Goal: Complete application form

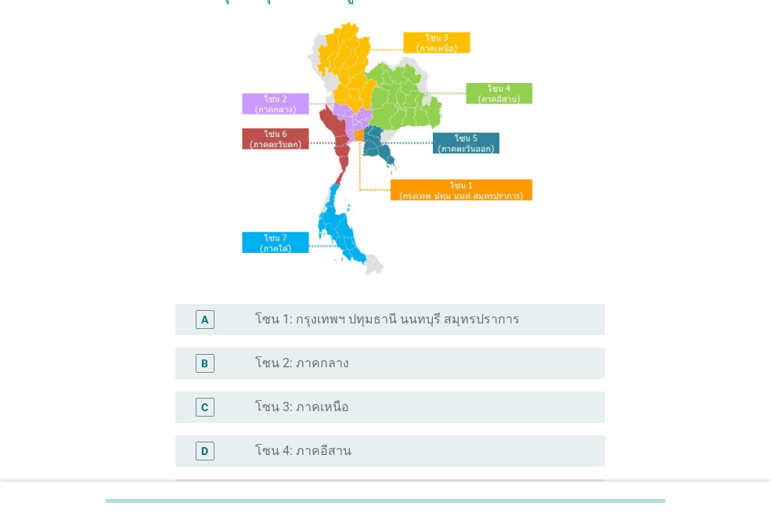
scroll to position [235, 0]
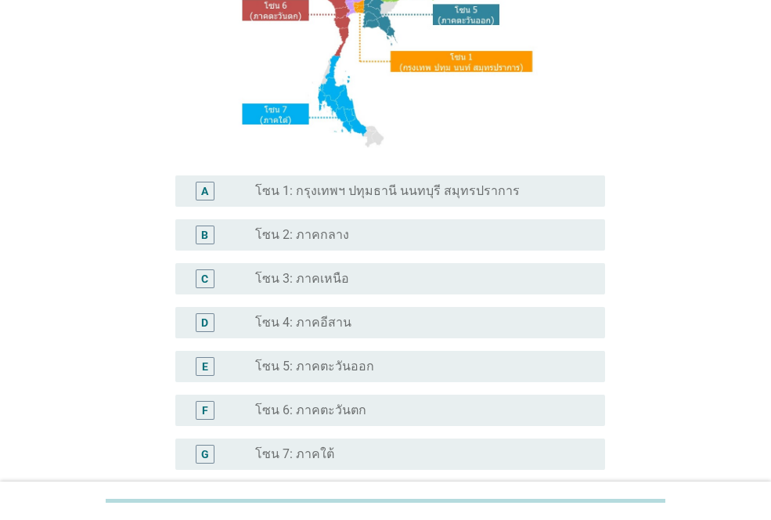
click at [347, 203] on div "A radio_button_unchecked โซน 1: กรุงเทพฯ ปทุมธานี นนทบุรี สมุทรปราการ" at bounding box center [390, 190] width 430 height 31
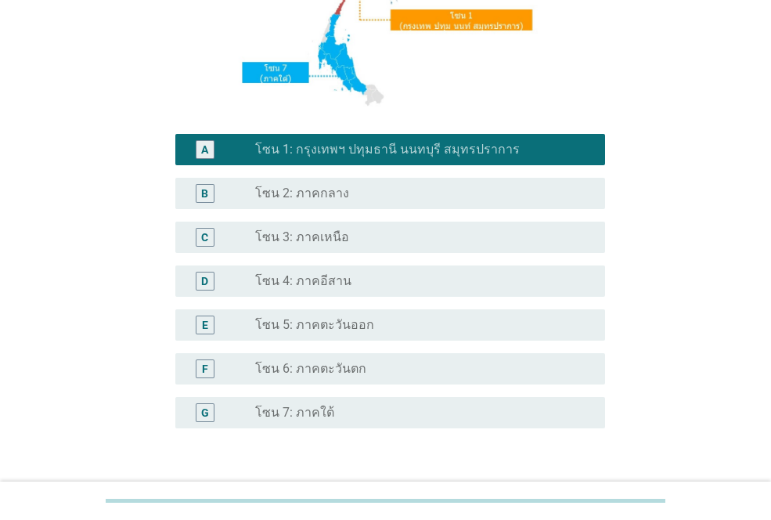
scroll to position [387, 0]
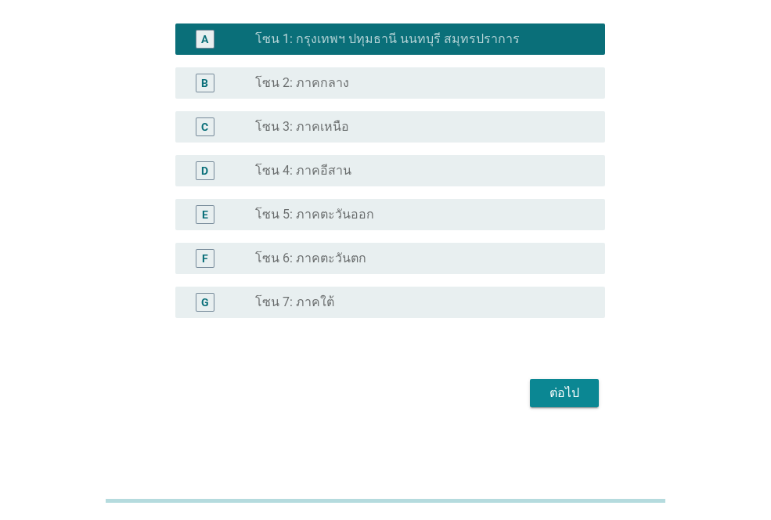
click at [573, 397] on div "ต่อไป" at bounding box center [565, 393] width 44 height 19
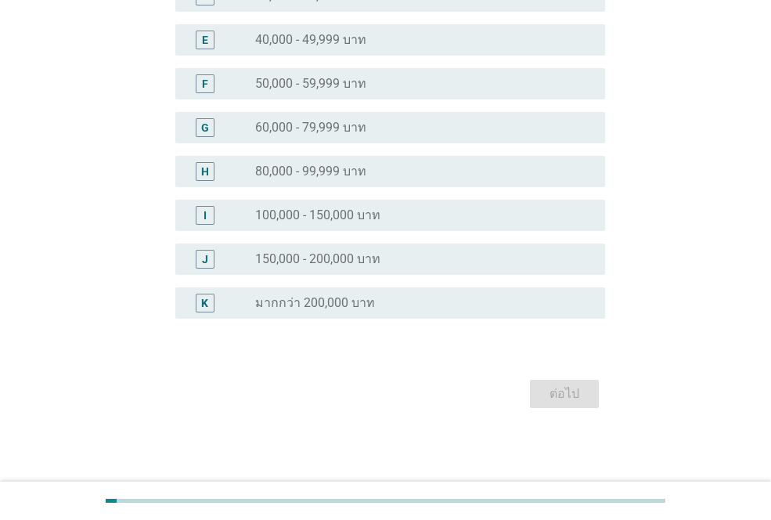
scroll to position [0, 0]
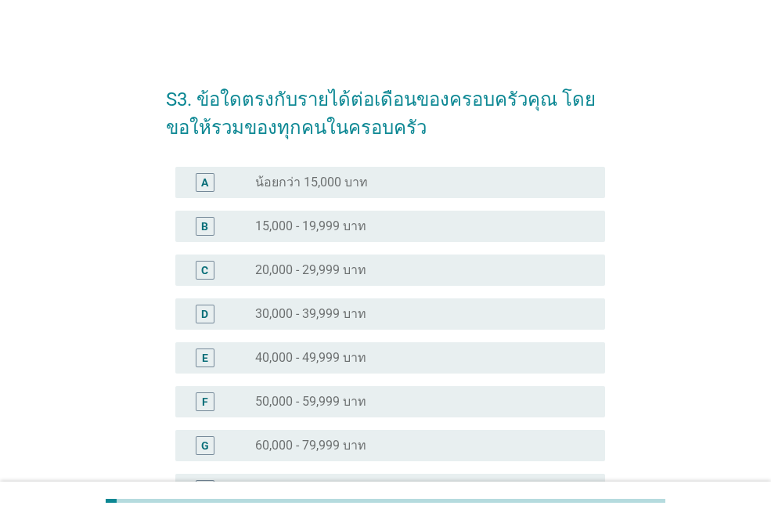
click at [292, 399] on label "50,000 - 59,999 บาท" at bounding box center [310, 402] width 111 height 16
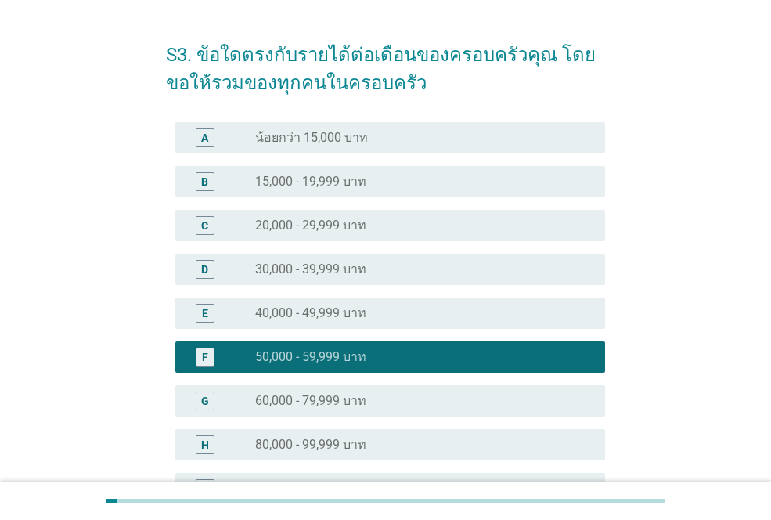
scroll to position [313, 0]
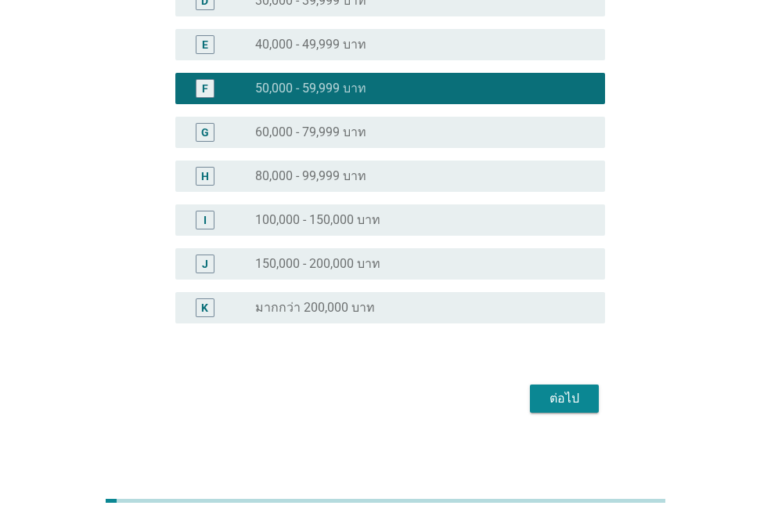
click at [538, 399] on button "ต่อไป" at bounding box center [564, 398] width 69 height 28
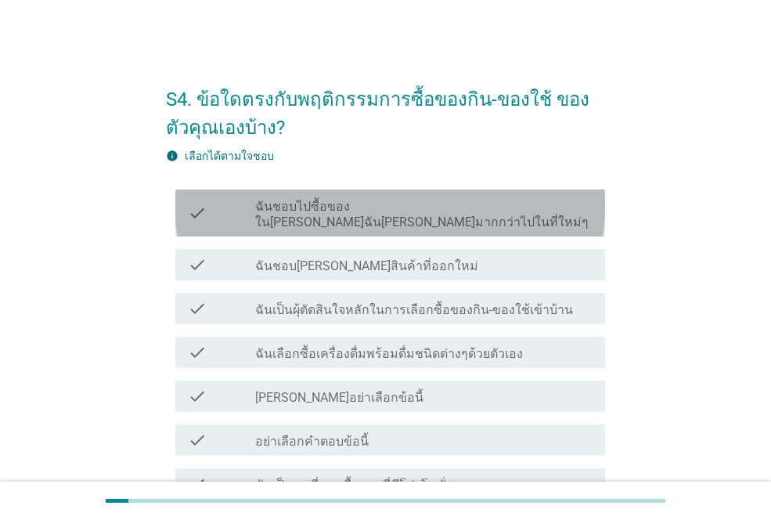
click at [309, 205] on label "ฉันชอบไปซื้อของใน[PERSON_NAME]ฉัน[PERSON_NAME]มากกว่าไปในที่ใหม่ๆ" at bounding box center [423, 214] width 337 height 31
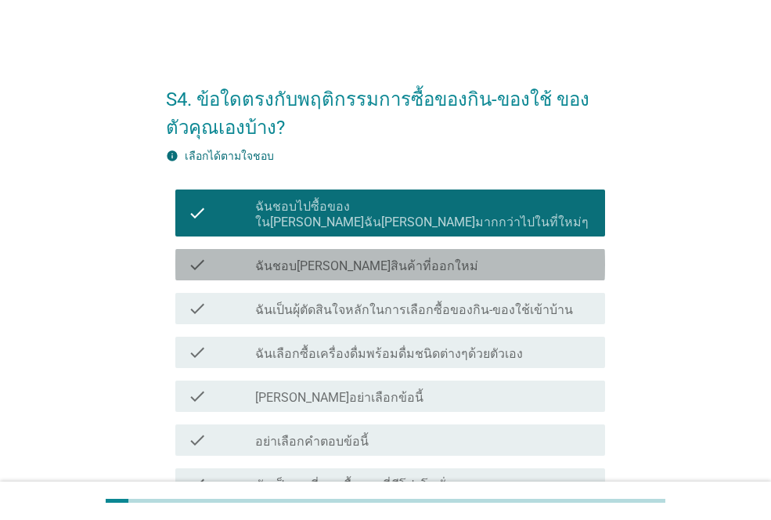
click at [314, 258] on label "ฉันชอบ[PERSON_NAME]สินค้าที่ออกใหม่" at bounding box center [366, 266] width 223 height 16
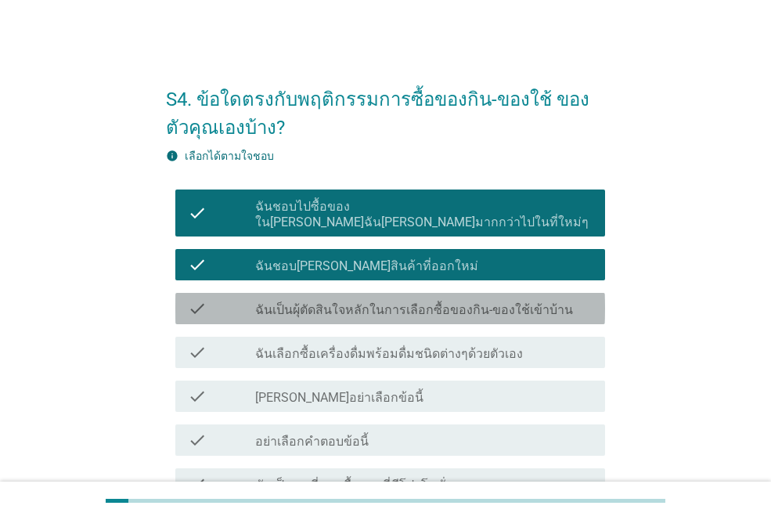
click at [319, 302] on label "ฉันเป็นผุ้ตัดสินใจหลักในการเลือกซื้อของกิน-ของใช้เข้าบ้าน" at bounding box center [414, 310] width 318 height 16
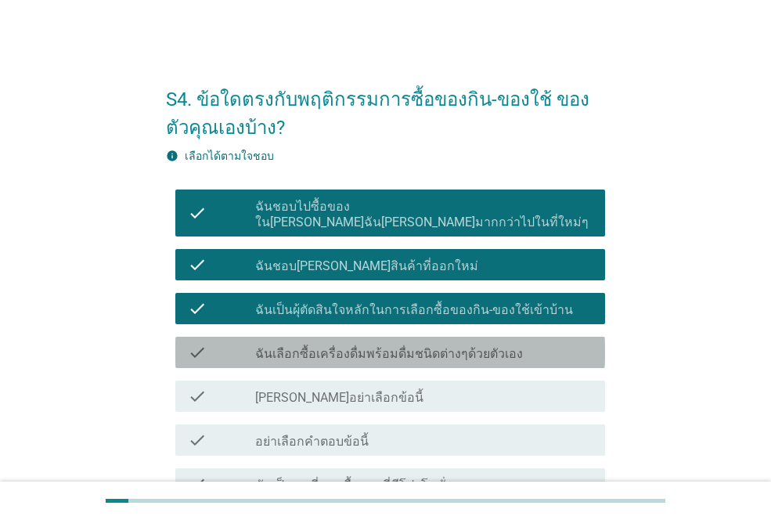
click at [316, 337] on div "check check_box_outline_blank ฉันเลือกซื้อเครื่องดื่มพร้อมดื่มชนิดต่างๆด้วยตัวเ…" at bounding box center [390, 352] width 430 height 31
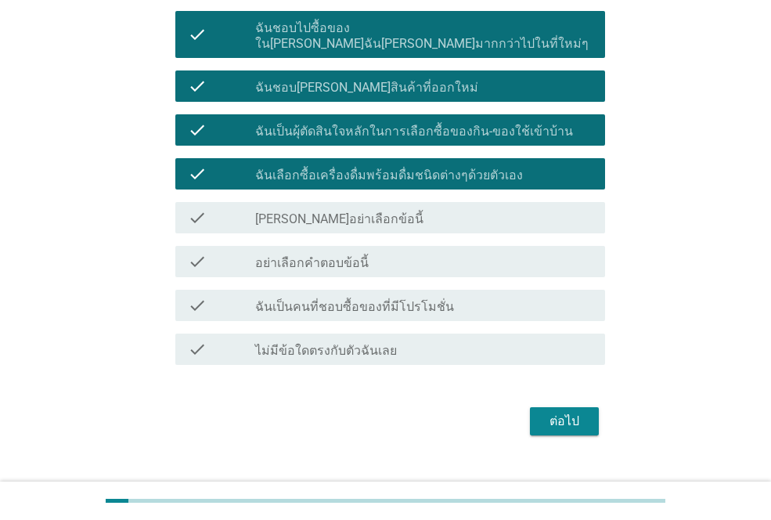
scroll to position [190, 0]
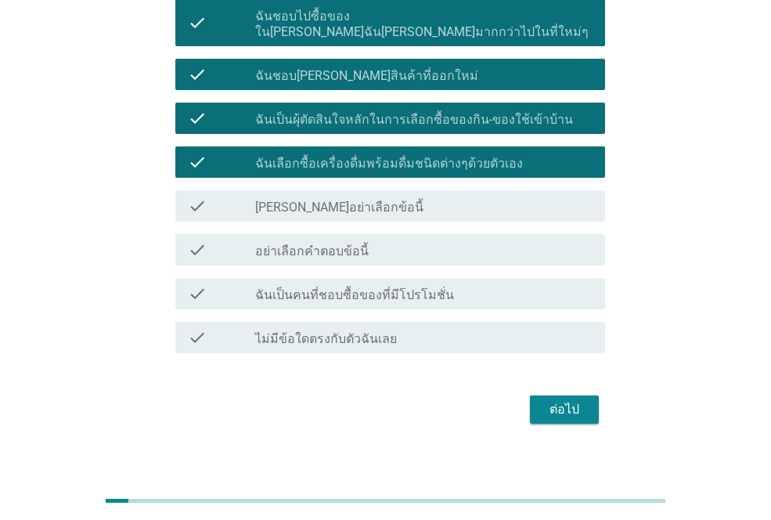
click at [334, 287] on label "ฉันเป็นคนที่ชอบซื้อของที่มีโปรโมชั่น" at bounding box center [354, 295] width 199 height 16
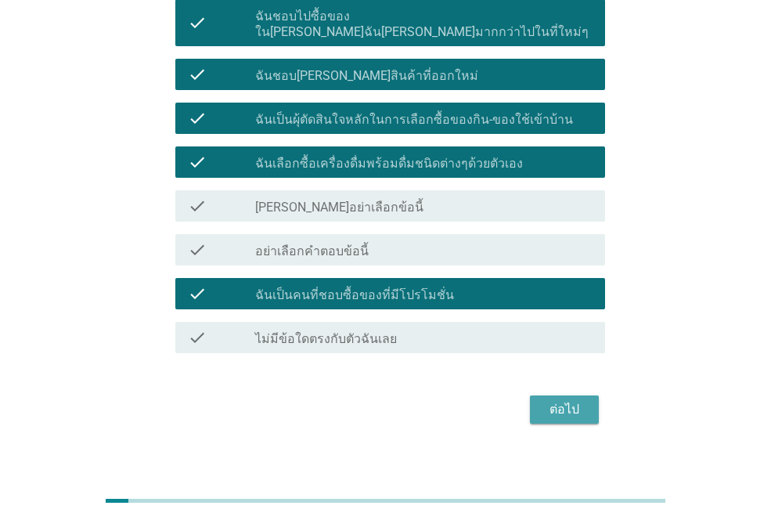
click at [558, 400] on div "ต่อไป" at bounding box center [565, 409] width 44 height 19
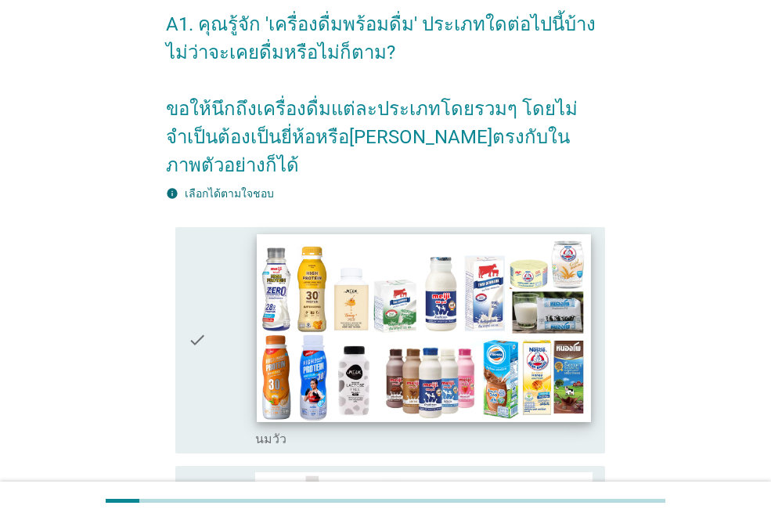
scroll to position [157, 0]
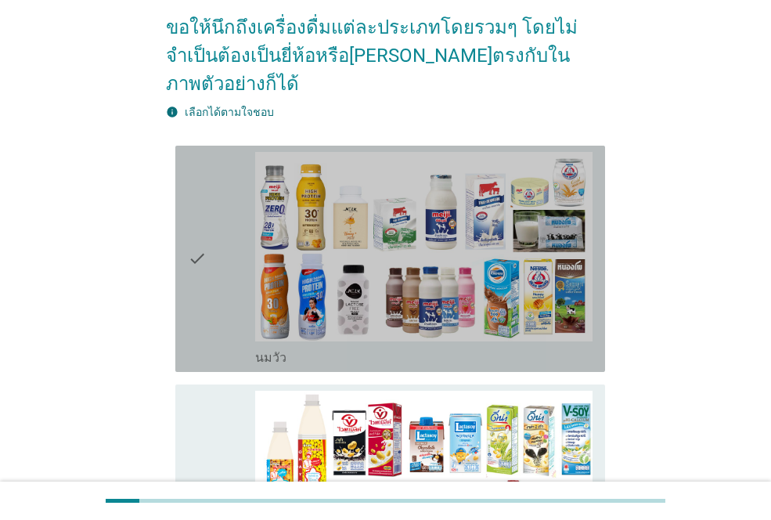
click at [199, 251] on icon "check" at bounding box center [197, 259] width 19 height 214
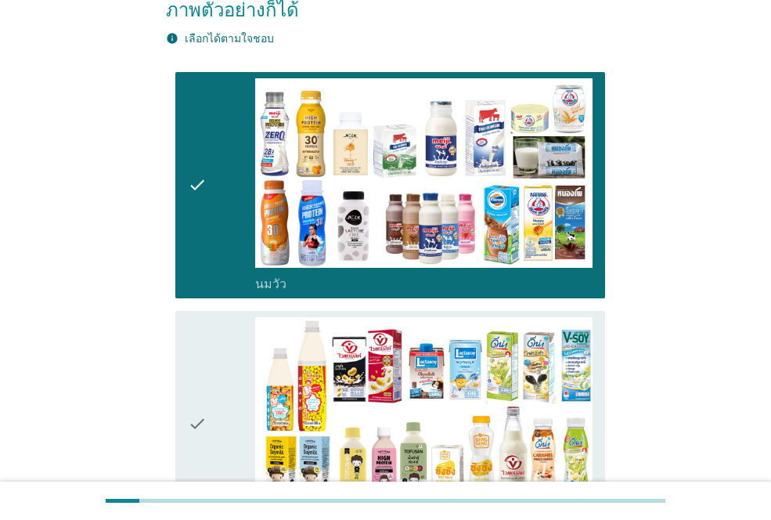
scroll to position [392, 0]
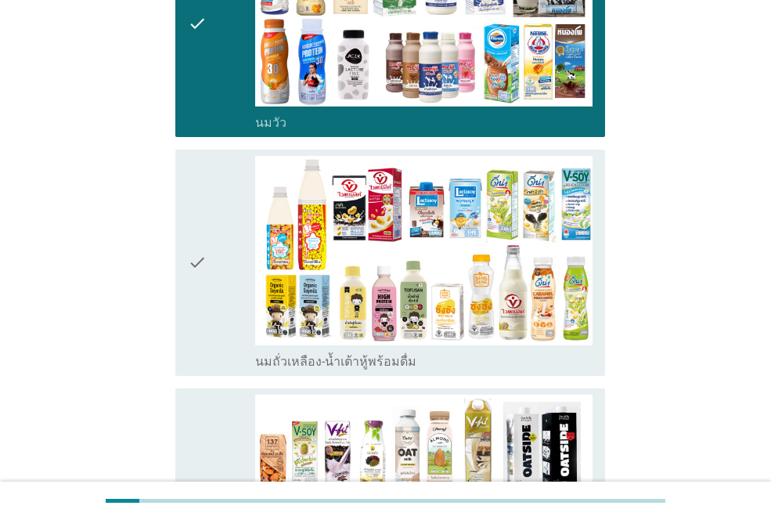
click at [196, 247] on icon "check" at bounding box center [197, 263] width 19 height 214
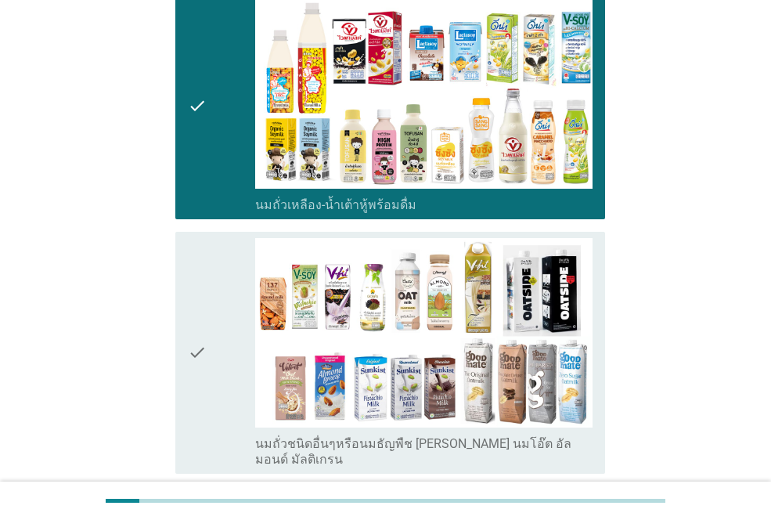
click at [215, 245] on div "check" at bounding box center [221, 352] width 67 height 229
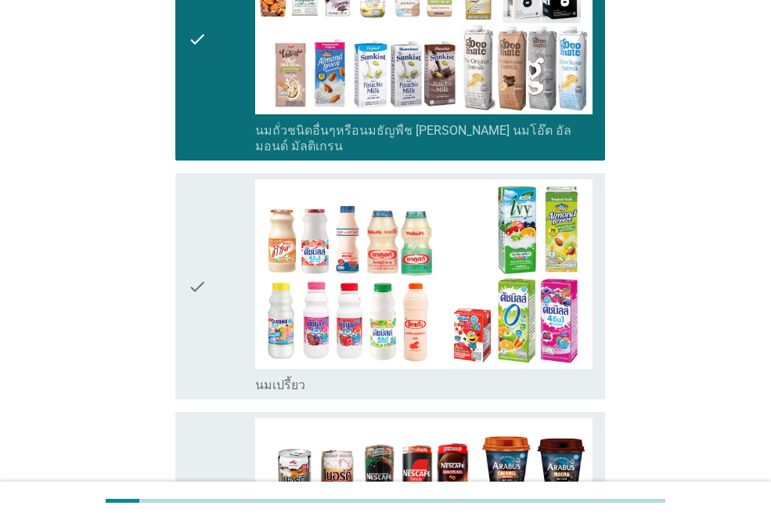
click at [220, 262] on div "check" at bounding box center [221, 286] width 67 height 214
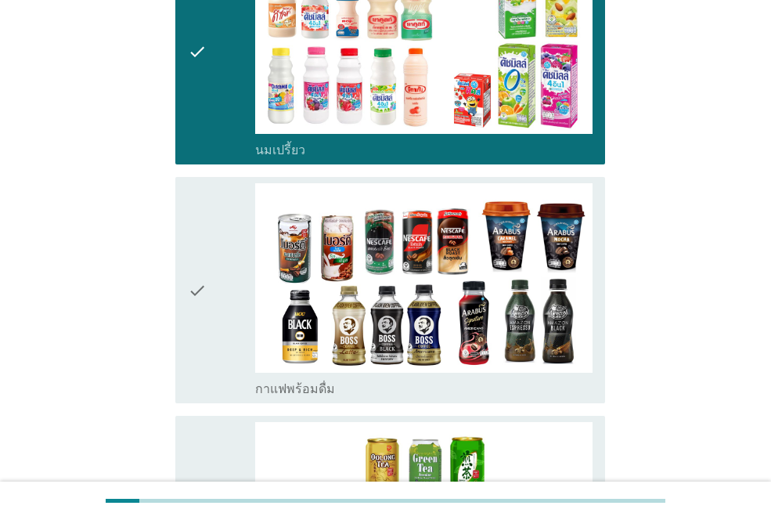
click at [223, 258] on div "check" at bounding box center [221, 290] width 67 height 214
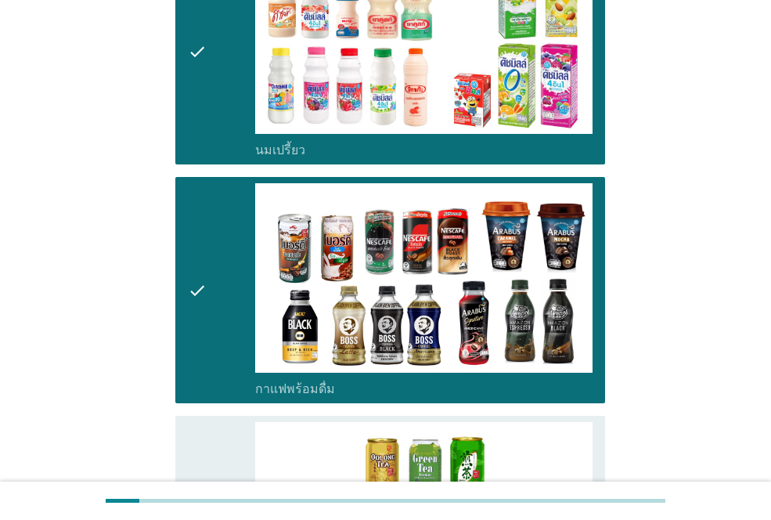
scroll to position [1409, 0]
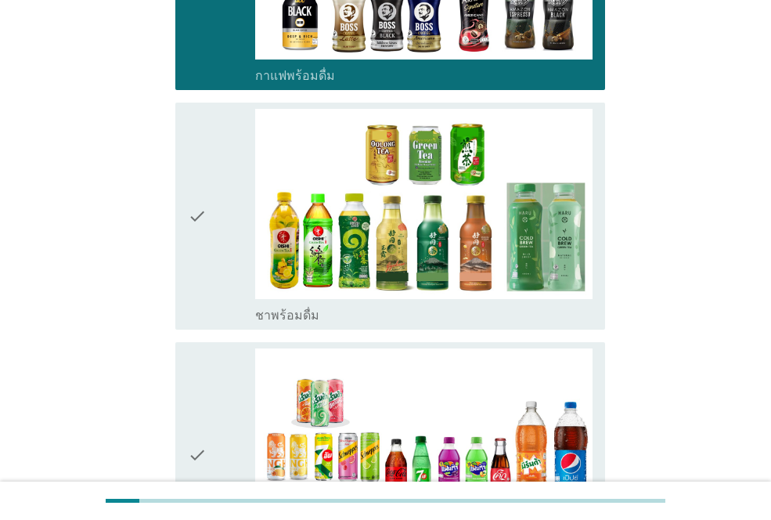
click at [198, 184] on icon "check" at bounding box center [197, 216] width 19 height 214
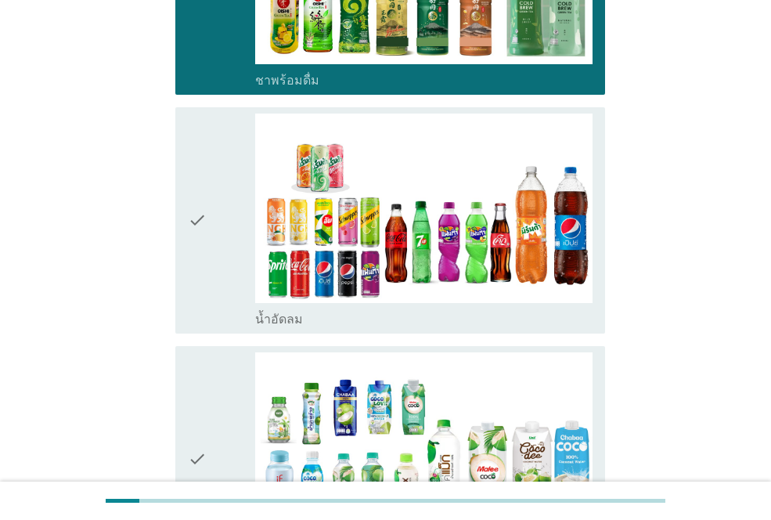
click at [199, 182] on icon "check" at bounding box center [197, 221] width 19 height 214
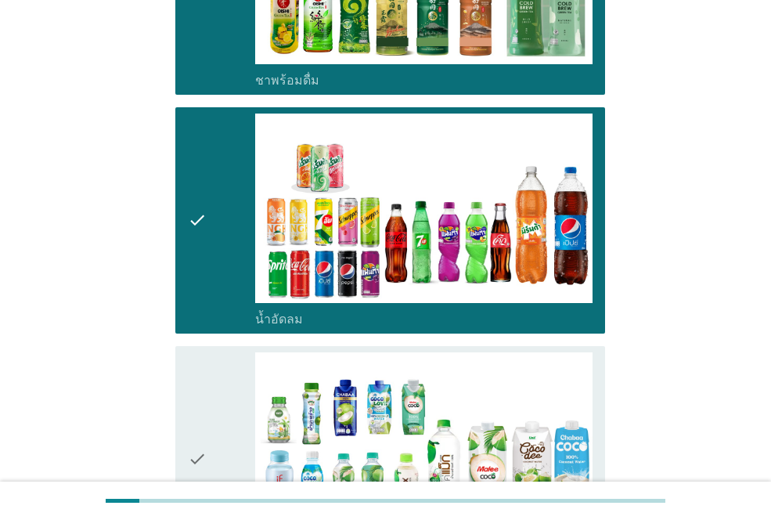
scroll to position [1958, 0]
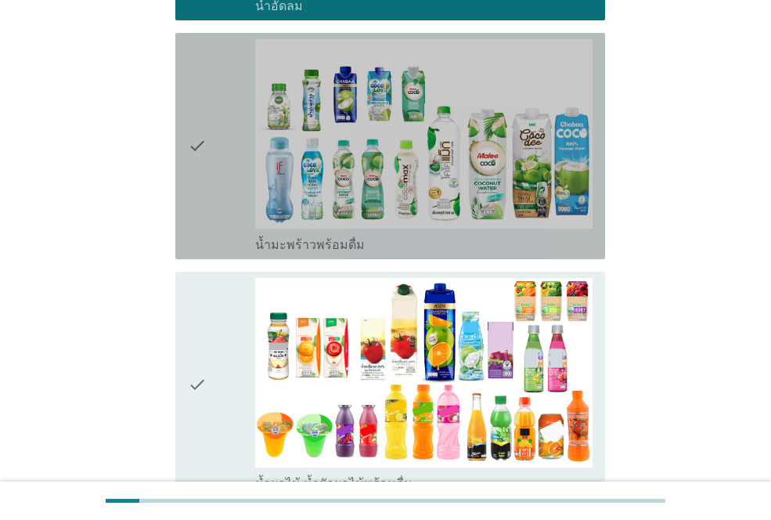
click at [200, 104] on icon "check" at bounding box center [197, 146] width 19 height 214
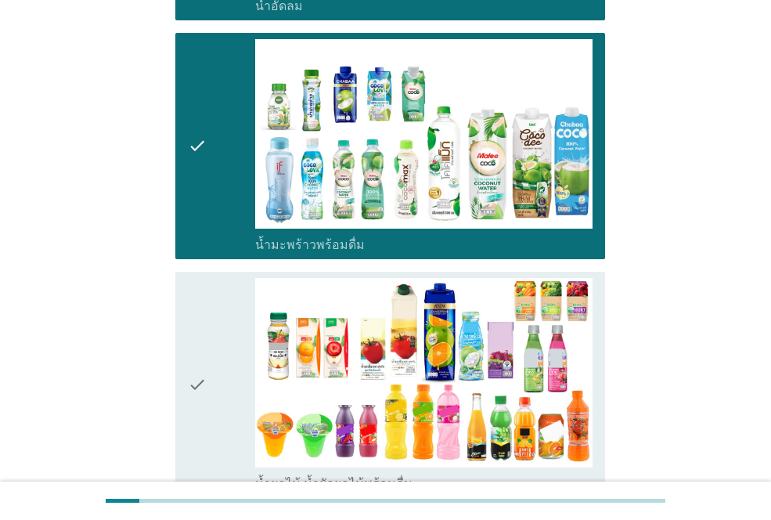
click at [190, 347] on icon "check" at bounding box center [197, 385] width 19 height 214
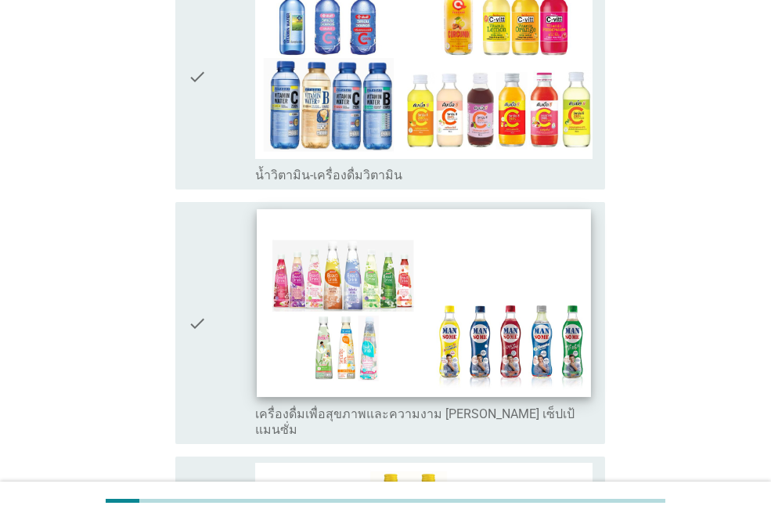
scroll to position [2506, 0]
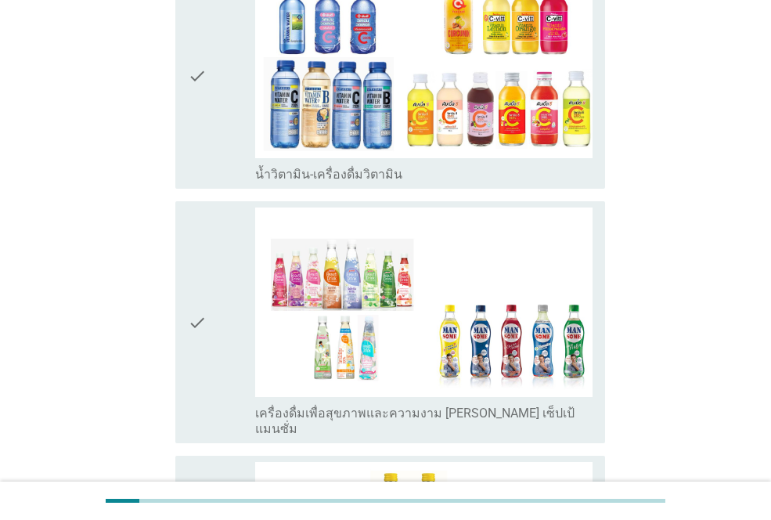
click at [209, 41] on div "check" at bounding box center [221, 76] width 67 height 214
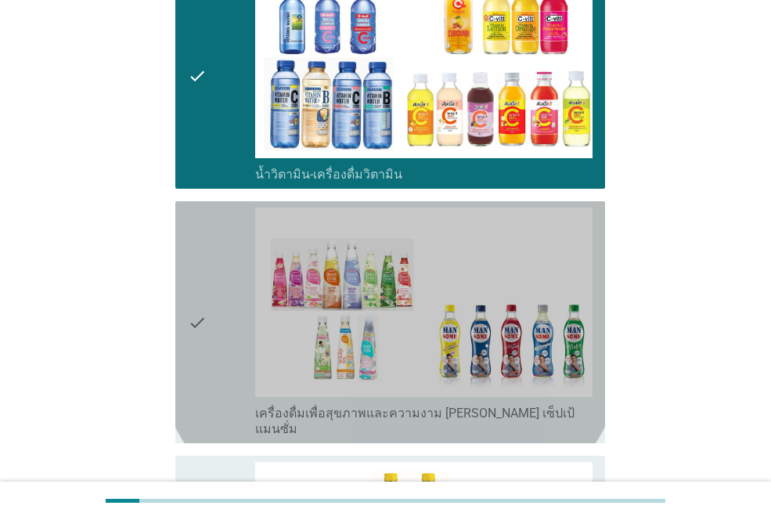
click at [184, 277] on div "check check_box_outline_blank เครื่องดื่มเพื่อสุขภาพและความงาม [PERSON_NAME] เซ…" at bounding box center [390, 322] width 430 height 242
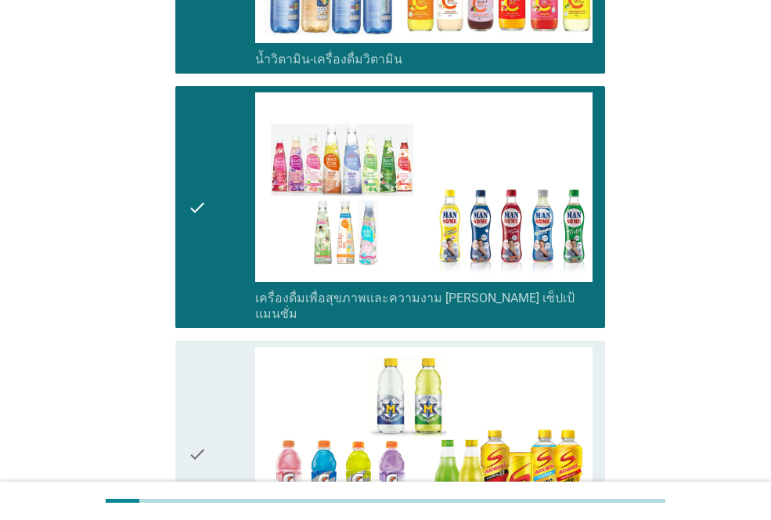
scroll to position [2741, 0]
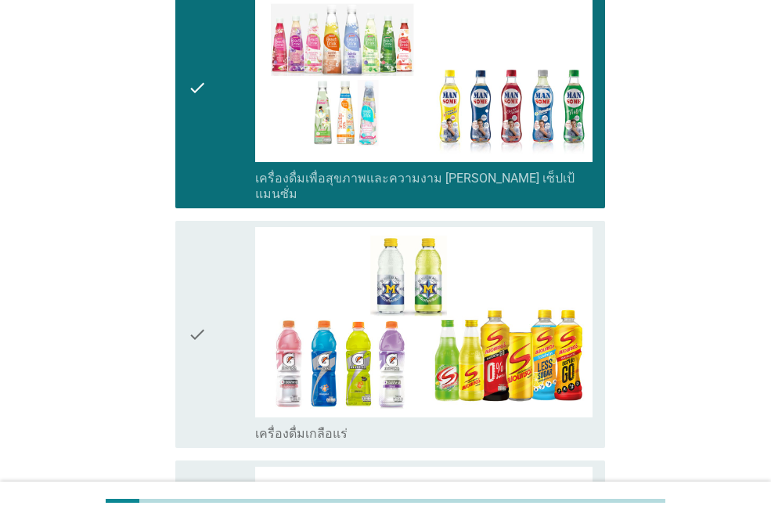
click at [195, 272] on icon "check" at bounding box center [197, 334] width 19 height 214
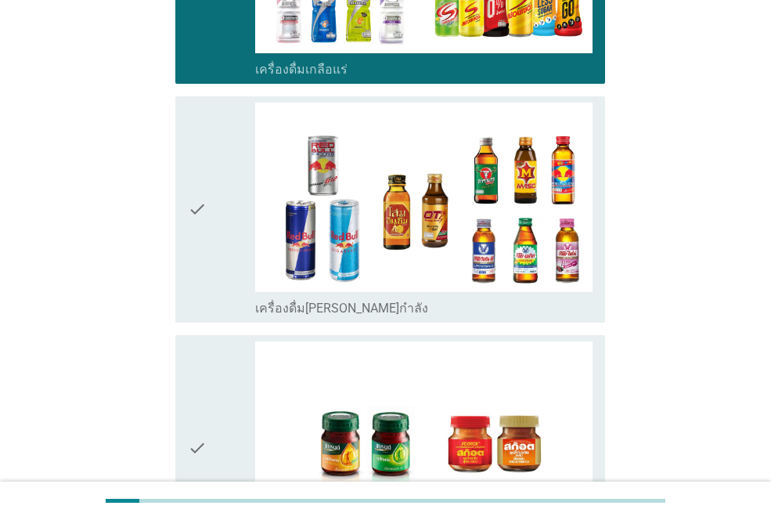
scroll to position [3132, 0]
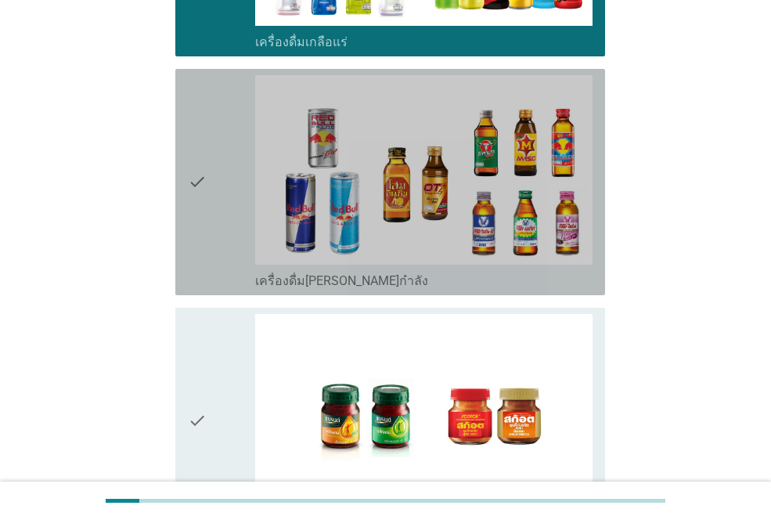
click at [187, 128] on div "check check_box_outline_blank เครื่องดื่ม[PERSON_NAME]กำลัง" at bounding box center [390, 182] width 430 height 226
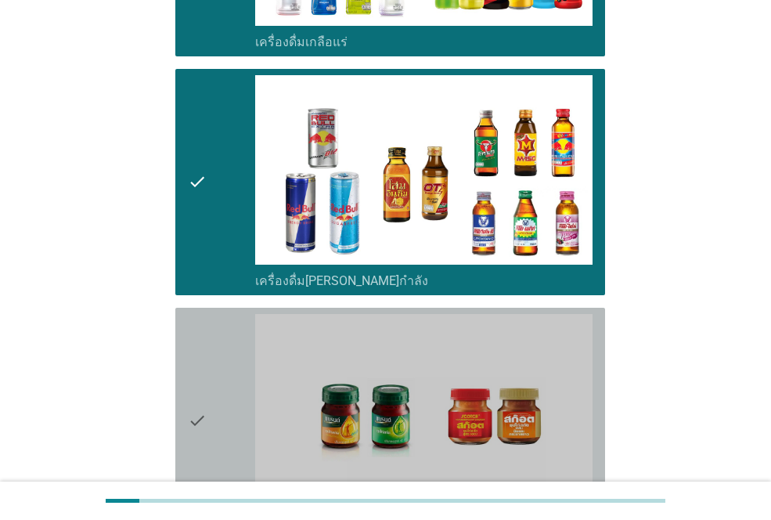
click at [200, 372] on icon "check" at bounding box center [197, 421] width 19 height 214
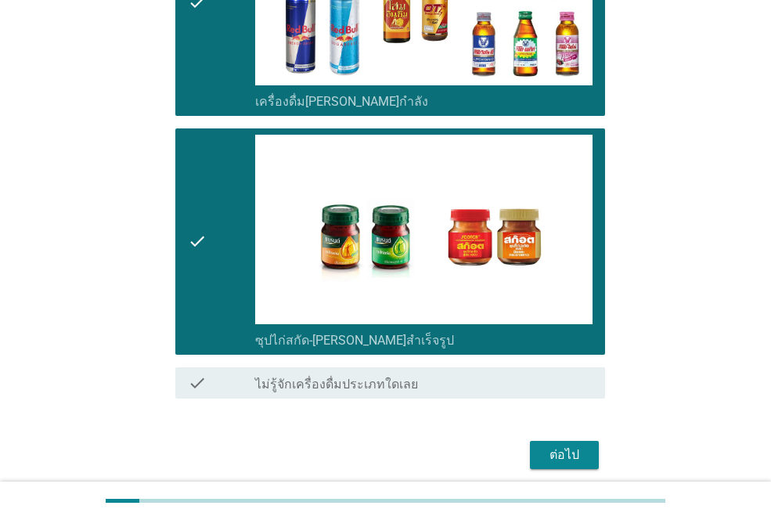
scroll to position [3313, 0]
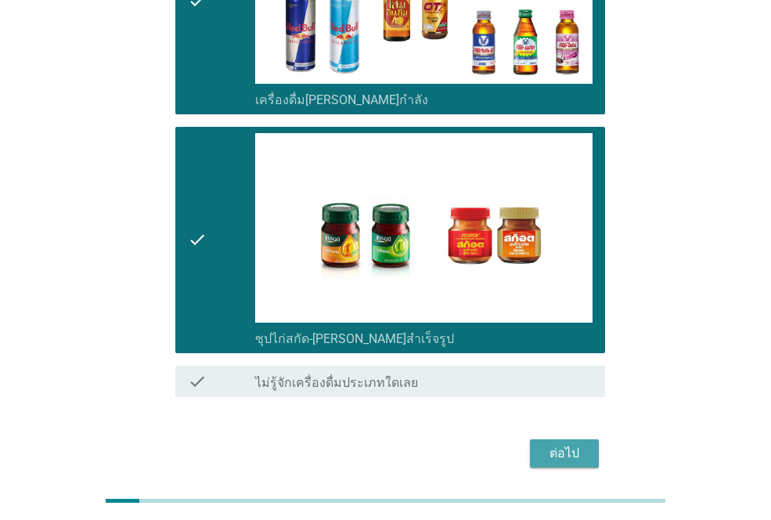
click at [535, 439] on button "ต่อไป" at bounding box center [564, 453] width 69 height 28
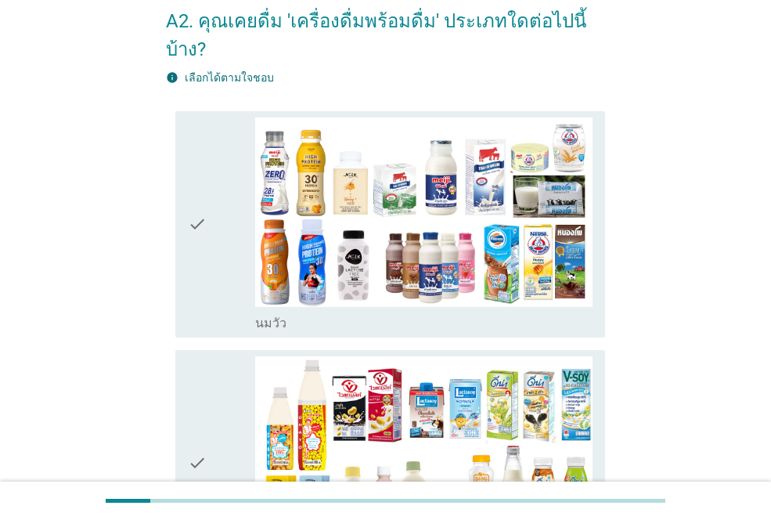
scroll to position [157, 0]
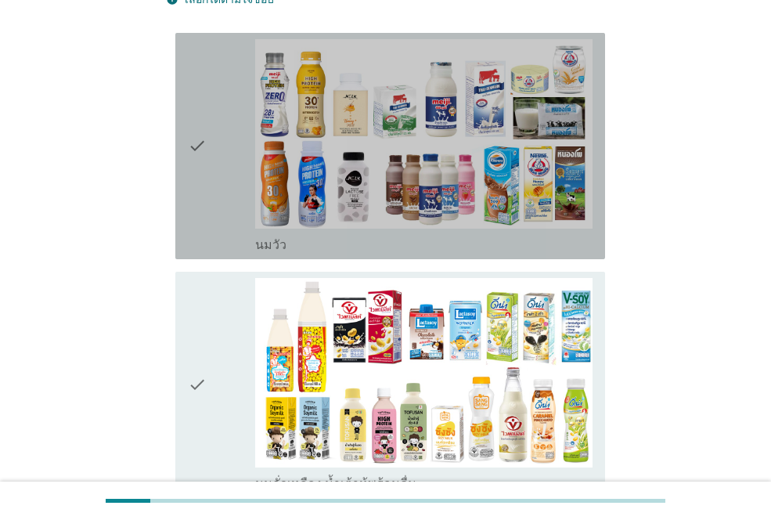
click at [193, 103] on icon "check" at bounding box center [197, 146] width 19 height 214
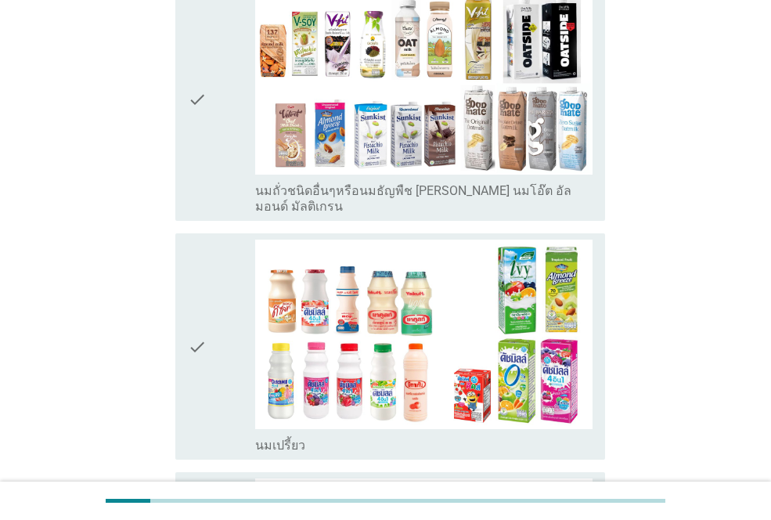
scroll to position [783, 0]
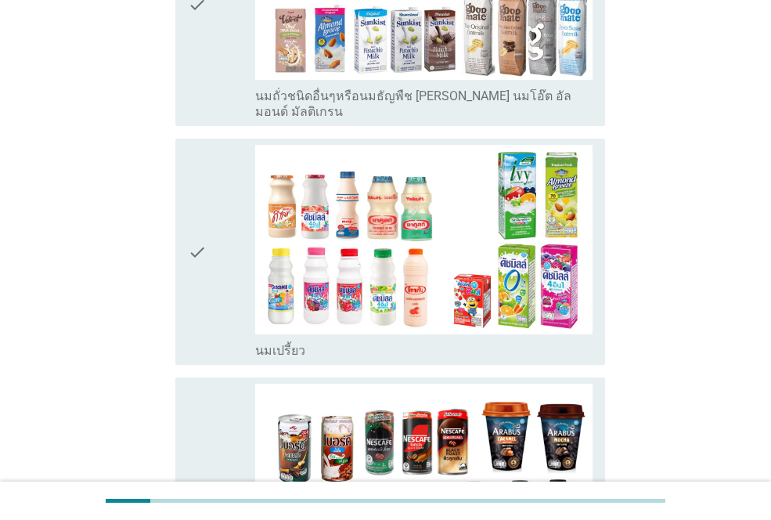
click at [191, 213] on icon "check" at bounding box center [197, 252] width 19 height 214
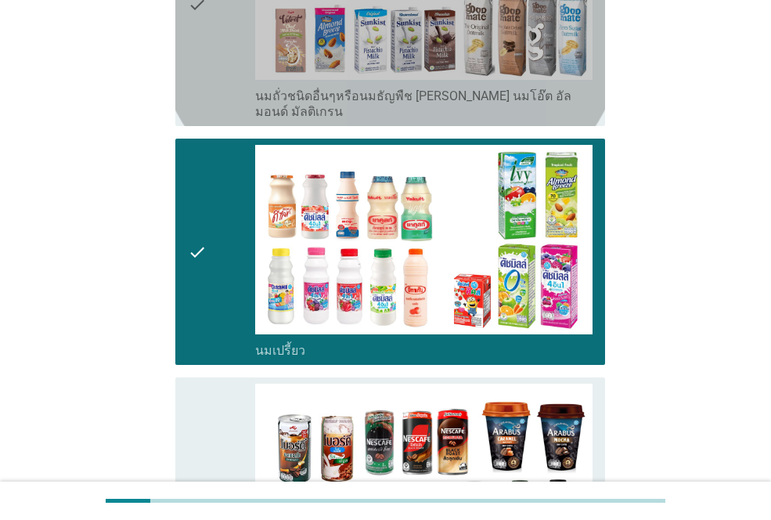
click at [182, 51] on div "check check_box_outline_blank นมถั่วชนิดอื่นๆหรือนมธัญพืช [PERSON_NAME] นมโอ๊ต …" at bounding box center [390, 5] width 430 height 242
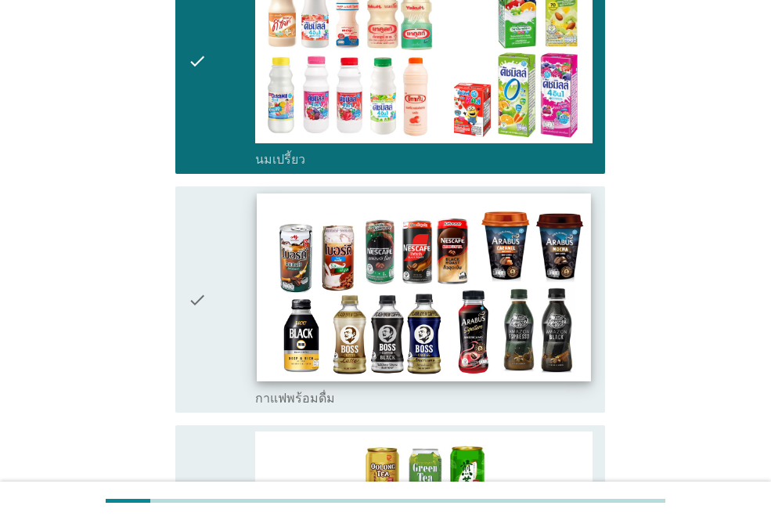
scroll to position [1018, 0]
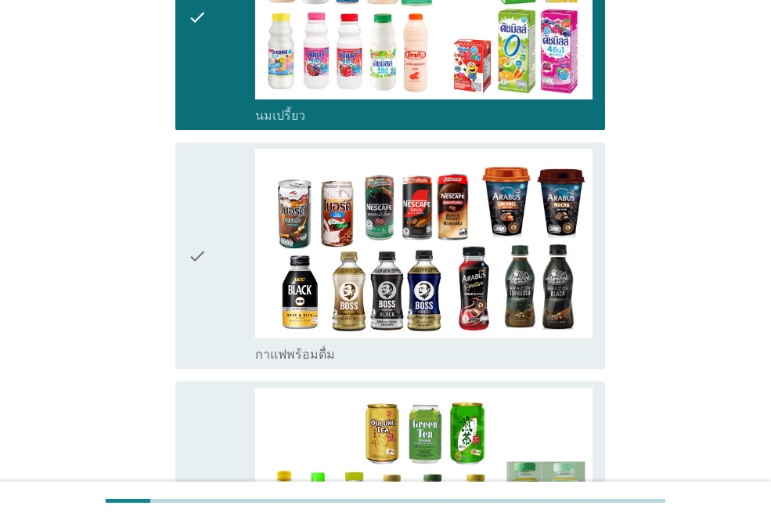
click at [181, 215] on div "check check_box_outline_blank กาแฟพร้อมดื่ม" at bounding box center [390, 256] width 430 height 226
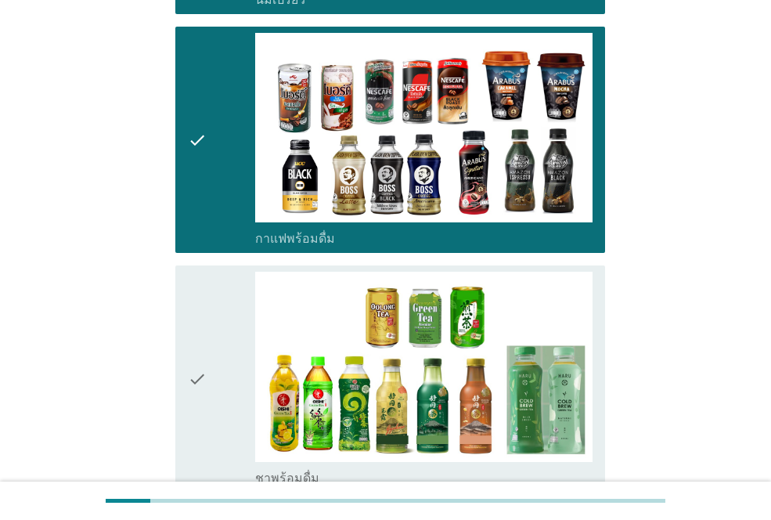
scroll to position [1253, 0]
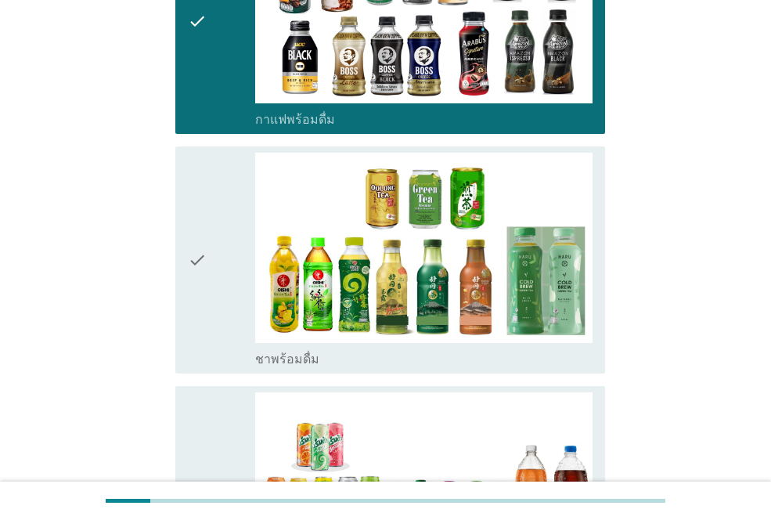
click at [200, 235] on icon "check" at bounding box center [197, 260] width 19 height 214
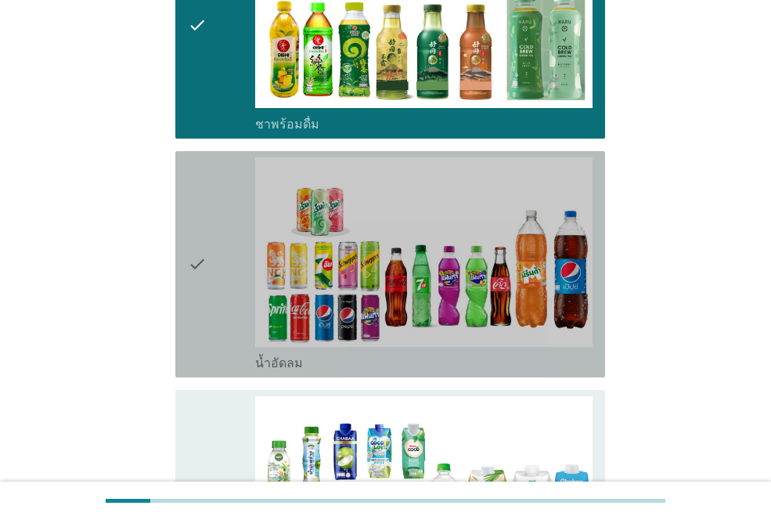
click at [190, 233] on icon "check" at bounding box center [197, 264] width 19 height 214
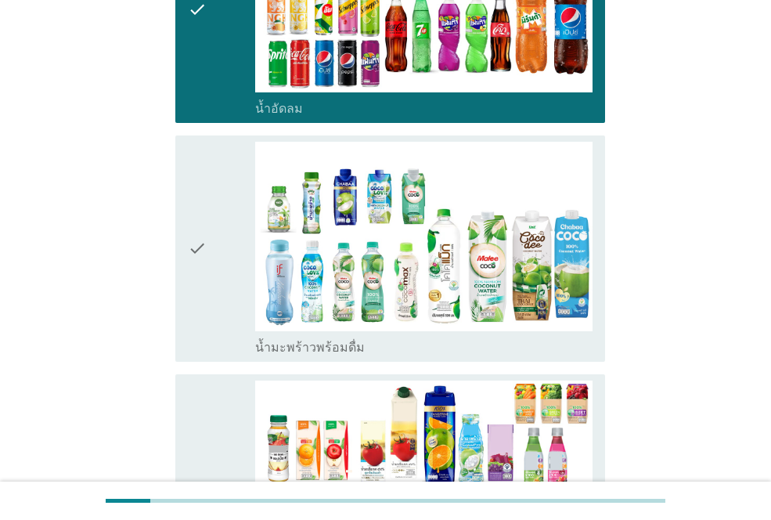
scroll to position [1801, 0]
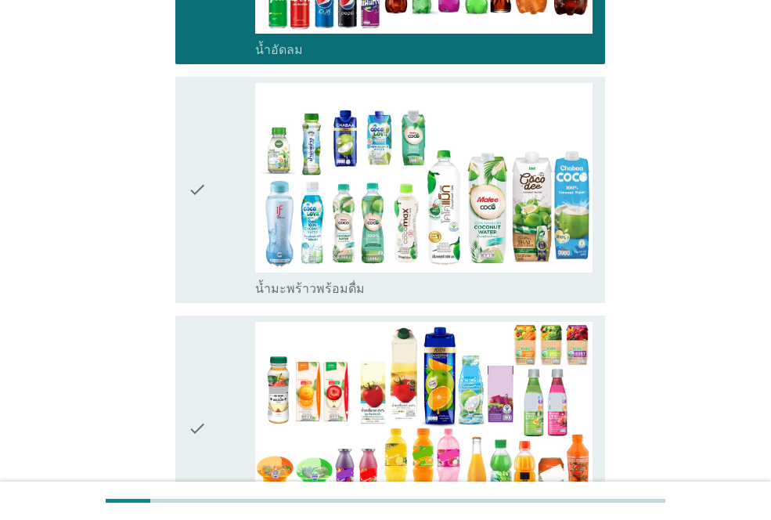
click at [185, 136] on div "check check_box_outline_blank น้ำมะพร้าวพร้อมดื่ม" at bounding box center [390, 190] width 430 height 226
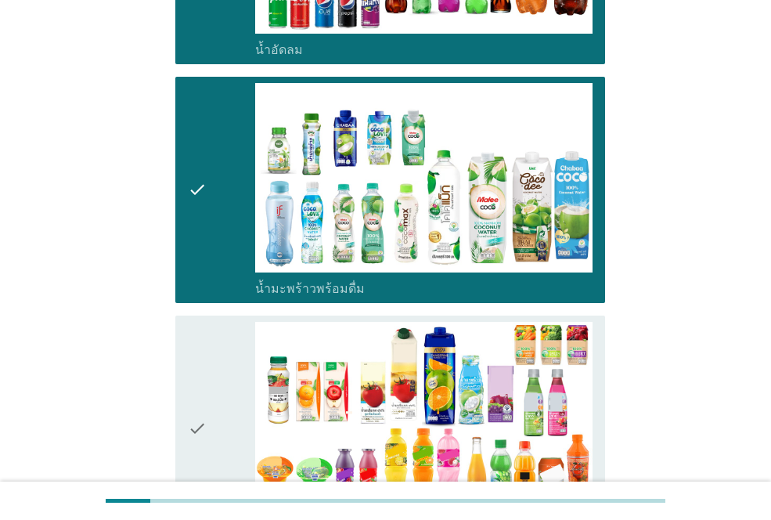
click at [203, 363] on icon "check" at bounding box center [197, 429] width 19 height 214
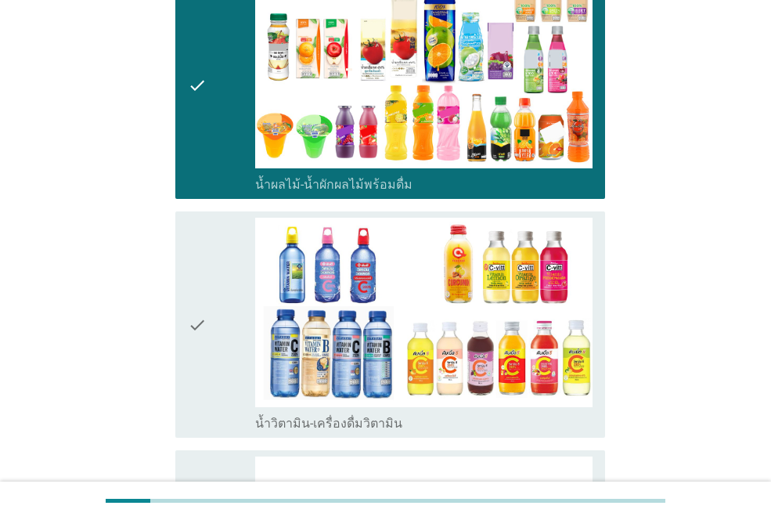
scroll to position [2349, 0]
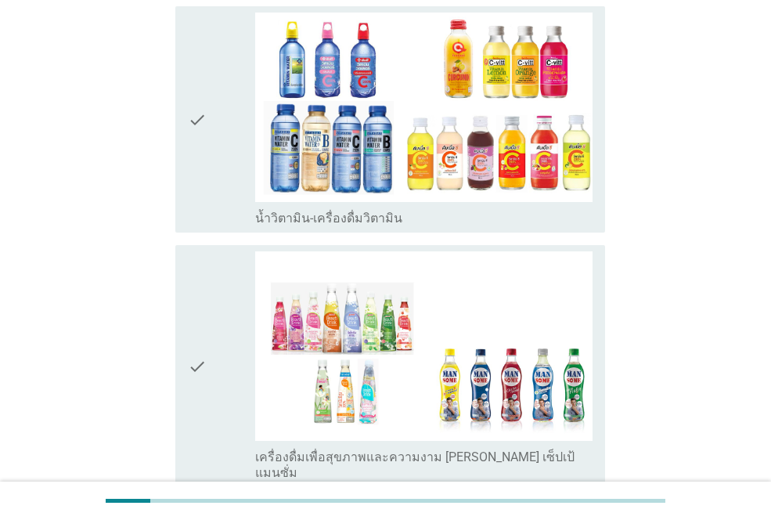
click at [197, 303] on icon "check" at bounding box center [197, 365] width 19 height 229
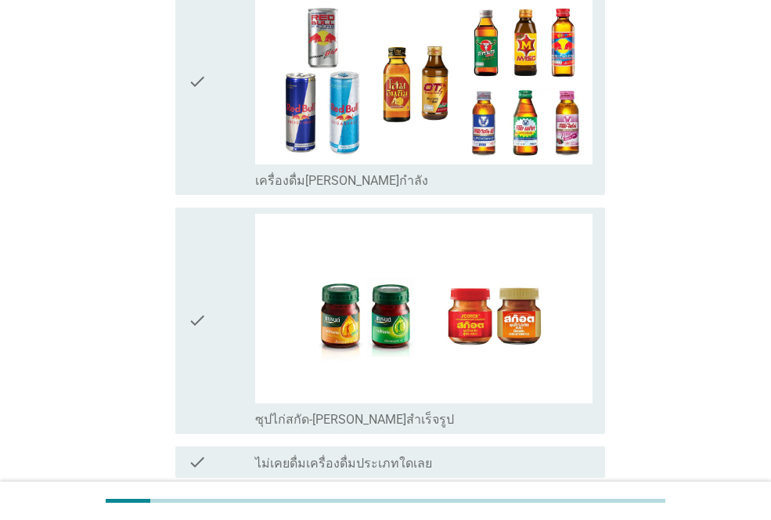
scroll to position [3200, 0]
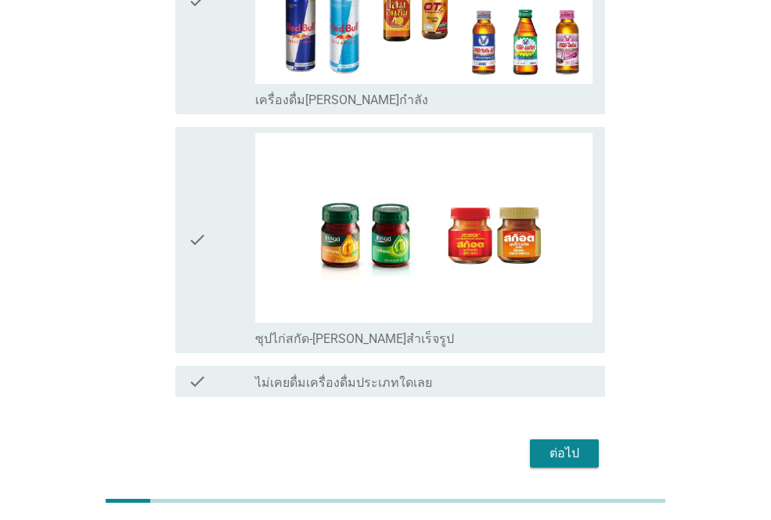
click at [209, 169] on div "check" at bounding box center [221, 240] width 67 height 214
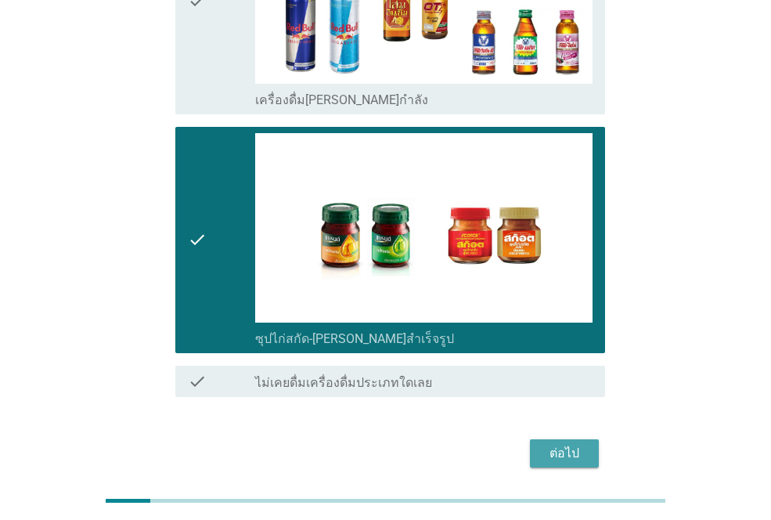
click at [570, 444] on div "ต่อไป" at bounding box center [565, 453] width 44 height 19
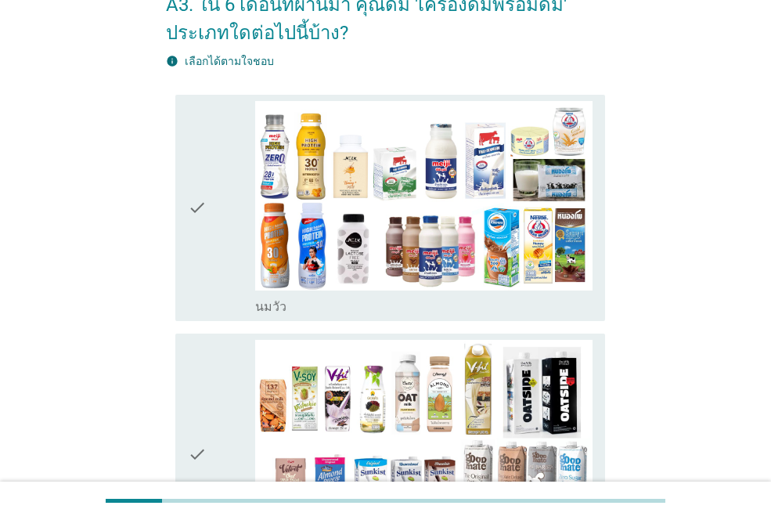
scroll to position [78, 0]
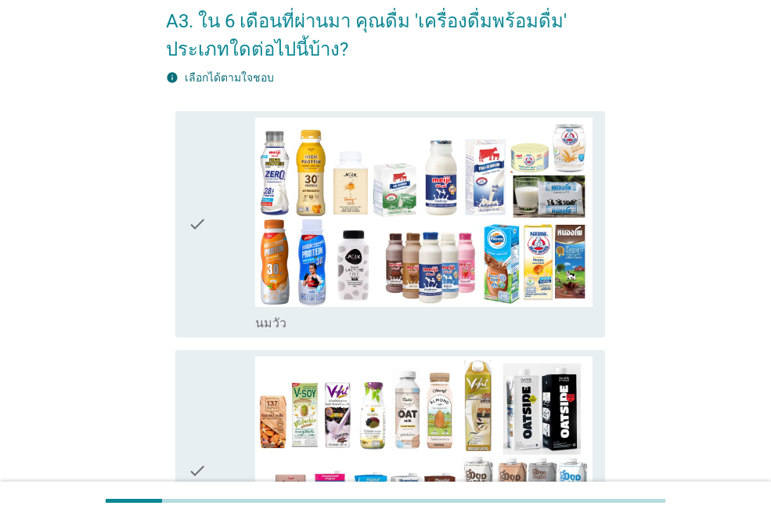
click at [203, 225] on icon "check" at bounding box center [197, 224] width 19 height 214
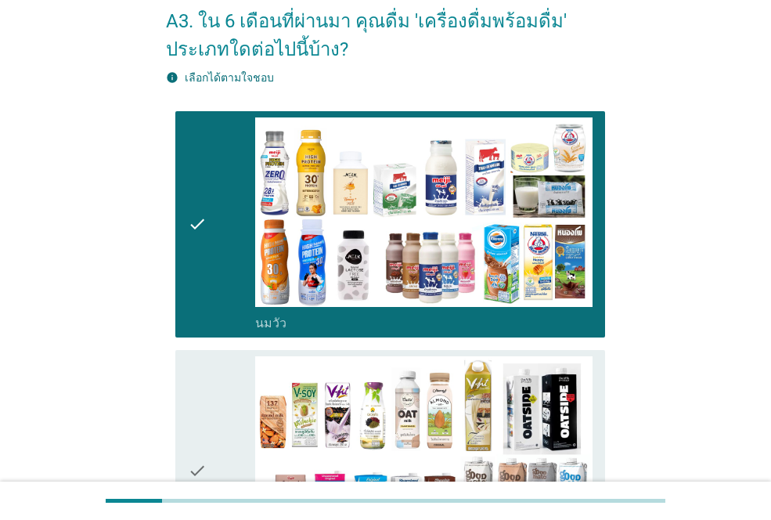
scroll to position [392, 0]
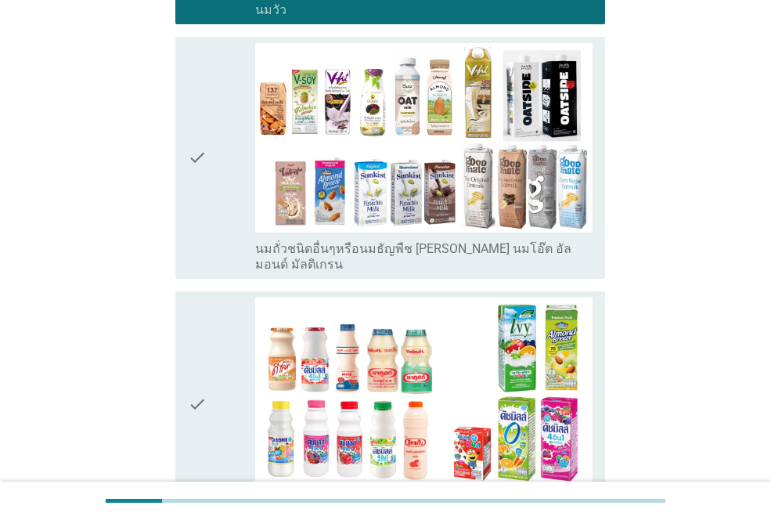
click at [215, 224] on div "check" at bounding box center [221, 157] width 67 height 229
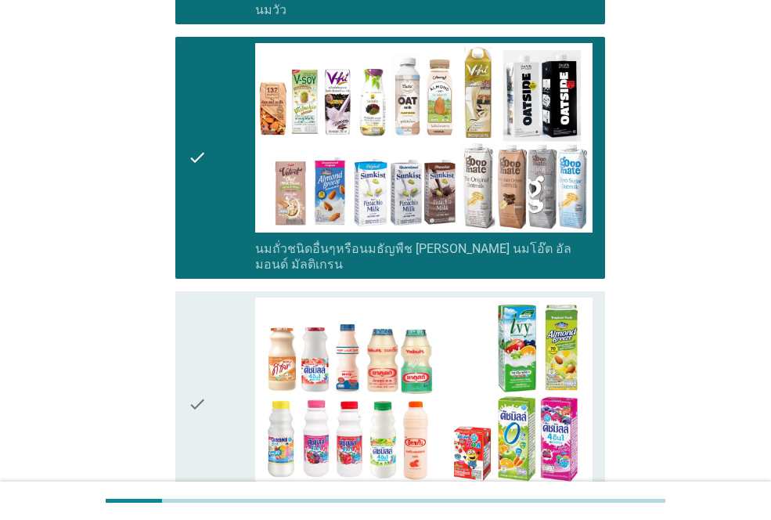
click at [204, 351] on icon "check" at bounding box center [197, 405] width 19 height 214
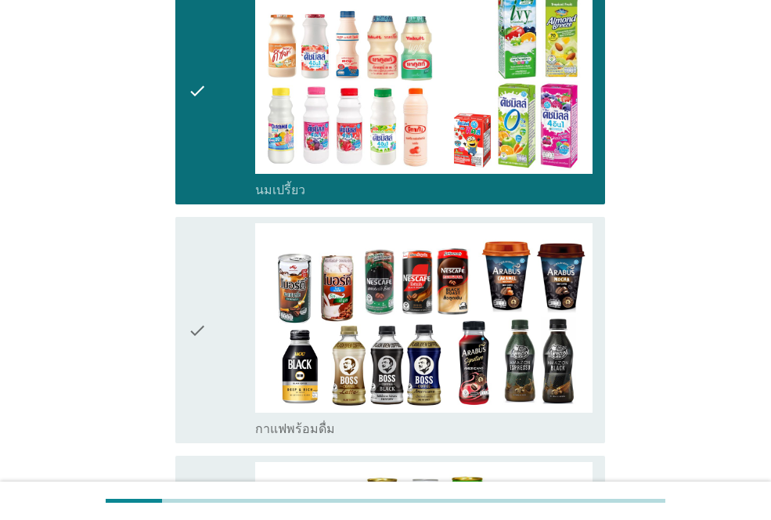
scroll to position [940, 0]
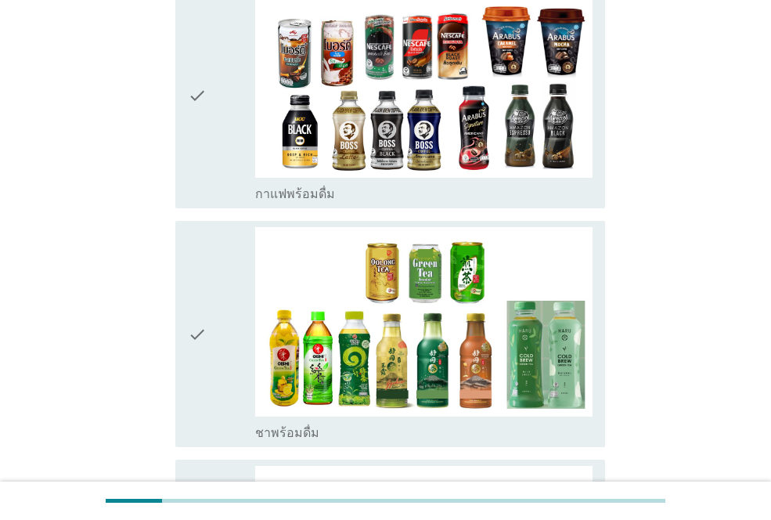
click at [205, 127] on icon "check" at bounding box center [197, 95] width 19 height 214
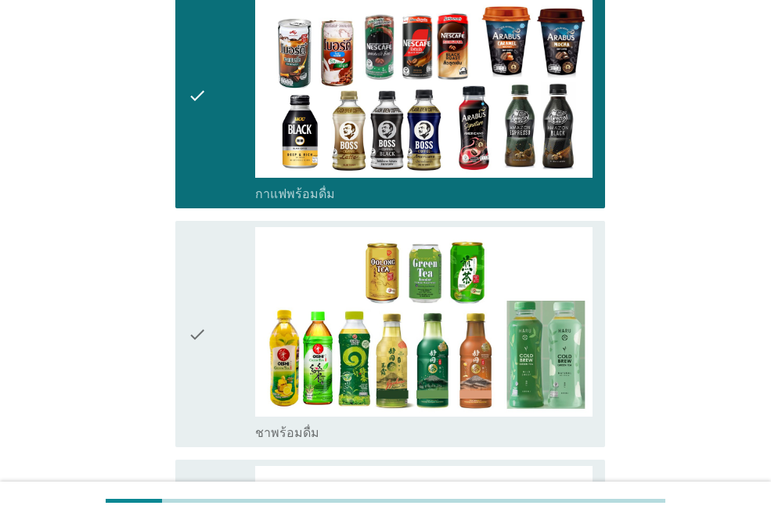
click at [198, 298] on icon "check" at bounding box center [197, 334] width 19 height 214
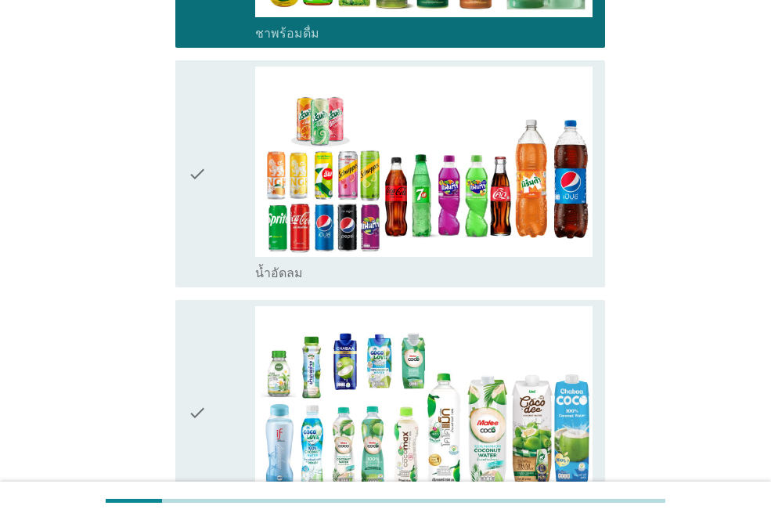
scroll to position [1409, 0]
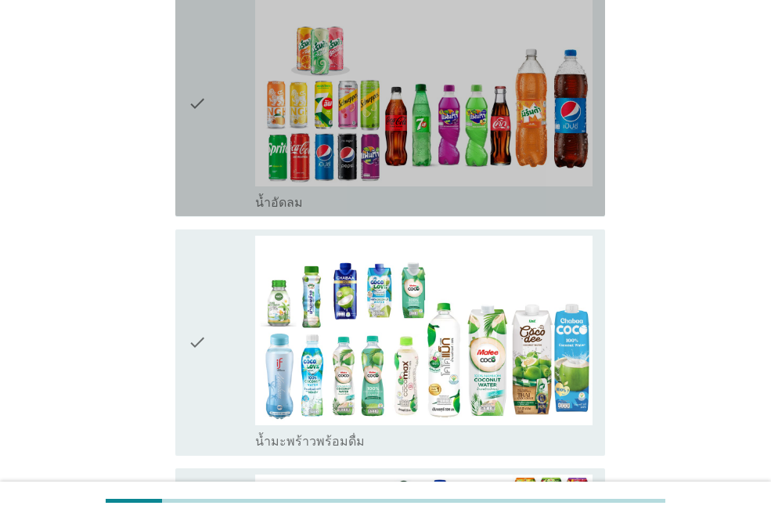
drag, startPoint x: 215, startPoint y: 112, endPoint x: 200, endPoint y: 254, distance: 142.4
click at [214, 112] on div "check" at bounding box center [221, 103] width 67 height 214
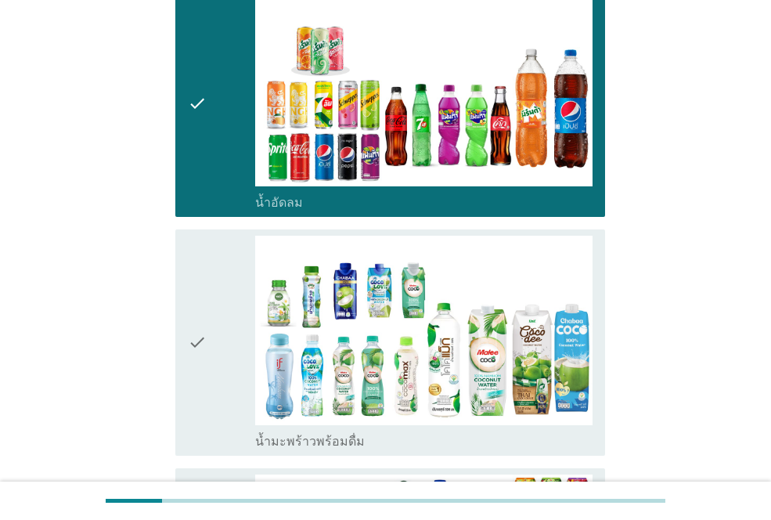
click at [192, 295] on icon "check" at bounding box center [197, 343] width 19 height 214
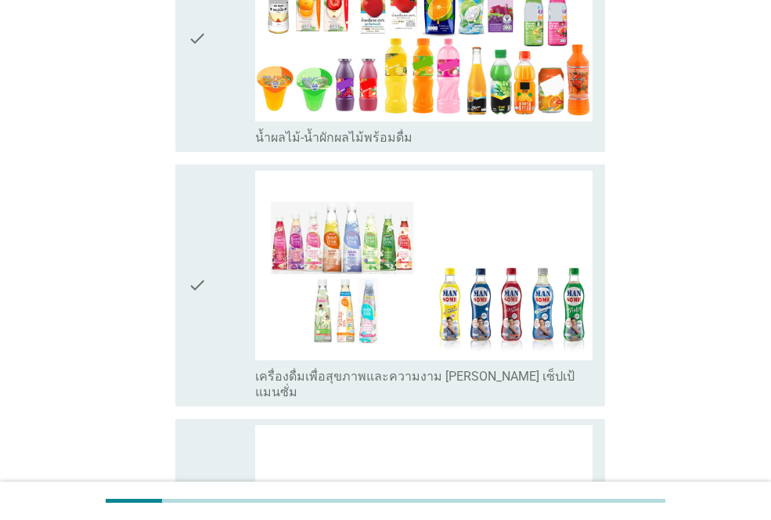
scroll to position [1958, 0]
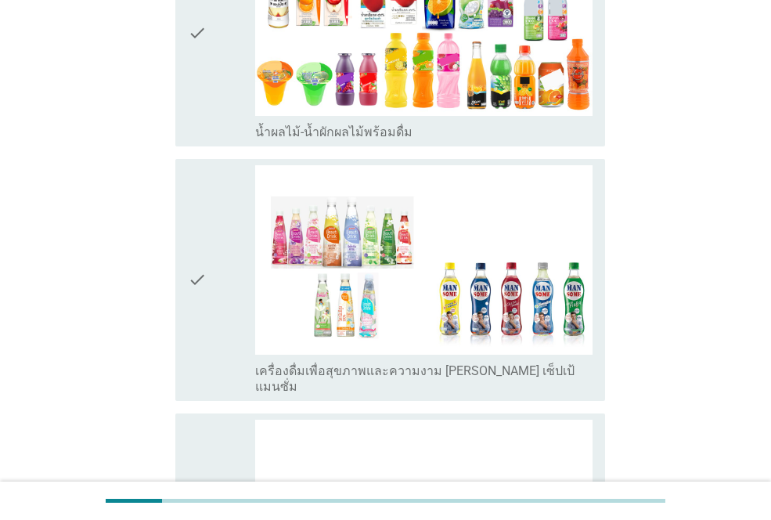
click at [218, 76] on div "check" at bounding box center [221, 33] width 67 height 214
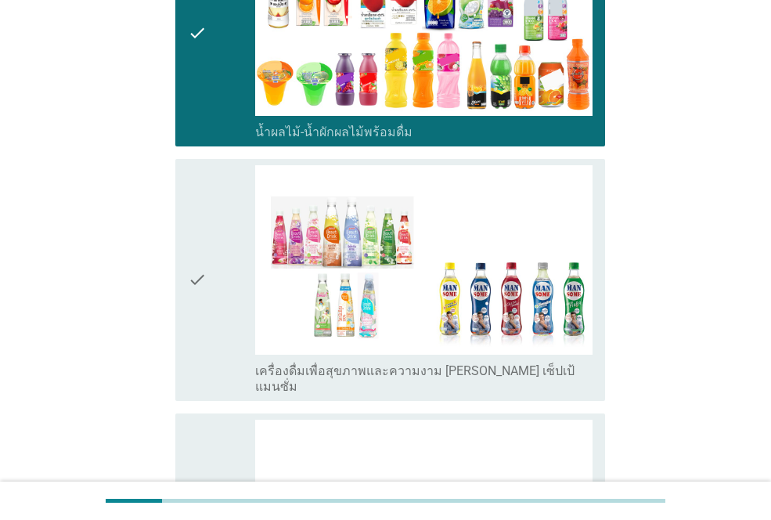
click at [187, 246] on div "check check_box เครื่องดื่มเพื่อสุขภาพและความงาม [PERSON_NAME] เซ็ปเป้ แมนซั่ม" at bounding box center [390, 280] width 430 height 242
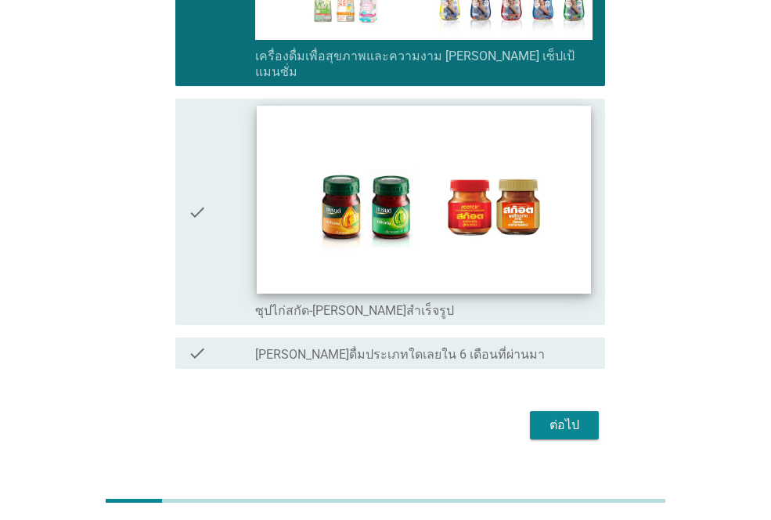
scroll to position [2273, 0]
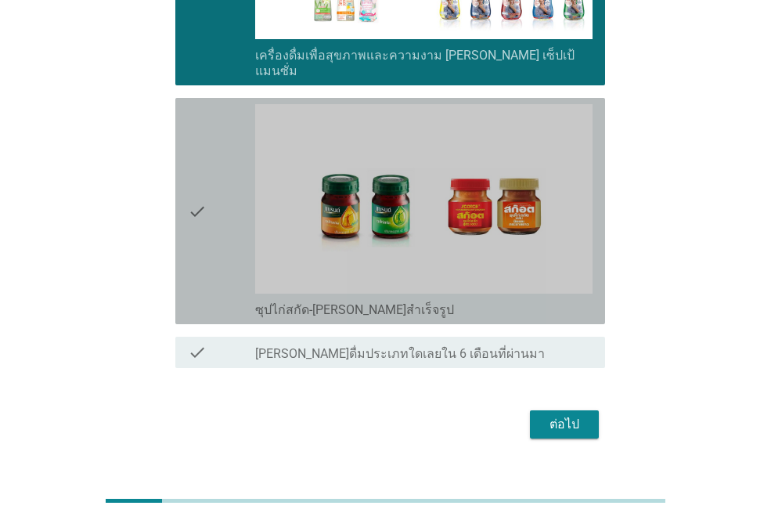
click at [222, 160] on div "check" at bounding box center [221, 211] width 67 height 214
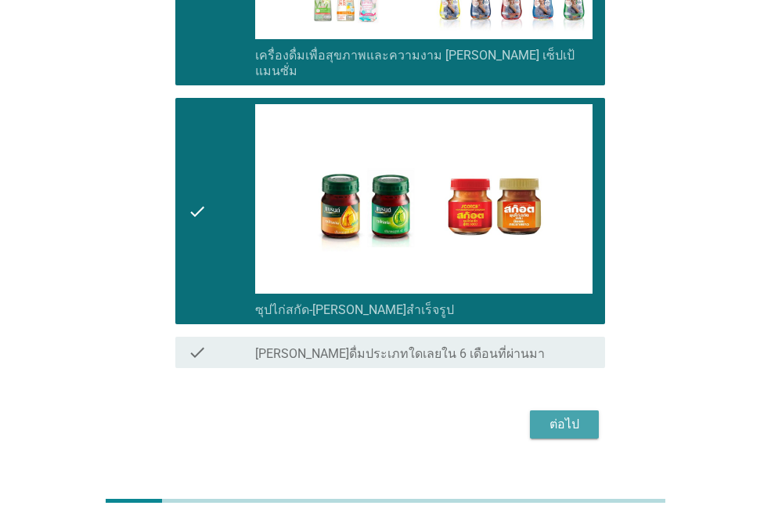
click at [567, 415] on div "ต่อไป" at bounding box center [565, 424] width 44 height 19
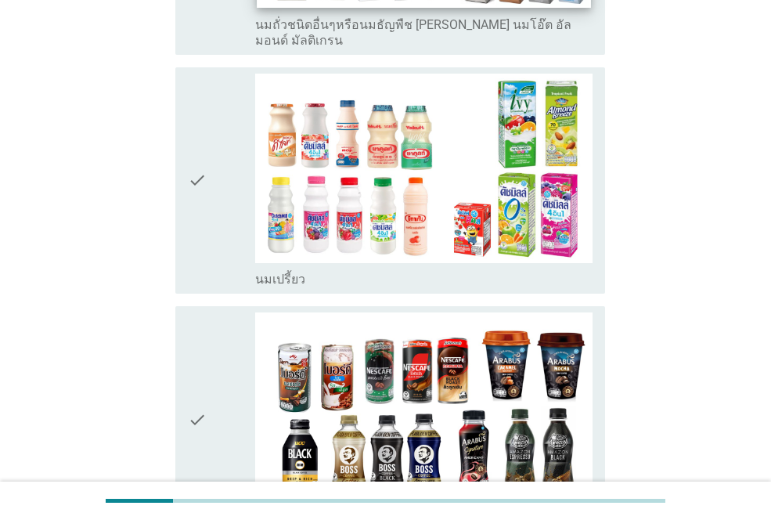
scroll to position [705, 0]
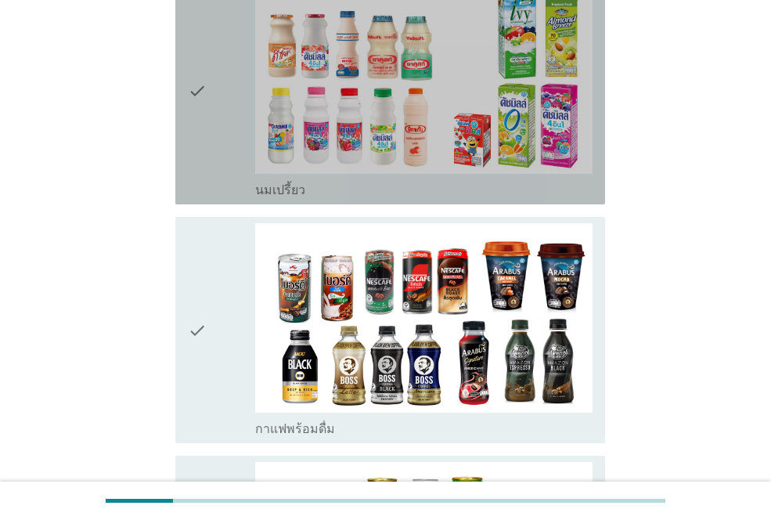
click at [220, 85] on div "check" at bounding box center [221, 91] width 67 height 214
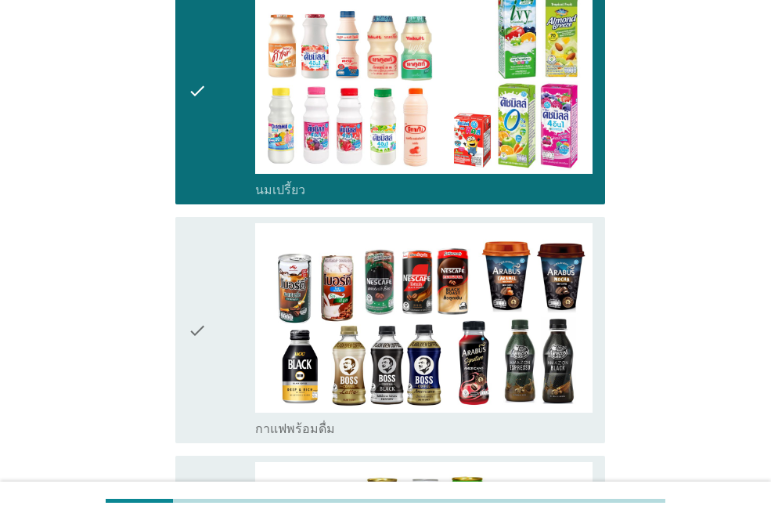
click at [207, 323] on icon "check" at bounding box center [197, 330] width 19 height 214
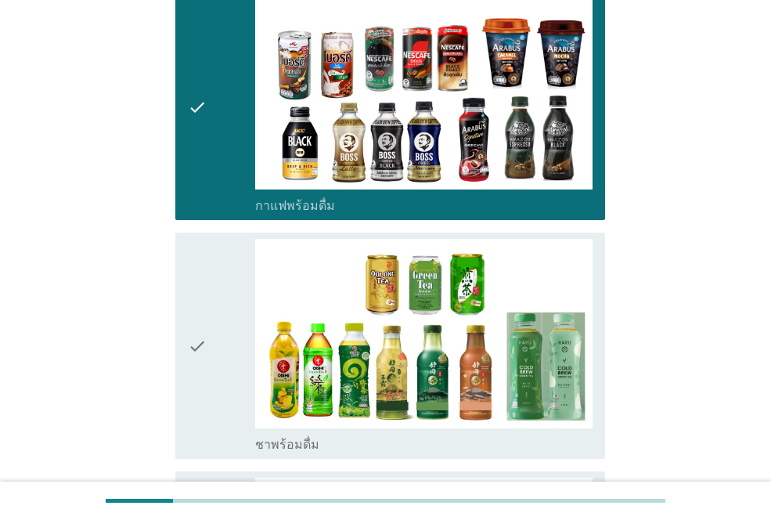
scroll to position [1018, 0]
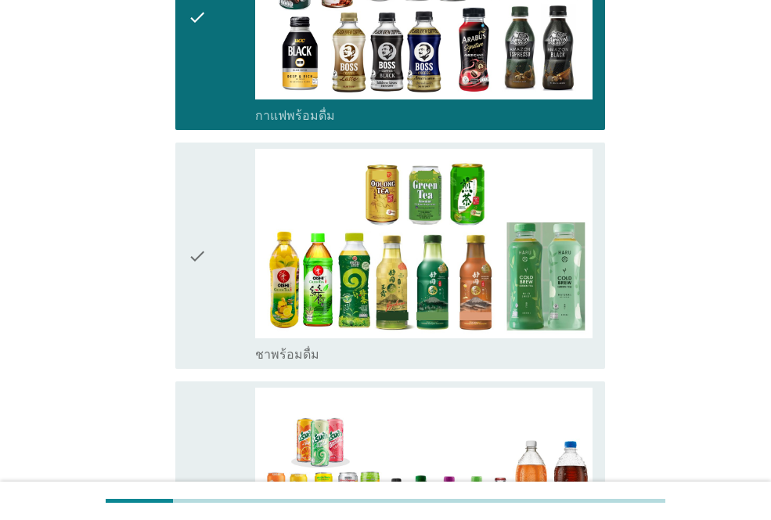
click at [195, 234] on icon "check" at bounding box center [197, 256] width 19 height 214
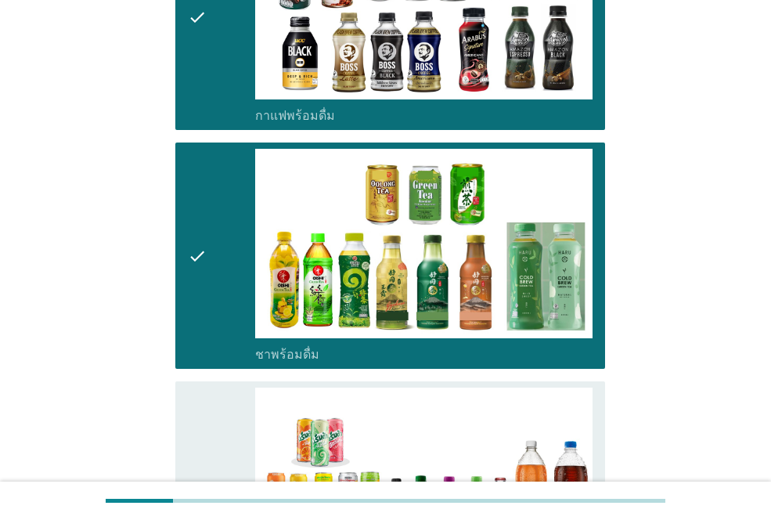
click at [204, 446] on icon "check" at bounding box center [197, 495] width 19 height 214
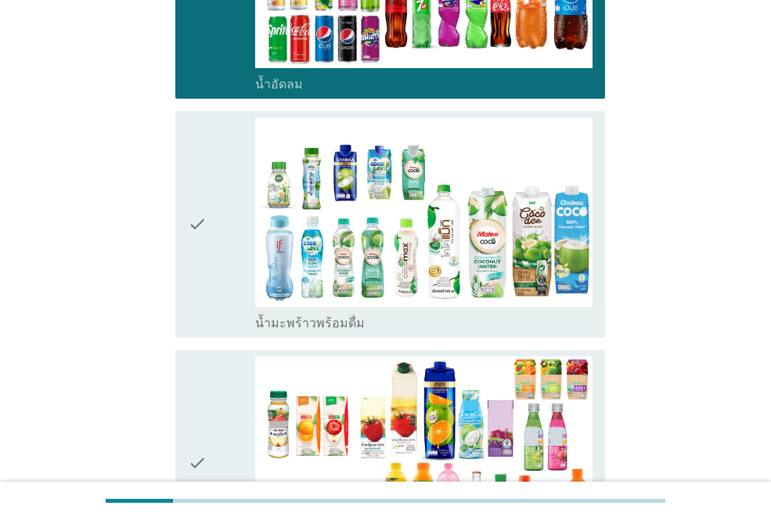
scroll to position [1644, 0]
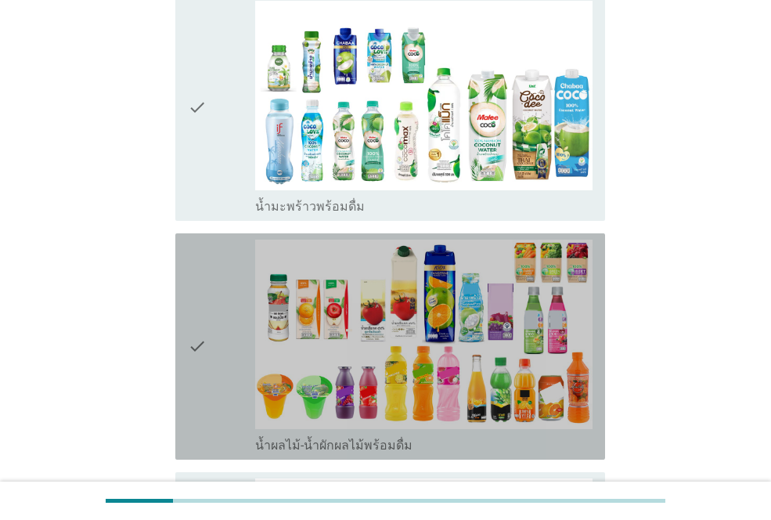
click at [200, 312] on icon "check" at bounding box center [197, 347] width 19 height 214
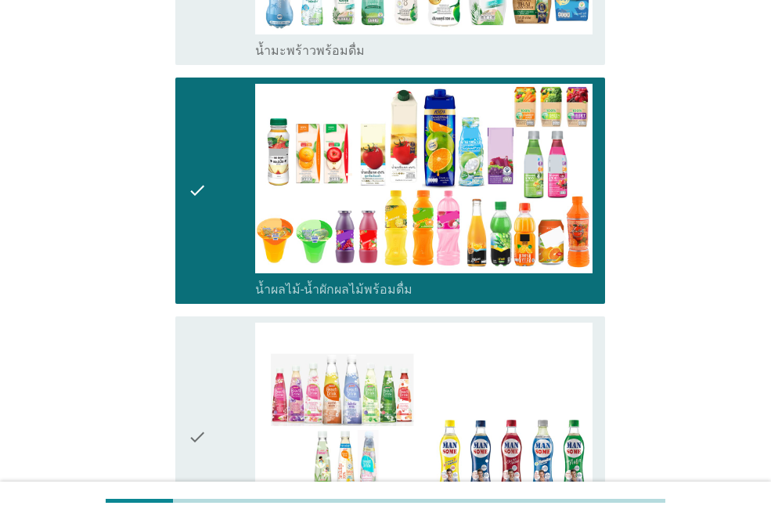
scroll to position [1801, 0]
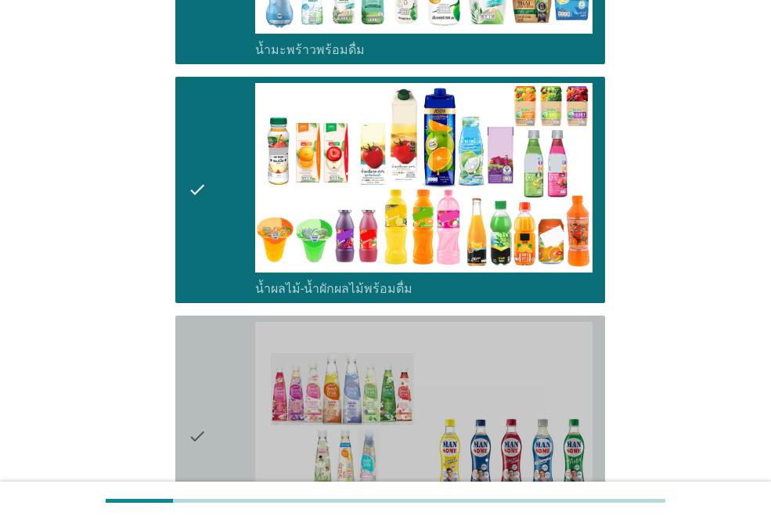
click at [227, 431] on div "check" at bounding box center [221, 436] width 67 height 229
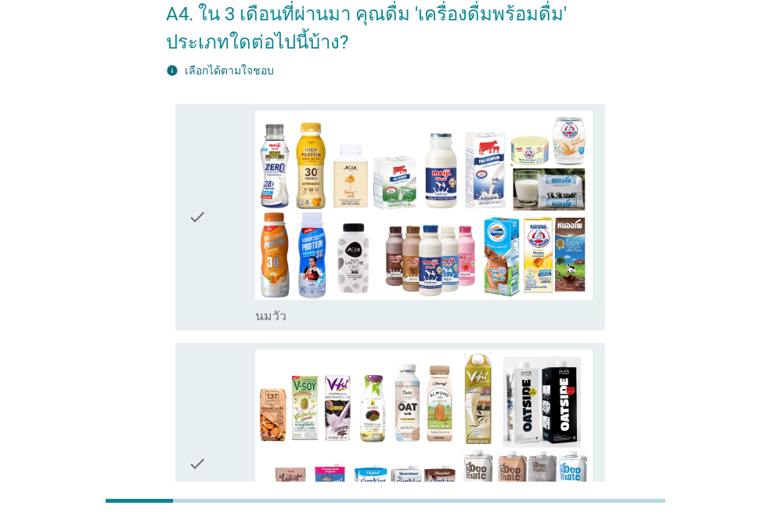
scroll to position [0, 0]
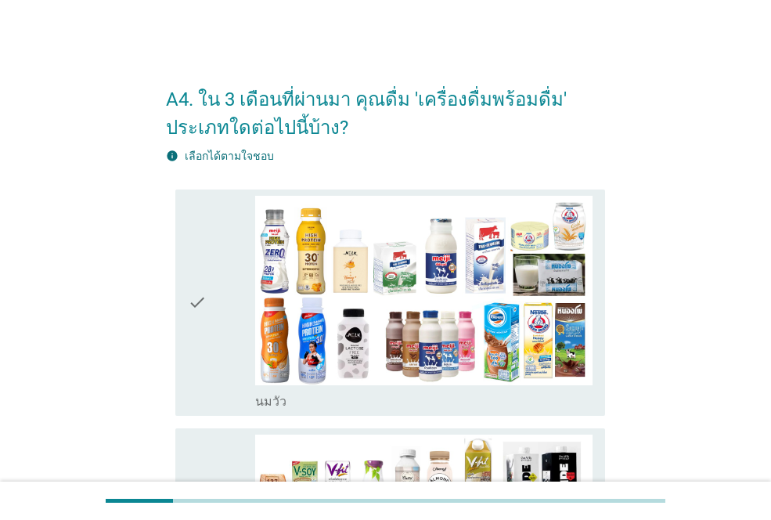
click at [212, 316] on div "check" at bounding box center [221, 303] width 67 height 214
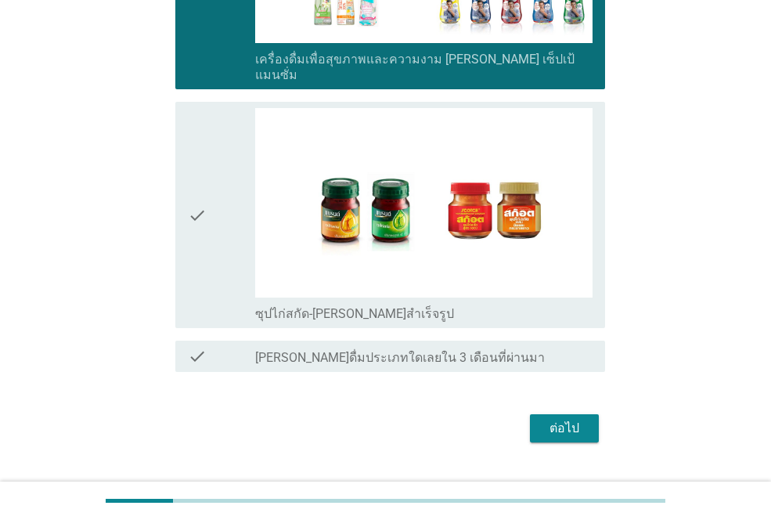
scroll to position [2273, 0]
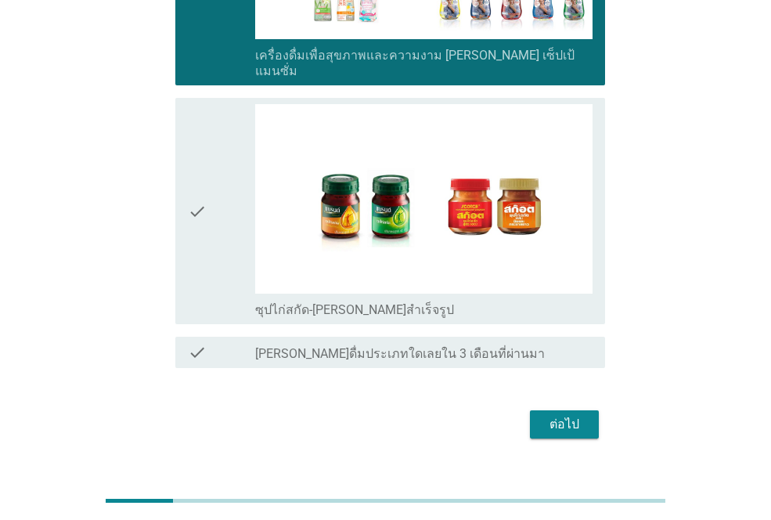
click at [562, 415] on div "ต่อไป" at bounding box center [565, 424] width 44 height 19
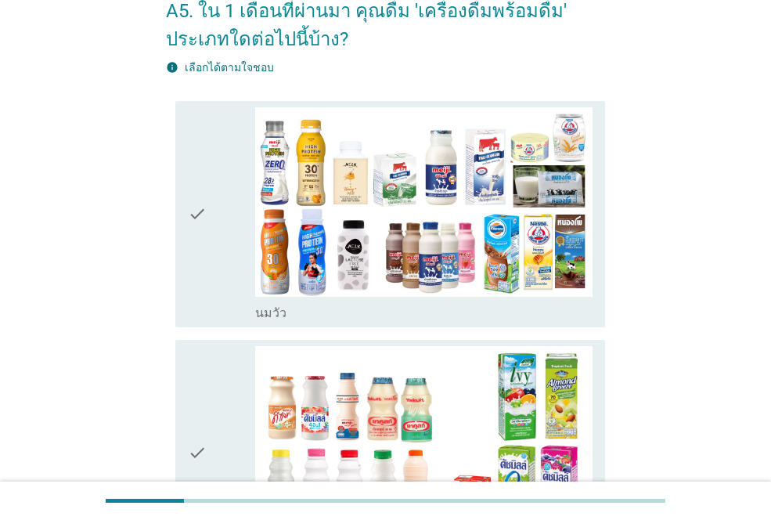
scroll to position [235, 0]
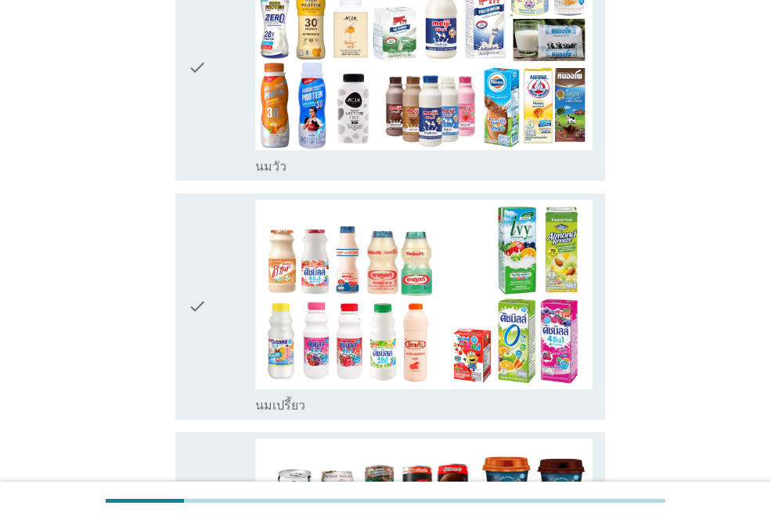
click at [215, 93] on div "check" at bounding box center [221, 68] width 67 height 214
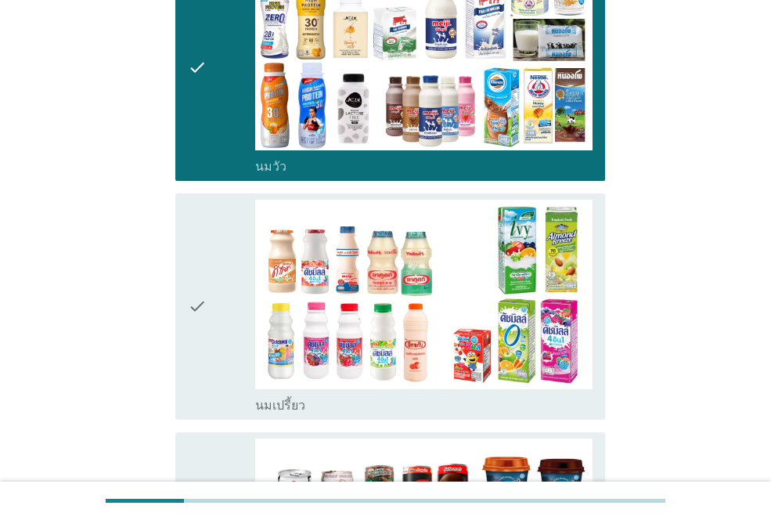
click at [186, 254] on div "check check_box นมเปรี้ยว" at bounding box center [390, 306] width 430 height 226
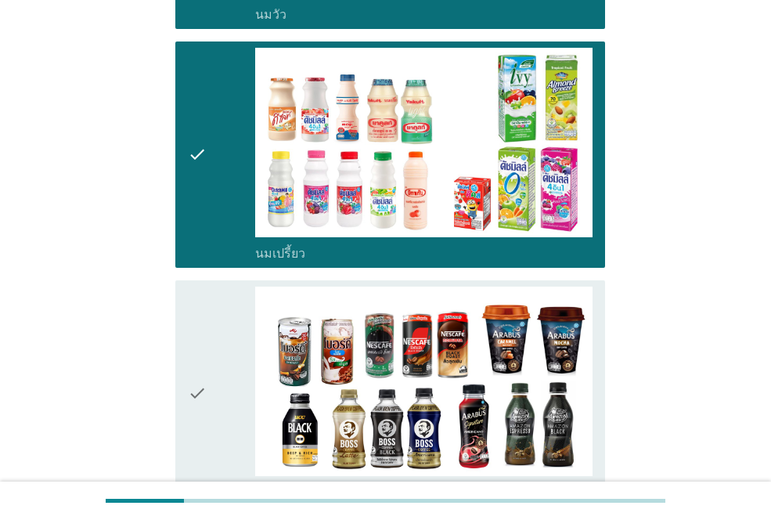
scroll to position [470, 0]
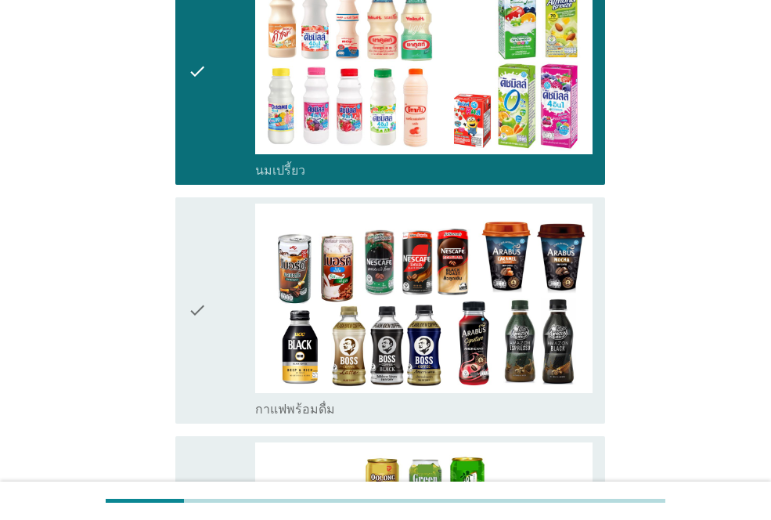
click at [167, 308] on div "check check_box กาแฟพร้อมดื่ม" at bounding box center [385, 310] width 439 height 239
click at [203, 283] on icon "check" at bounding box center [197, 311] width 19 height 214
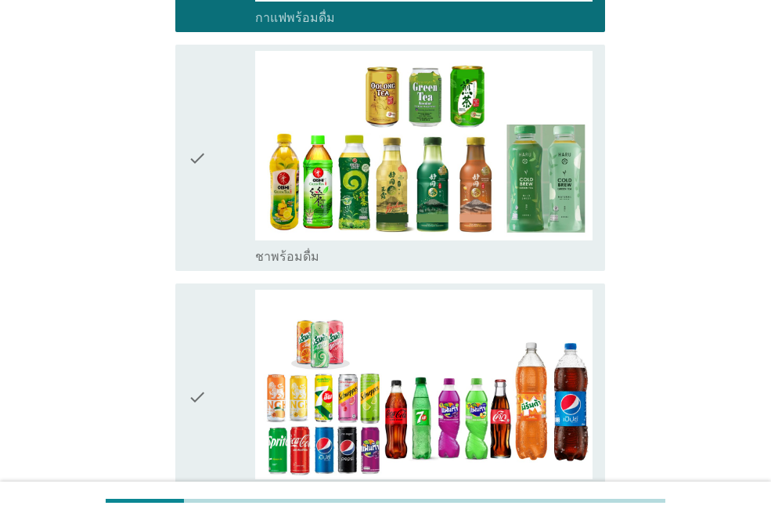
scroll to position [940, 0]
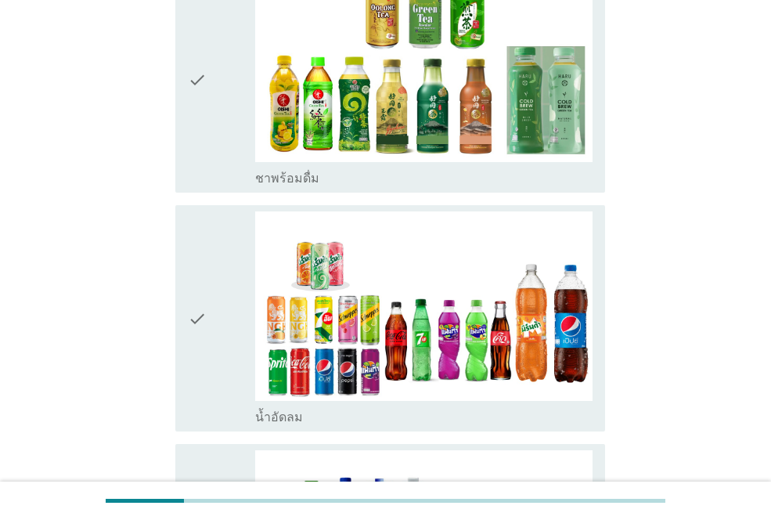
click at [198, 302] on icon "check" at bounding box center [197, 318] width 19 height 214
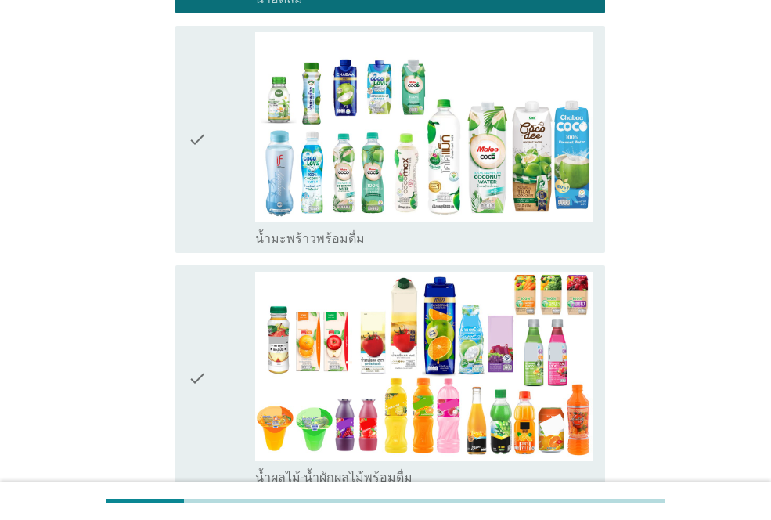
scroll to position [1409, 0]
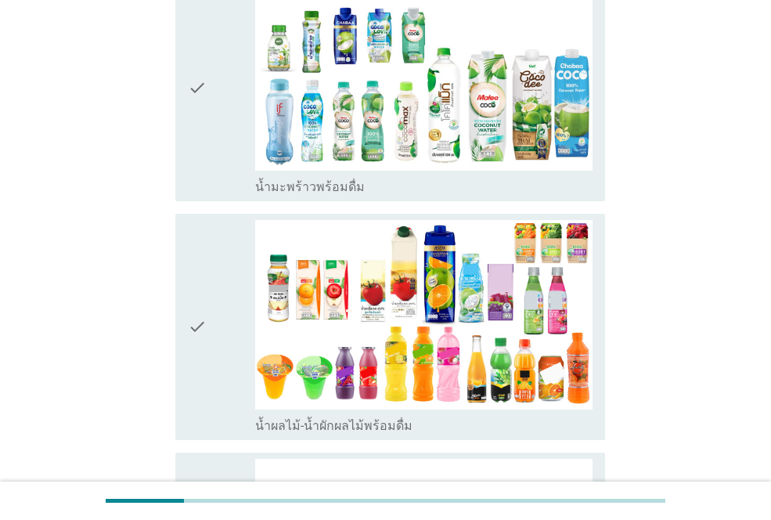
click at [199, 77] on icon "check" at bounding box center [197, 87] width 19 height 214
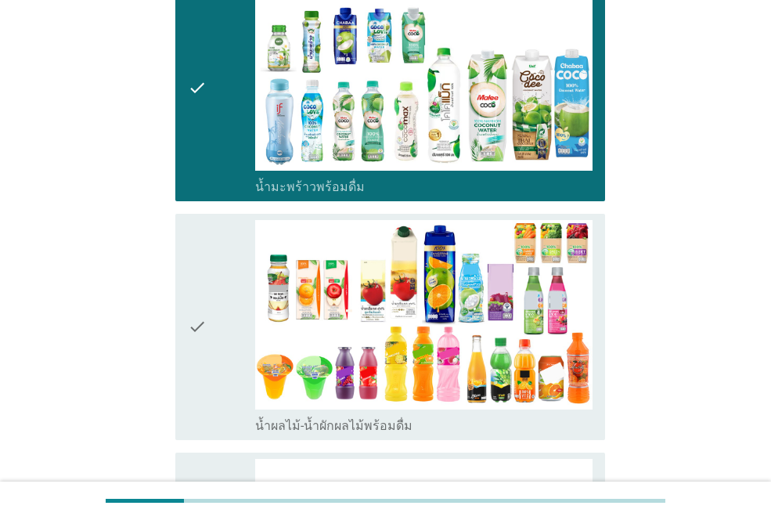
click at [197, 355] on icon "check" at bounding box center [197, 327] width 19 height 214
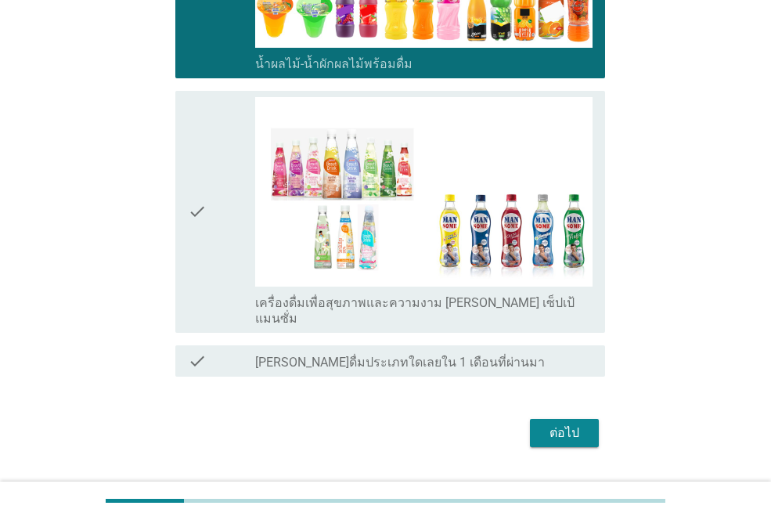
scroll to position [1795, 0]
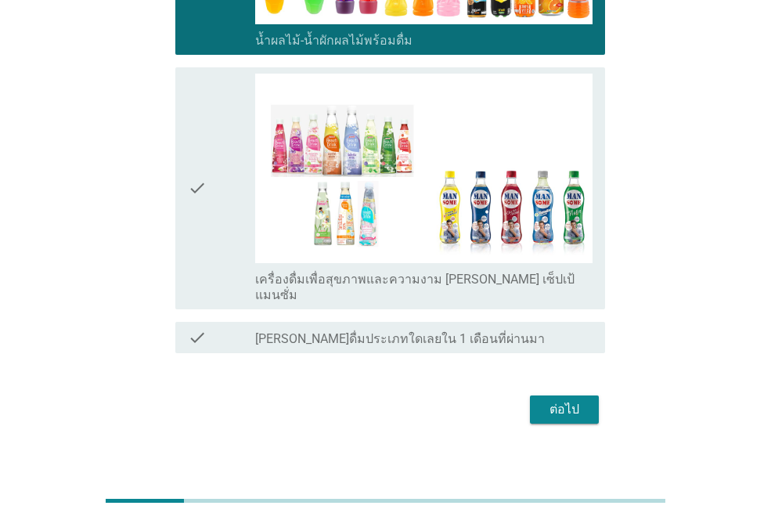
click at [210, 179] on div "check" at bounding box center [221, 188] width 67 height 229
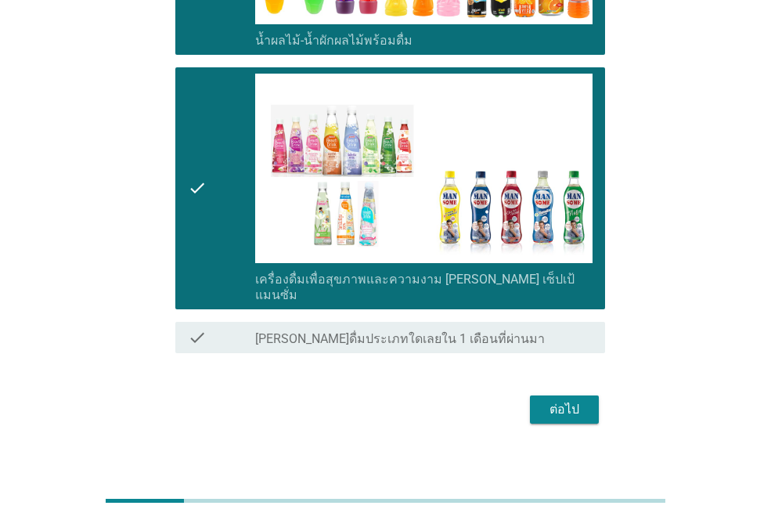
click at [572, 401] on div "ต่อไป" at bounding box center [565, 409] width 44 height 19
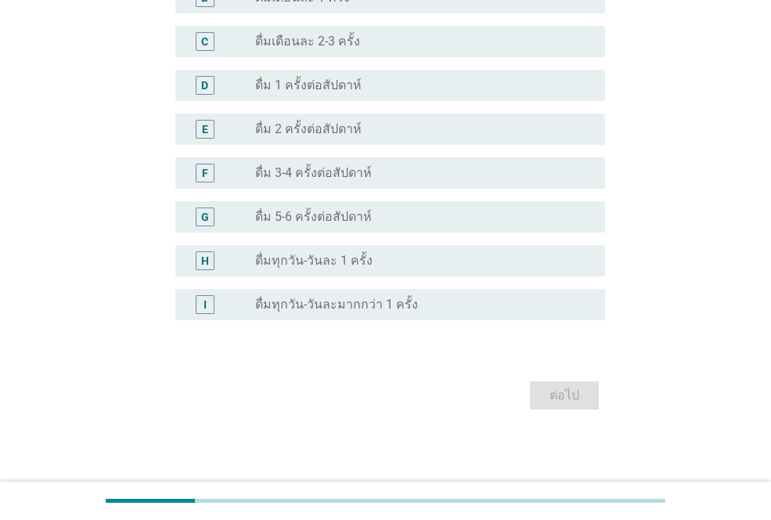
scroll to position [574, 0]
click at [245, 202] on div "G radio_button_unchecked ดื่ม 5-6 ครั้งต่อสัปดาห์" at bounding box center [390, 215] width 430 height 31
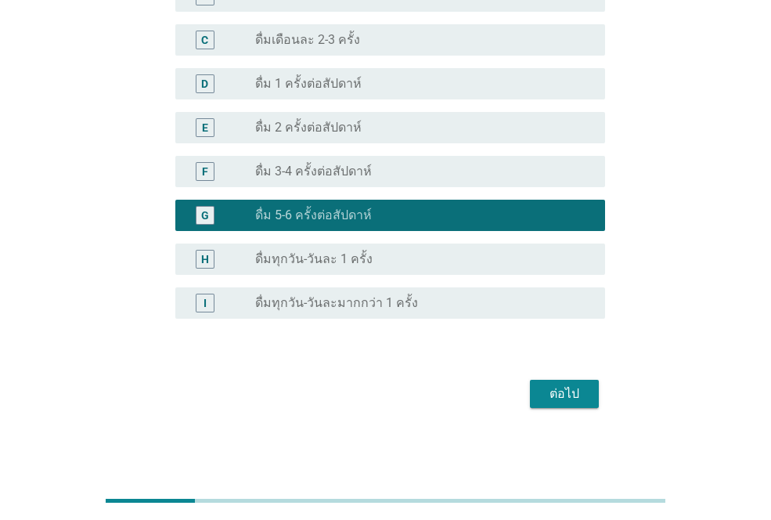
click at [566, 392] on div "ต่อไป" at bounding box center [565, 393] width 44 height 19
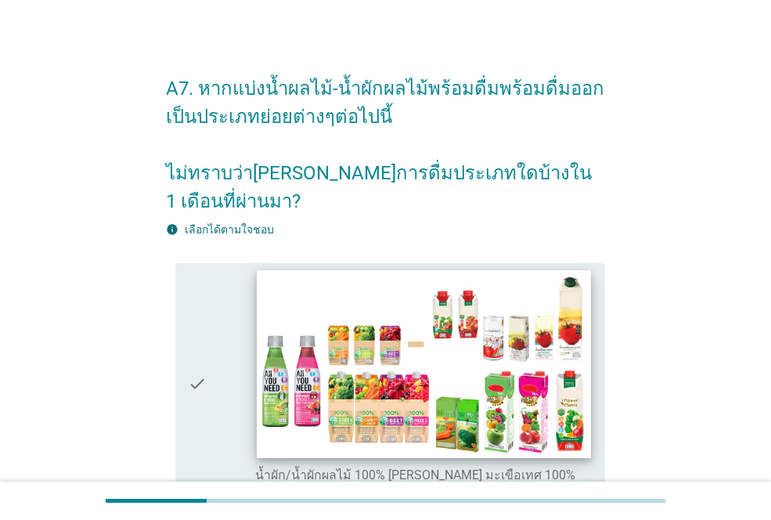
scroll to position [157, 0]
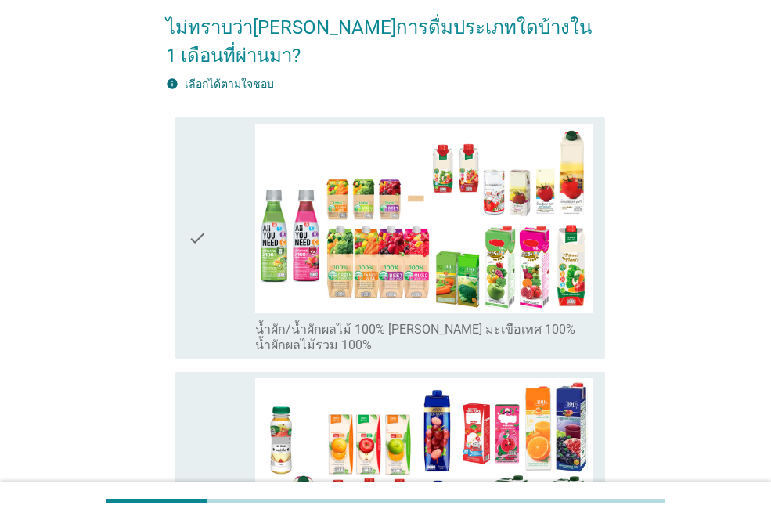
click at [223, 215] on div "check" at bounding box center [221, 238] width 67 height 229
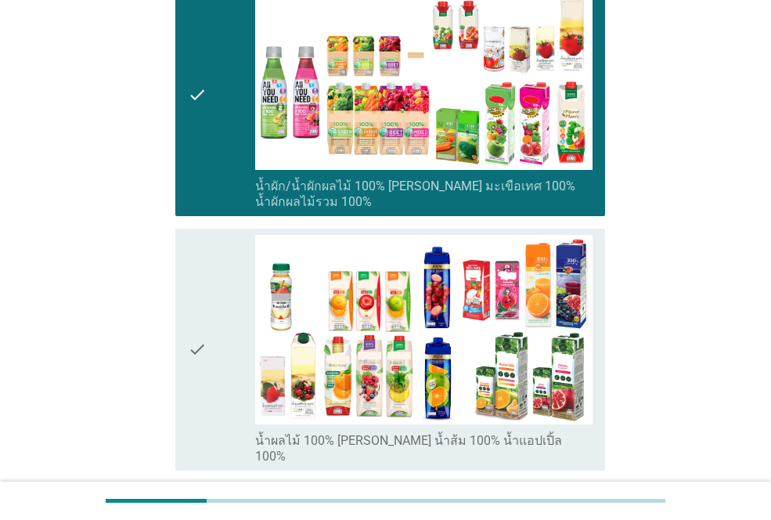
scroll to position [470, 0]
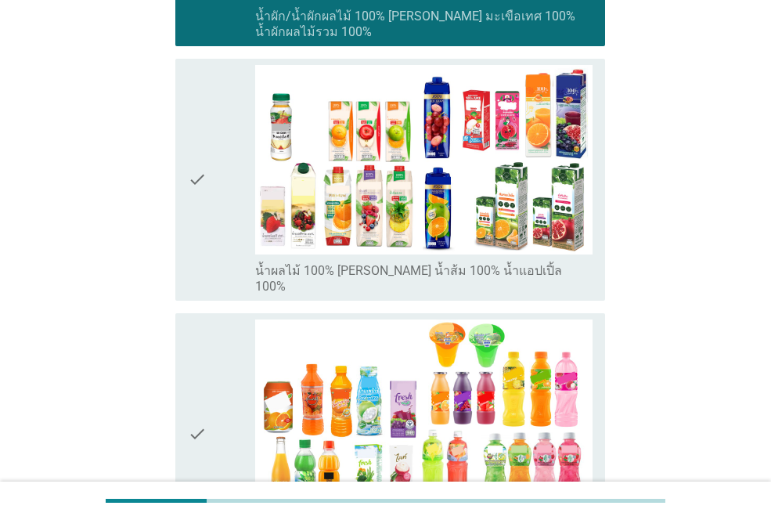
click at [207, 151] on icon "check" at bounding box center [197, 179] width 19 height 229
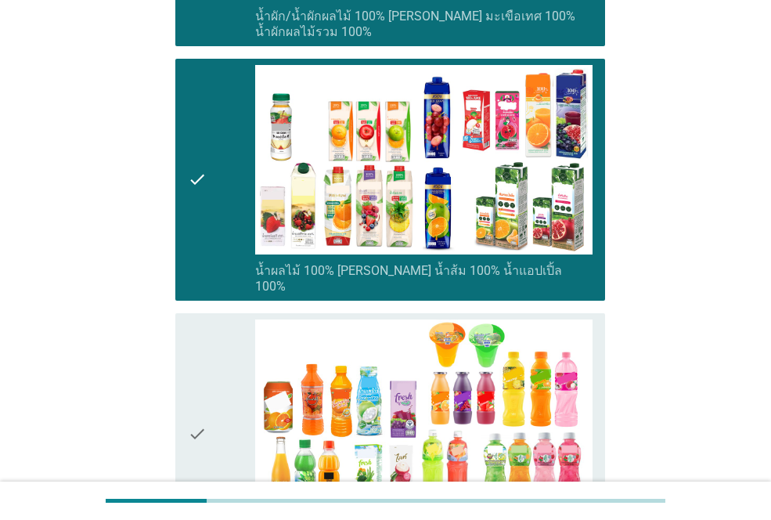
click at [200, 394] on icon "check" at bounding box center [197, 433] width 19 height 229
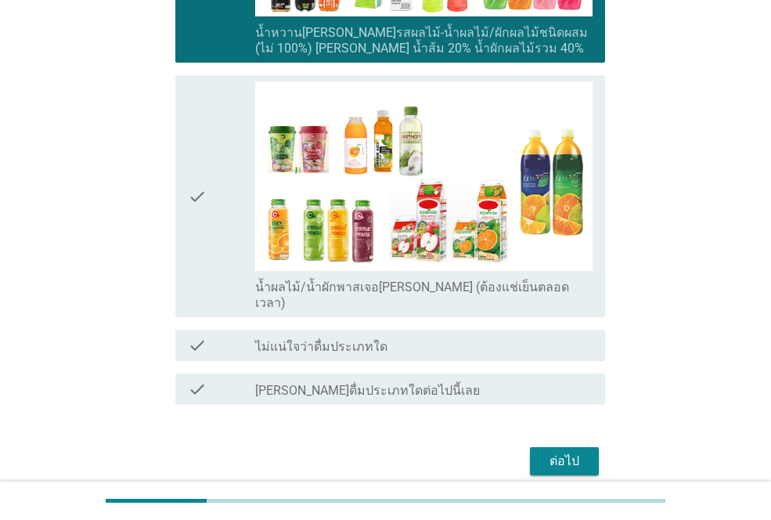
scroll to position [971, 0]
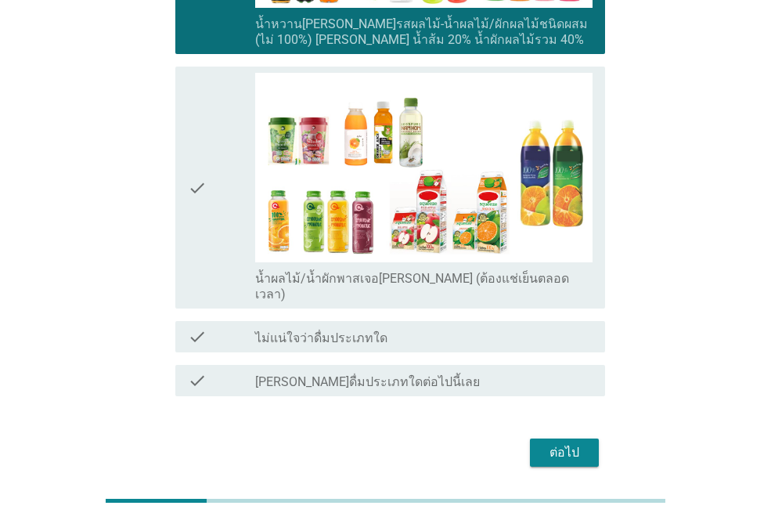
click at [204, 132] on icon "check" at bounding box center [197, 187] width 19 height 229
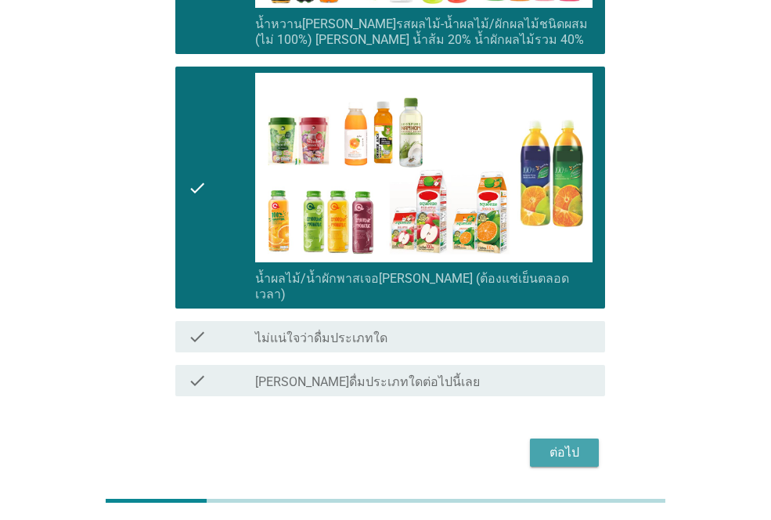
click at [576, 443] on div "ต่อไป" at bounding box center [565, 452] width 44 height 19
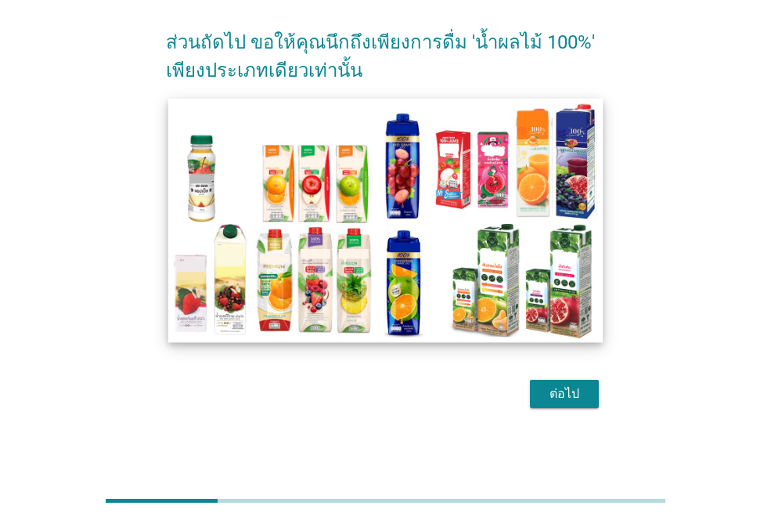
click at [381, 226] on img at bounding box center [385, 220] width 435 height 244
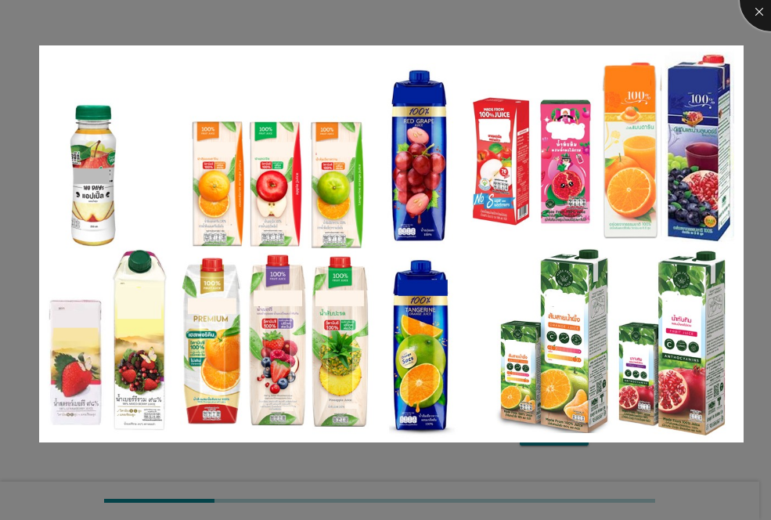
click at [760, 6] on div at bounding box center [771, 0] width 63 height 63
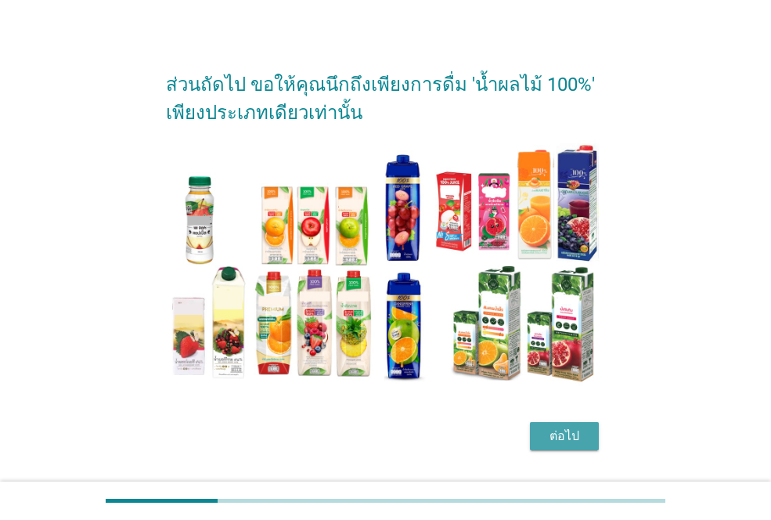
click at [568, 432] on div "ต่อไป" at bounding box center [565, 436] width 44 height 19
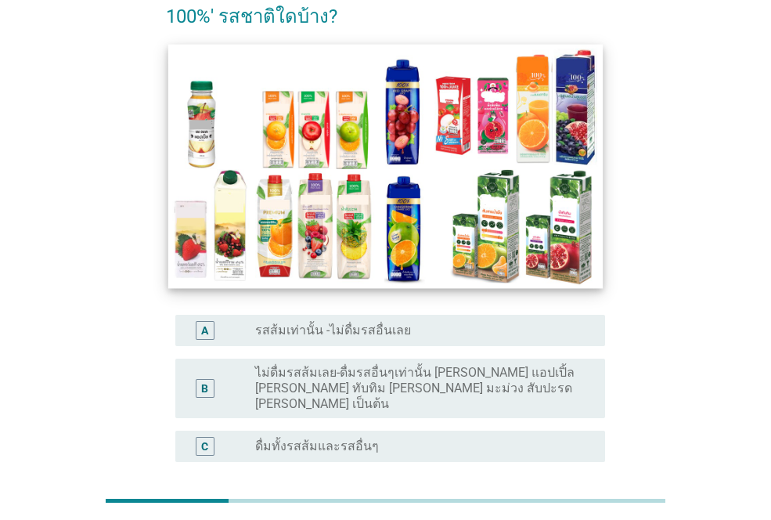
scroll to position [239, 0]
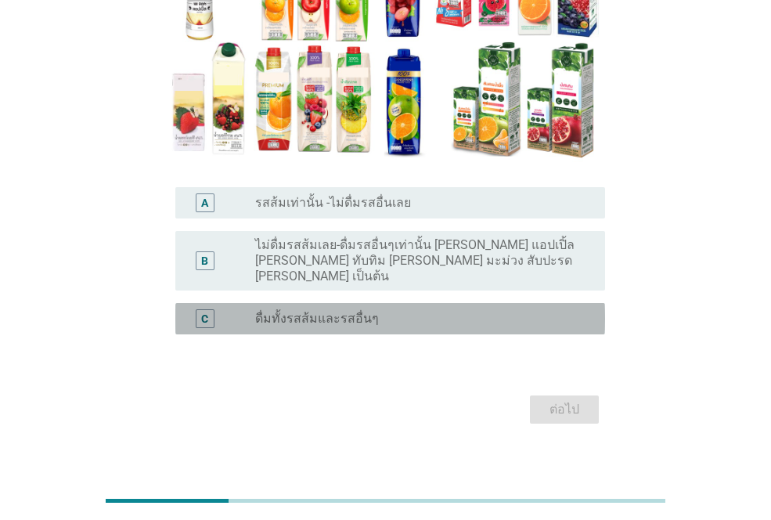
click at [255, 311] on label "ดื่มทั้งรสส้มและรสอื่นๆ" at bounding box center [317, 319] width 124 height 16
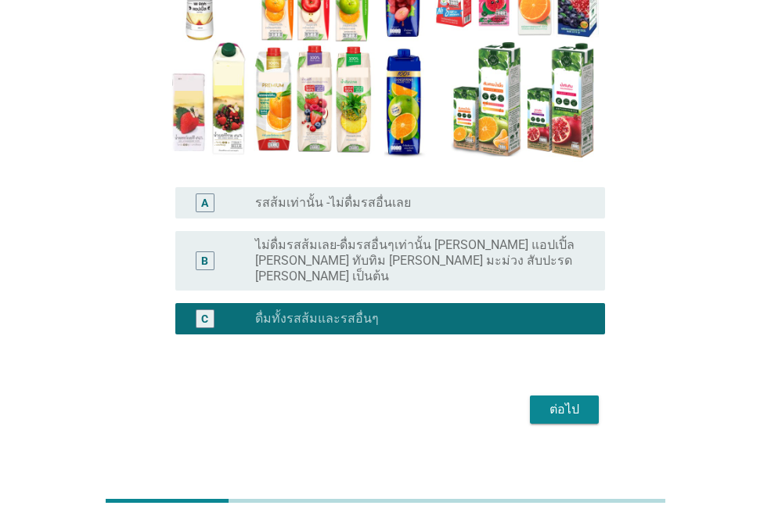
click at [579, 400] on div "ต่อไป" at bounding box center [565, 409] width 44 height 19
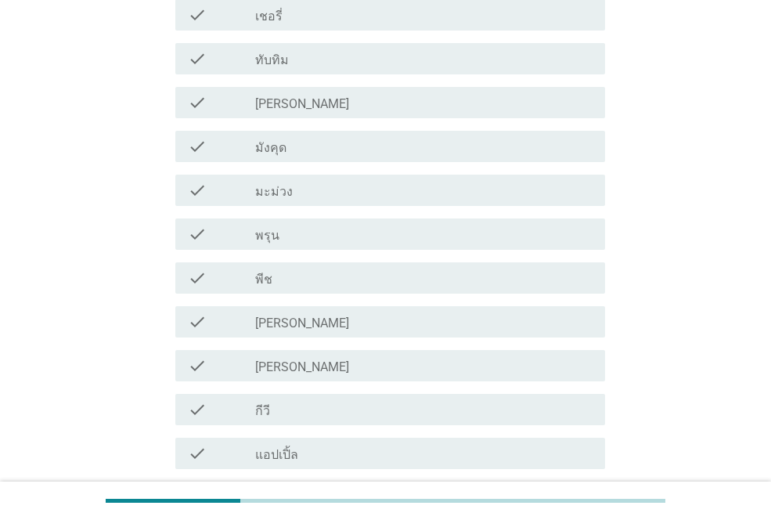
scroll to position [626, 0]
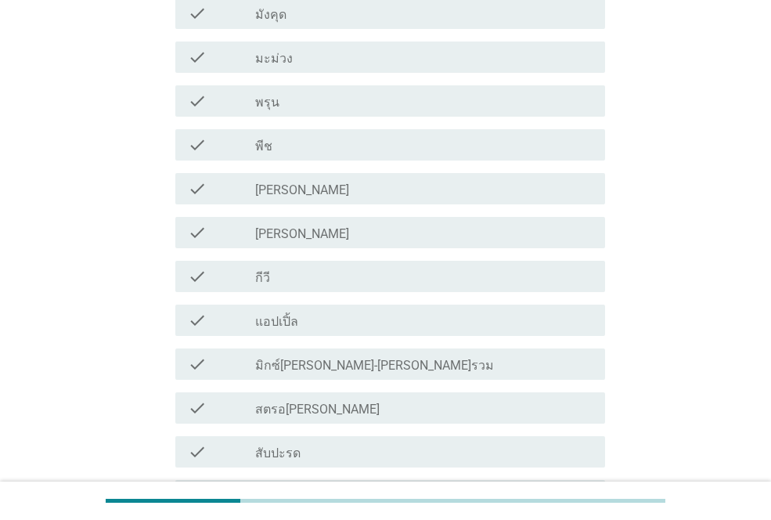
click at [274, 188] on label "[PERSON_NAME]" at bounding box center [302, 190] width 94 height 16
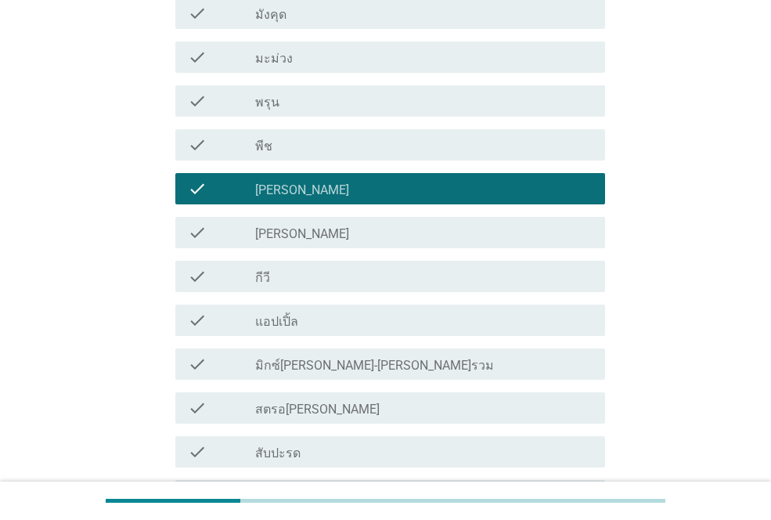
click at [264, 236] on label "[PERSON_NAME]" at bounding box center [302, 234] width 94 height 16
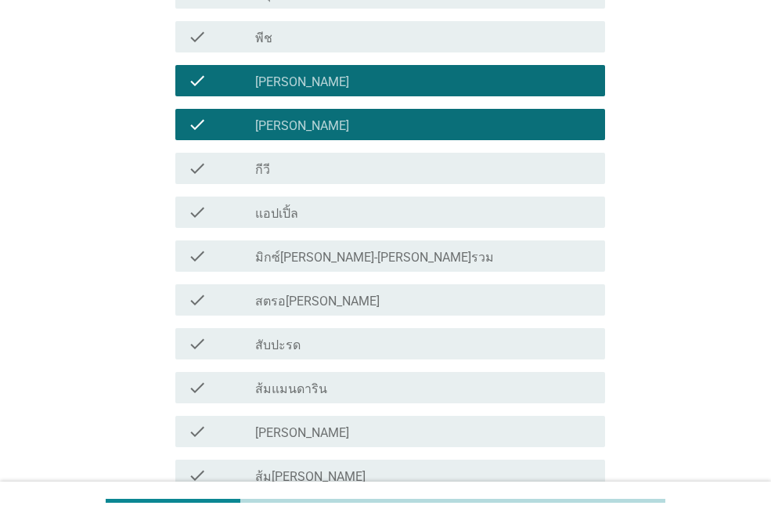
scroll to position [861, 0]
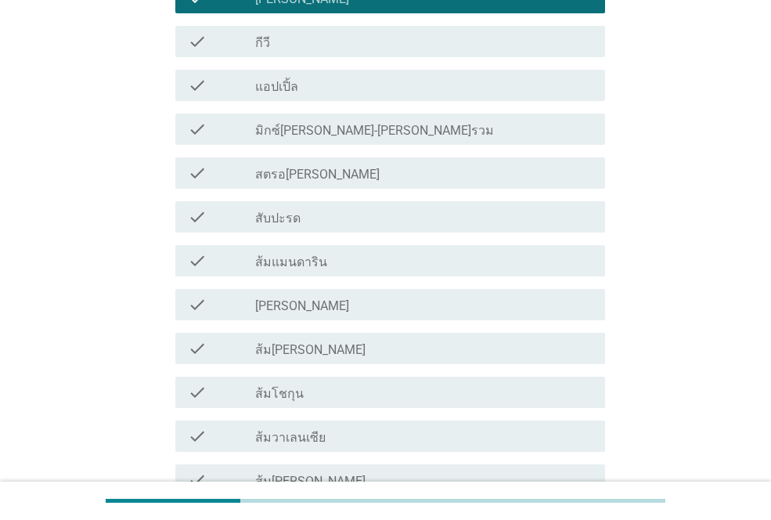
click at [314, 262] on label "ส้มแมนดาริน" at bounding box center [291, 262] width 72 height 16
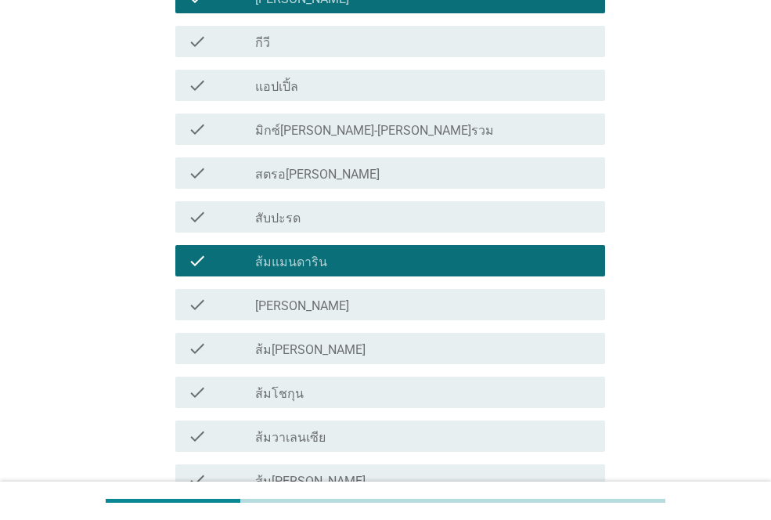
click at [305, 311] on label "[PERSON_NAME]" at bounding box center [302, 306] width 94 height 16
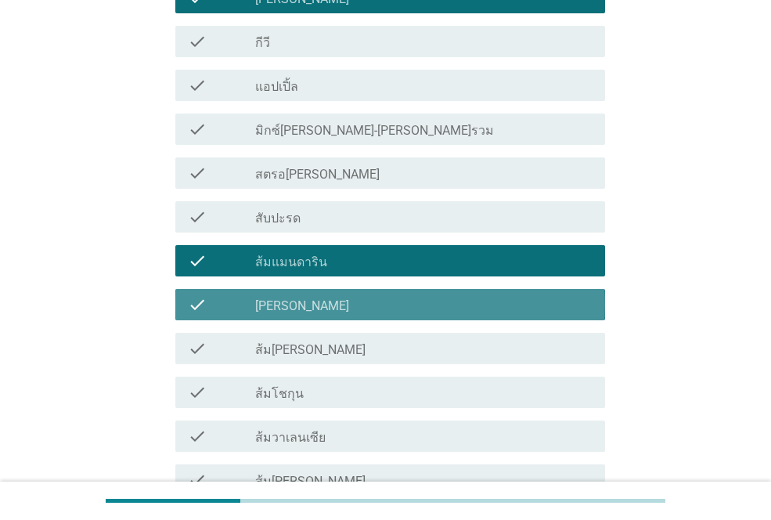
click at [309, 349] on label "ส้ม[PERSON_NAME]" at bounding box center [310, 350] width 110 height 16
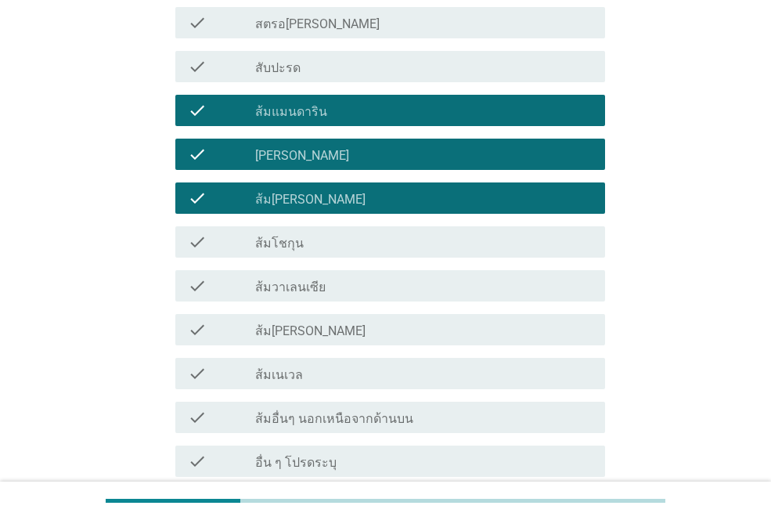
scroll to position [1151, 0]
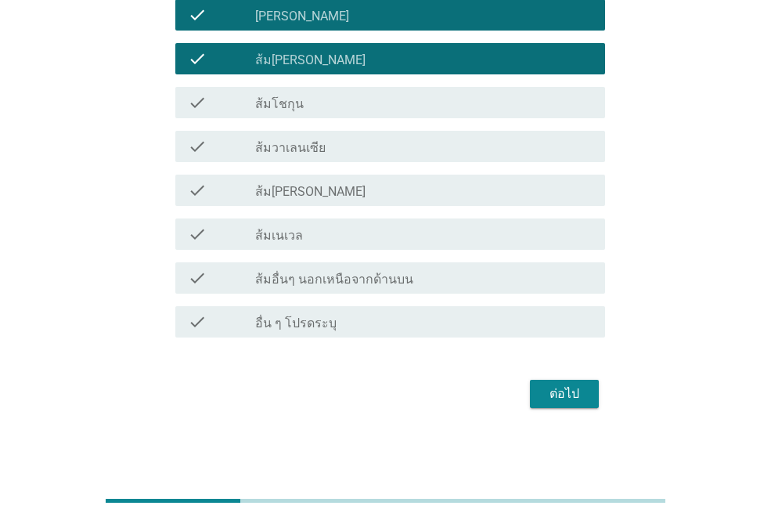
click at [307, 193] on div "check_box_outline_blank ส้ม[PERSON_NAME]" at bounding box center [423, 190] width 337 height 19
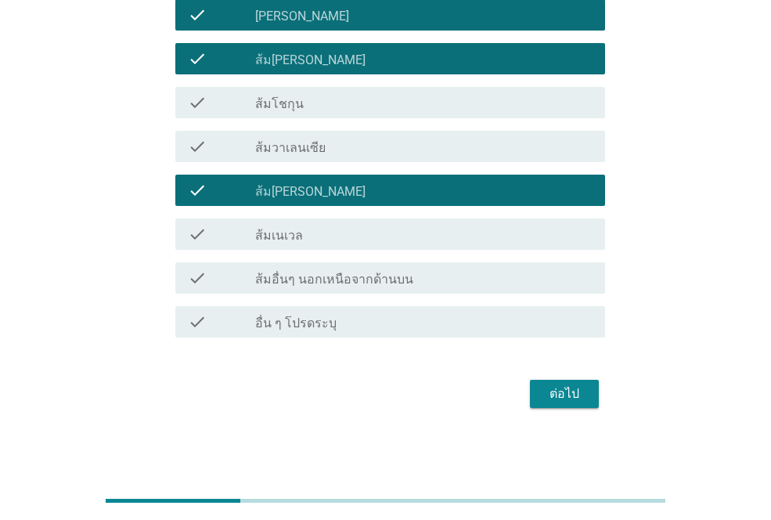
click at [573, 396] on div "ต่อไป" at bounding box center [565, 393] width 44 height 19
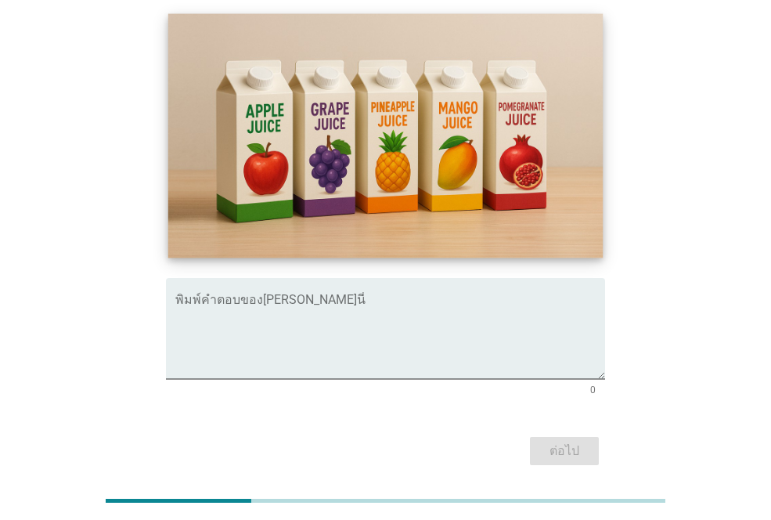
scroll to position [396, 0]
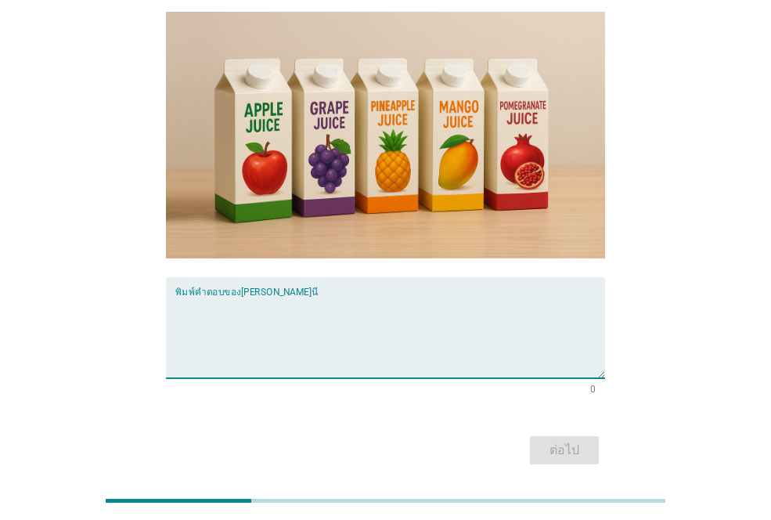
click at [208, 296] on textarea "พิมพ์คำตอบของคุณ ที่นี่" at bounding box center [390, 337] width 430 height 82
click at [187, 296] on textarea "พิมพ์คำตอบของคุณ ที่นี่" at bounding box center [390, 337] width 430 height 82
type textarea "ทิปโก้"
click at [583, 441] on div "ต่อไป" at bounding box center [565, 450] width 44 height 19
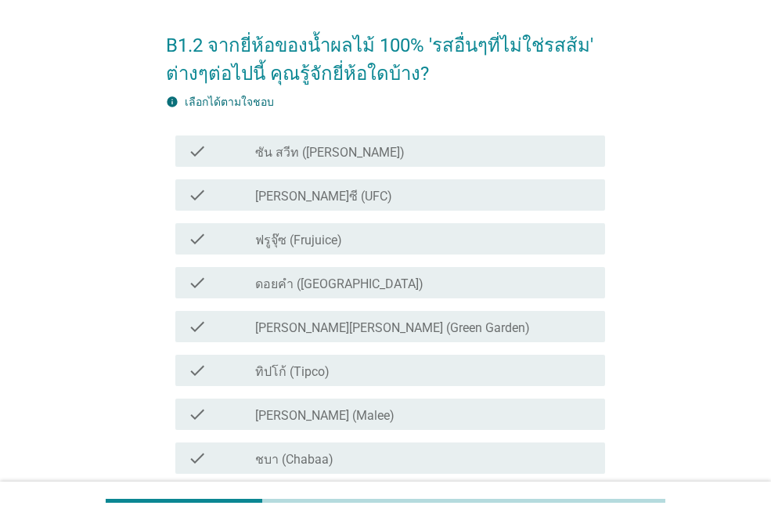
scroll to position [78, 0]
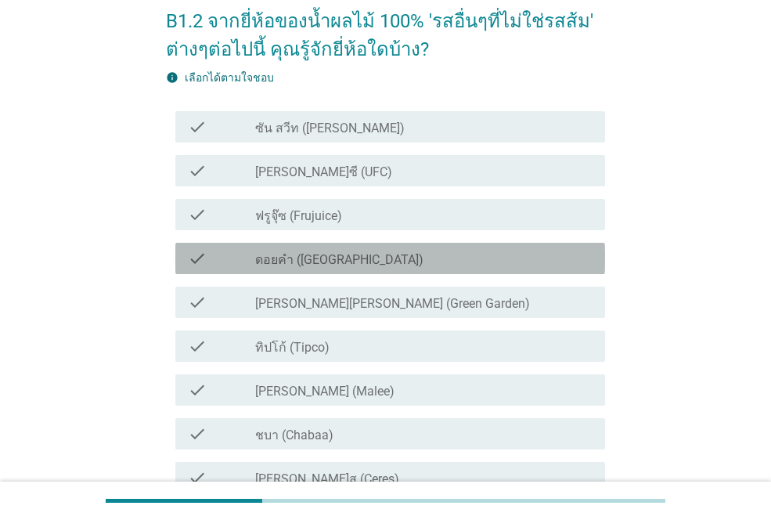
click at [263, 250] on div "check_box_outline_blank ดอยคำ (Doi-Khham)" at bounding box center [423, 258] width 337 height 19
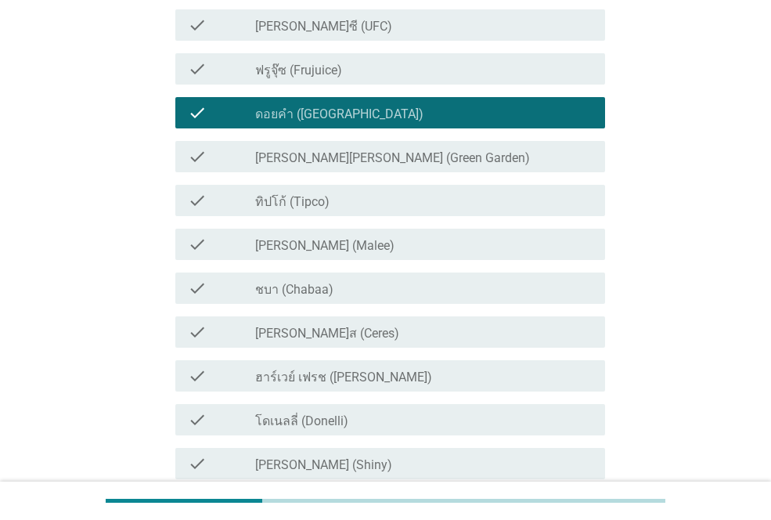
scroll to position [235, 0]
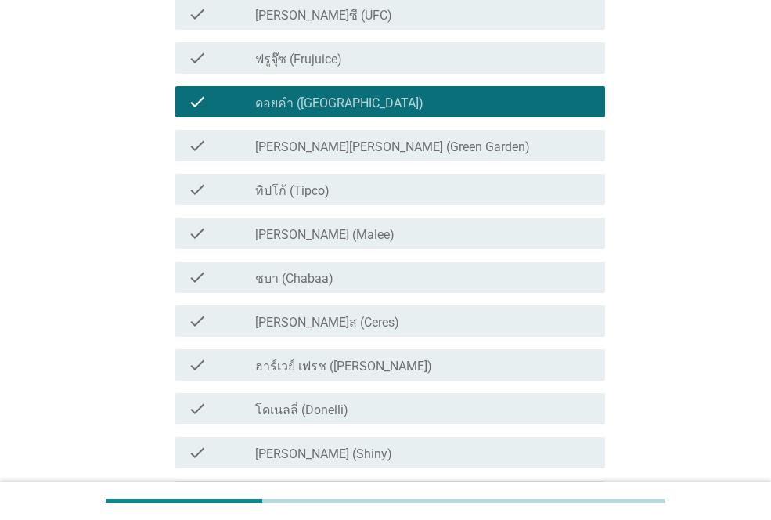
click at [254, 184] on div "check" at bounding box center [221, 189] width 67 height 19
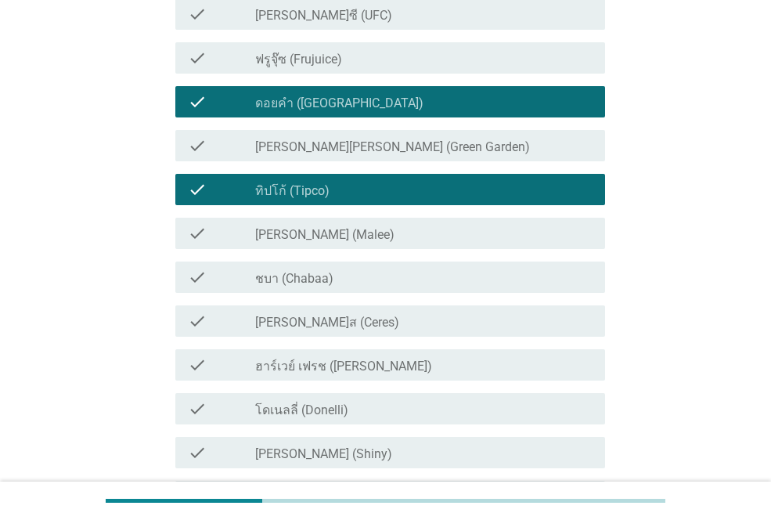
click at [251, 251] on div "check check_box_outline_blank [PERSON_NAME] (Malee)" at bounding box center [385, 233] width 439 height 44
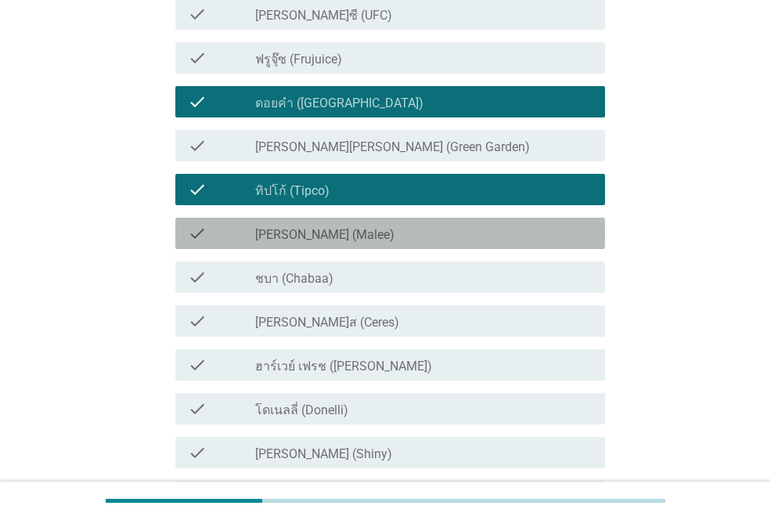
click at [273, 247] on div "check check_box_outline_blank [PERSON_NAME] (Malee)" at bounding box center [390, 233] width 430 height 31
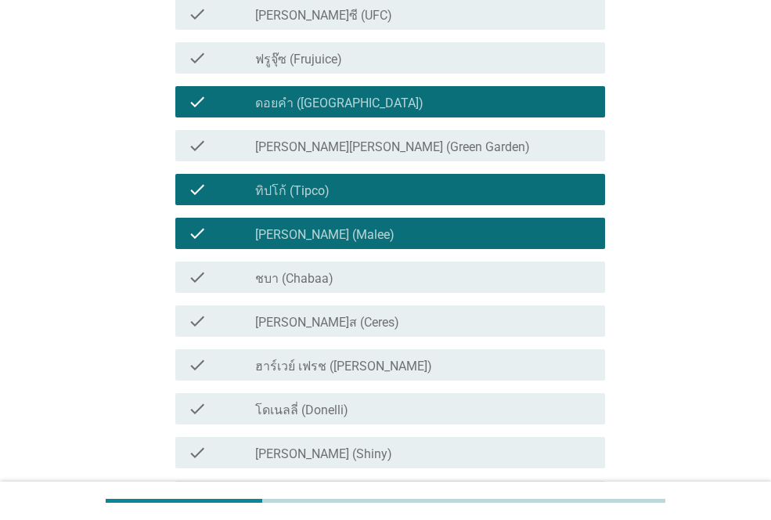
click at [269, 284] on label "ชบา (Chabaa)" at bounding box center [294, 279] width 78 height 16
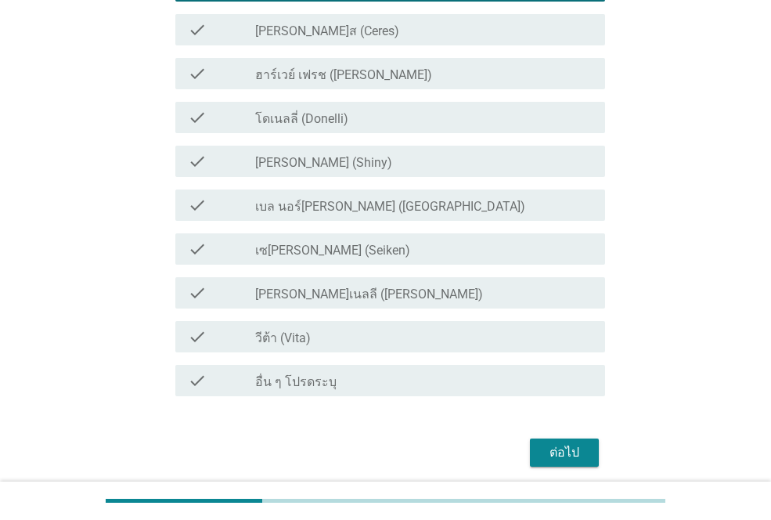
scroll to position [585, 0]
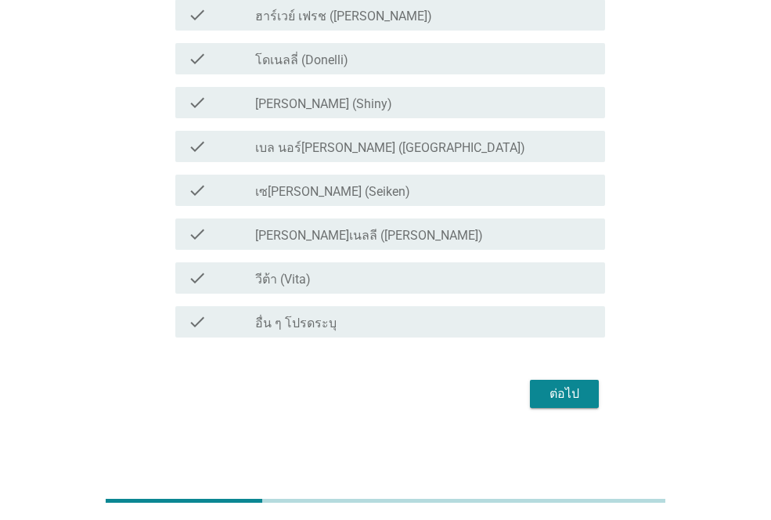
click at [565, 395] on div "ต่อไป" at bounding box center [565, 393] width 44 height 19
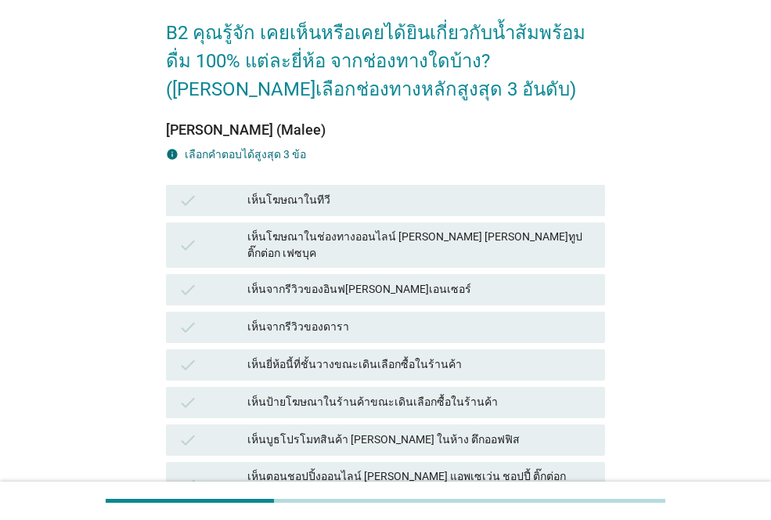
scroll to position [157, 0]
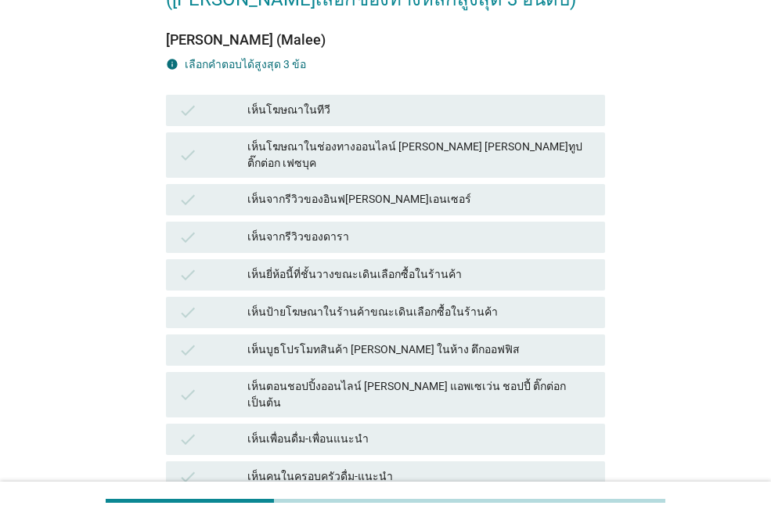
click at [327, 101] on div "เห็นโฆษณาในทีวี" at bounding box center [419, 110] width 345 height 19
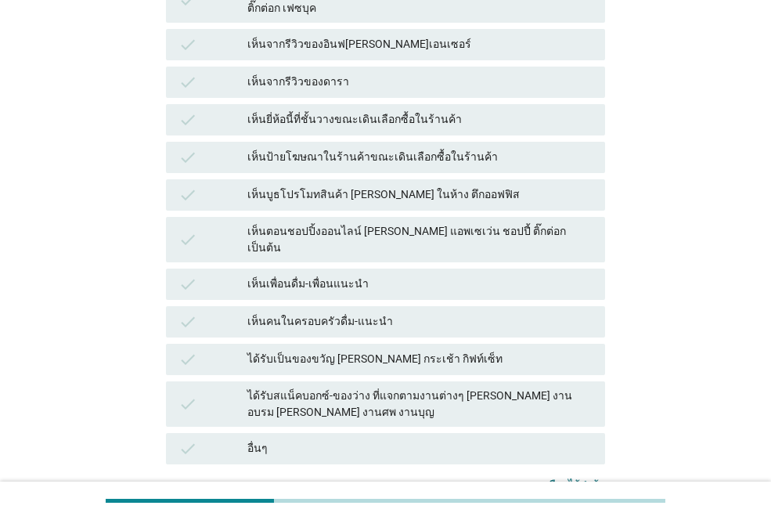
scroll to position [313, 0]
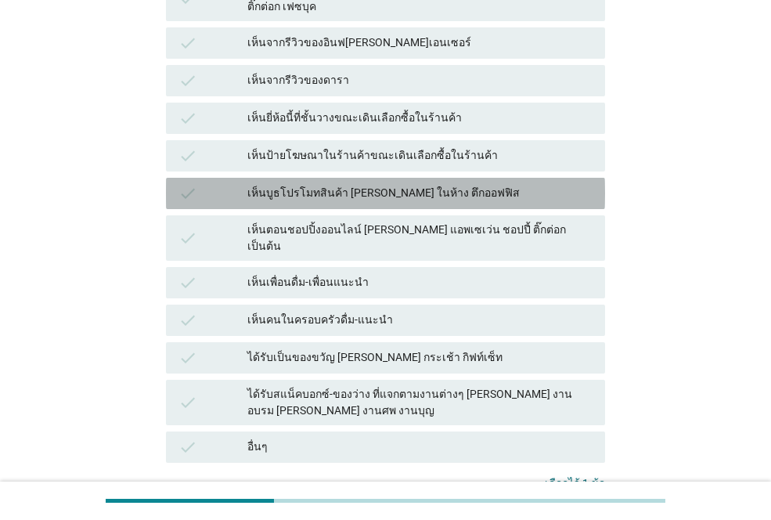
click at [405, 184] on div "เห็นบูธโปรโมทสินค้า [PERSON_NAME] ในห้าง ตึกออฟฟิส" at bounding box center [419, 193] width 345 height 19
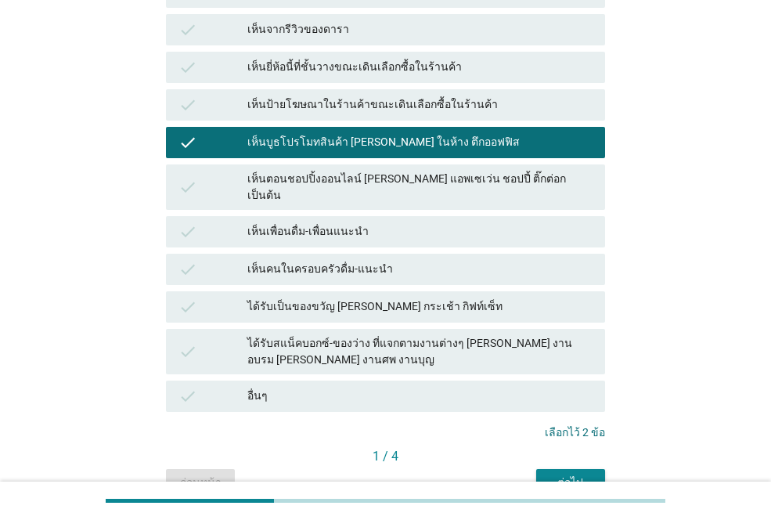
scroll to position [392, 0]
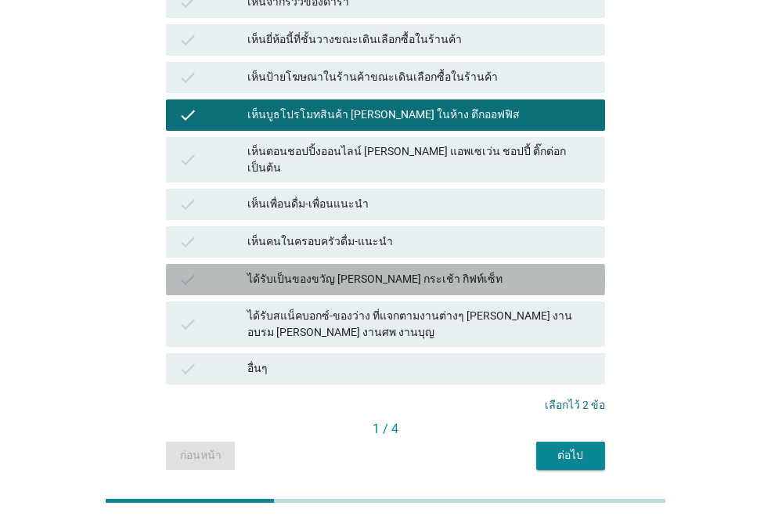
click at [414, 270] on div "ได้รับเป็นของขวัญ [PERSON_NAME] กระเช้า กิฟท์เซ็ท" at bounding box center [419, 279] width 345 height 19
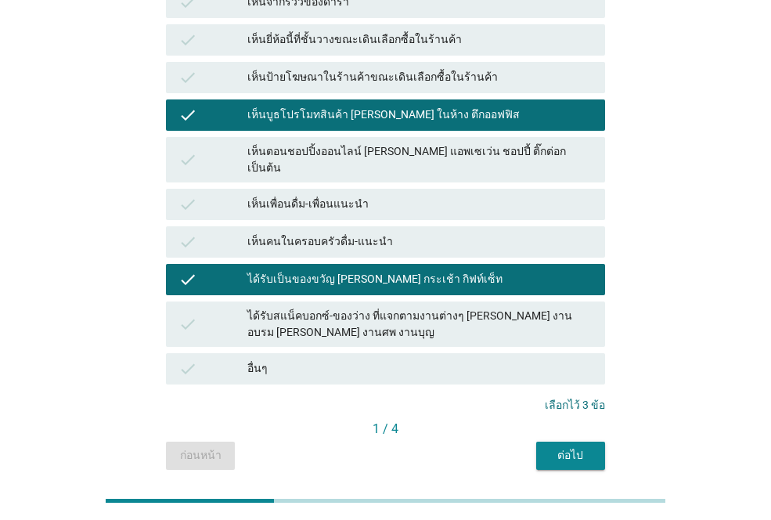
click at [582, 447] on div "ต่อไป" at bounding box center [571, 455] width 44 height 16
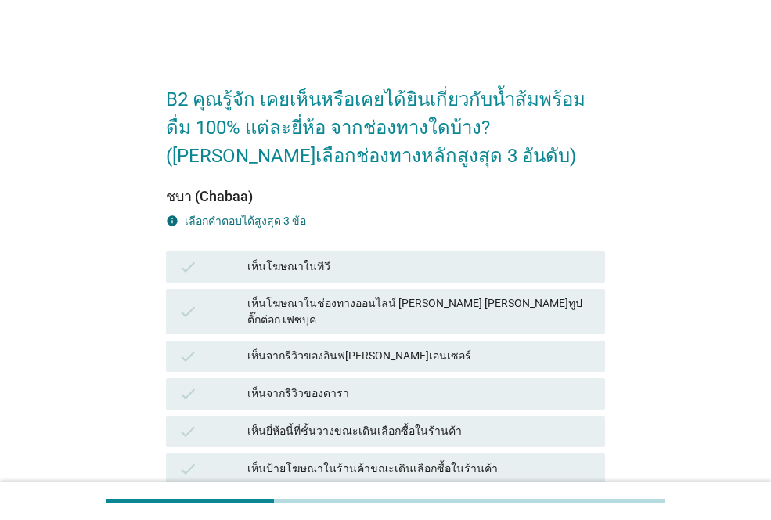
click at [312, 422] on div "เห็นยี่ห้อนี้ที่ชั้นวางขณะเดินเลือกซื้อในร้านค้า" at bounding box center [419, 431] width 345 height 19
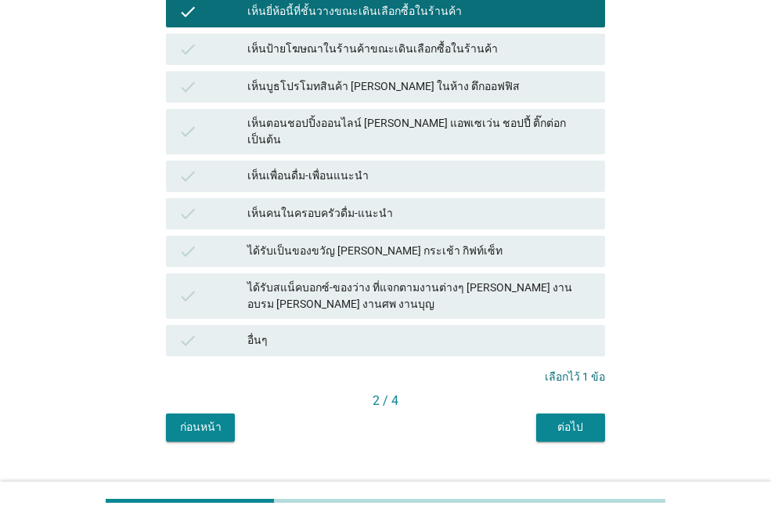
scroll to position [420, 0]
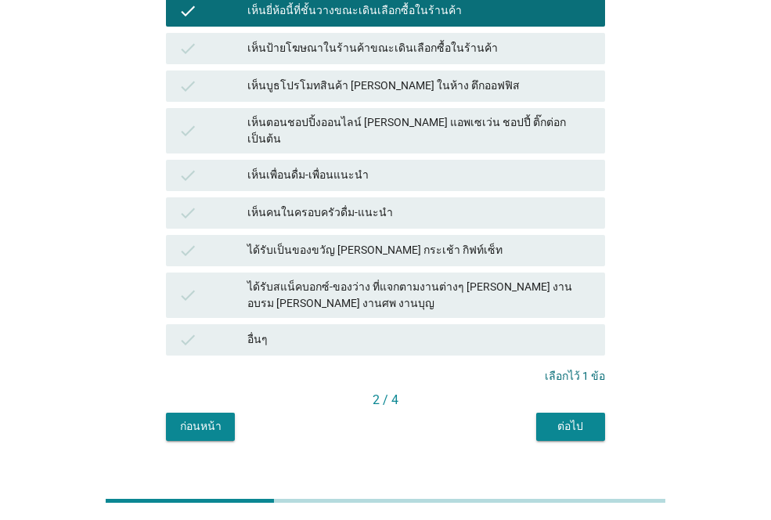
click at [561, 418] on div "ต่อไป" at bounding box center [571, 426] width 44 height 16
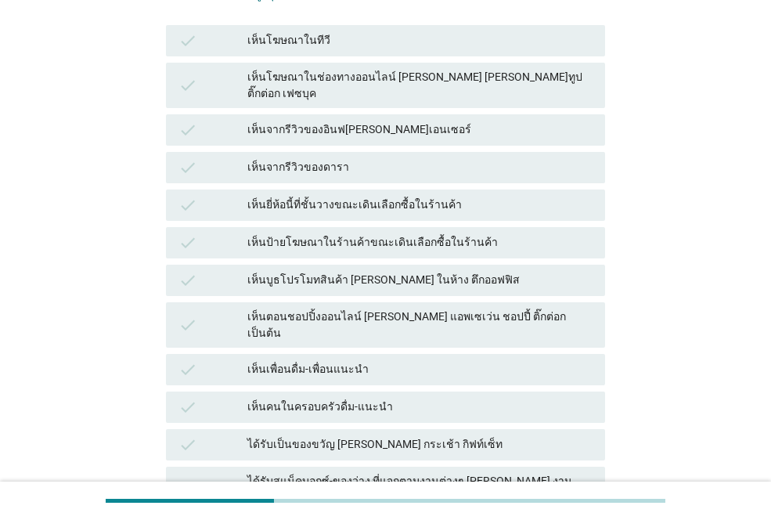
scroll to position [235, 0]
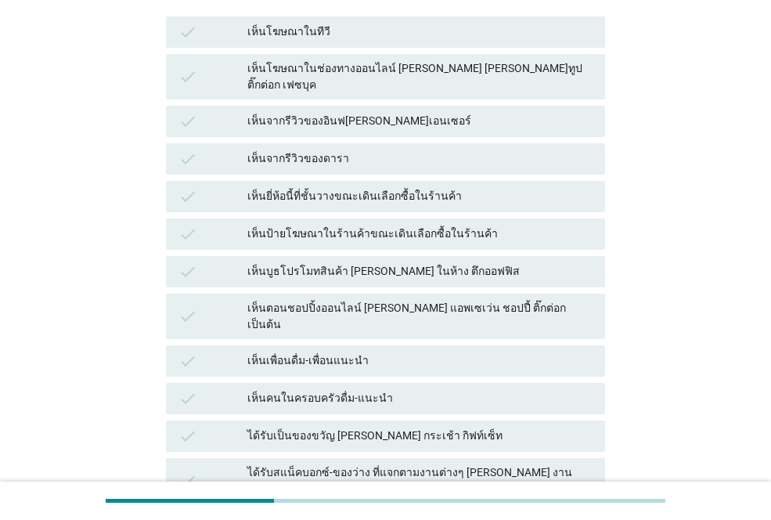
click at [318, 112] on div "เห็นจากรีวิวของอินฟ[PERSON_NAME]เอนเซอร์" at bounding box center [419, 121] width 345 height 19
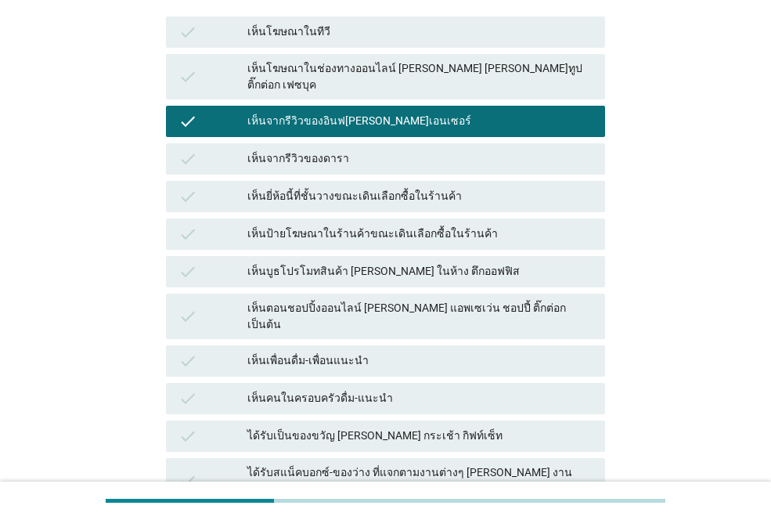
click at [295, 352] on div "เห็นเพื่อนดื่ม-เพื่อนแนะนำ" at bounding box center [419, 361] width 345 height 19
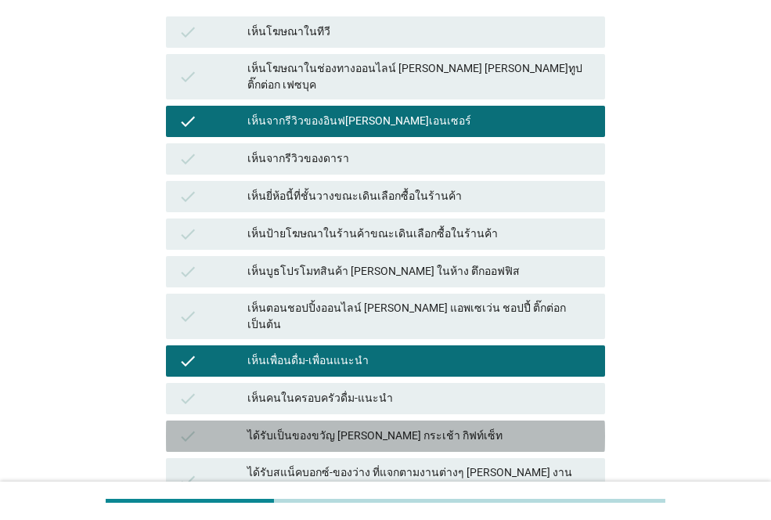
click at [304, 427] on div "ได้รับเป็นของขวัญ [PERSON_NAME] กระเช้า กิฟท์เซ็ท" at bounding box center [419, 436] width 345 height 19
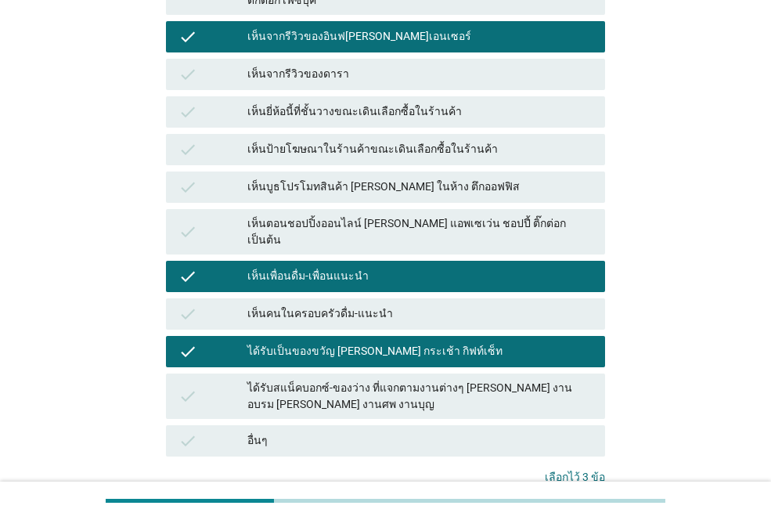
scroll to position [420, 0]
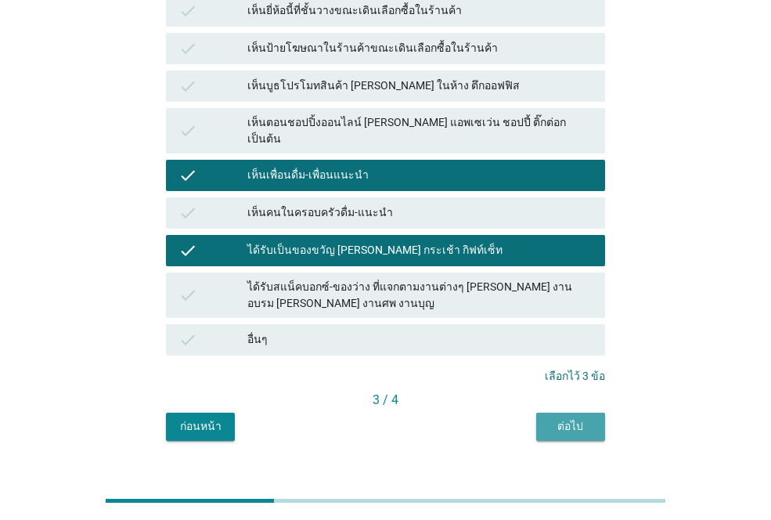
click at [565, 418] on div "ต่อไป" at bounding box center [571, 426] width 44 height 16
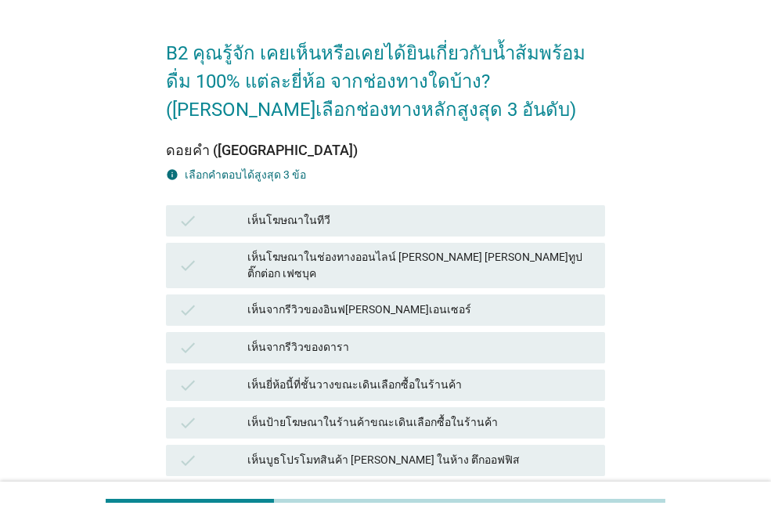
scroll to position [235, 0]
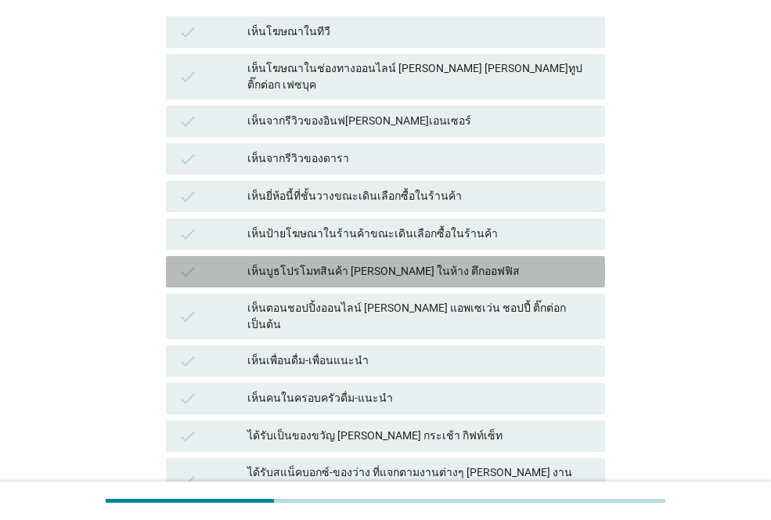
click at [345, 262] on div "เห็นบูธโปรโมทสินค้า [PERSON_NAME] ในห้าง ตึกออฟฟิส" at bounding box center [419, 271] width 345 height 19
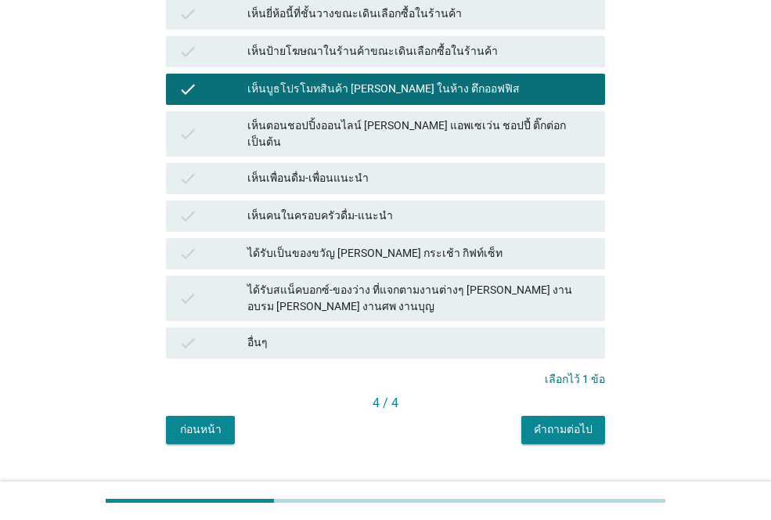
scroll to position [420, 0]
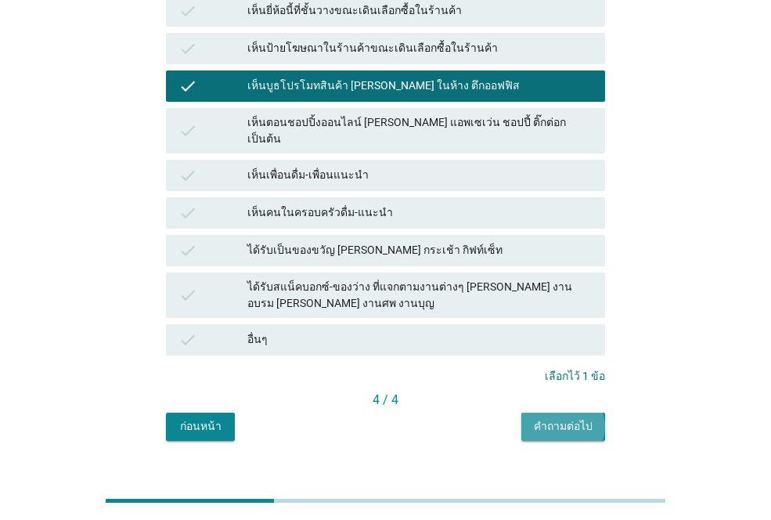
click at [576, 418] on div "คำถามต่อไป" at bounding box center [563, 426] width 59 height 16
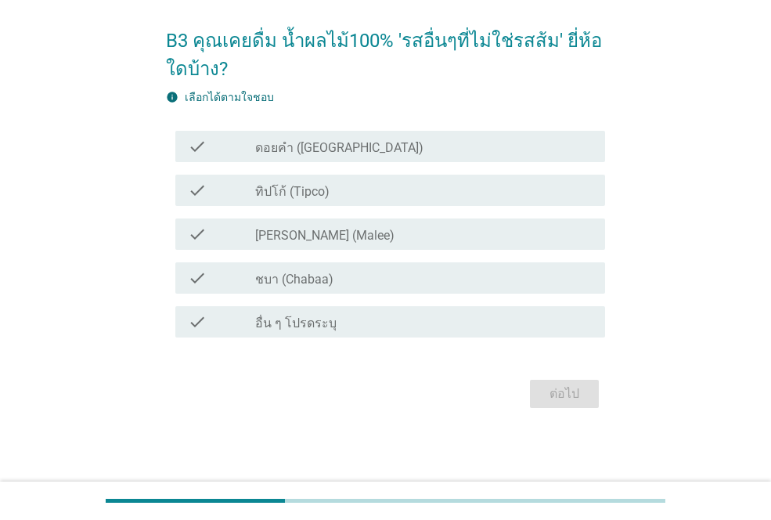
scroll to position [0, 0]
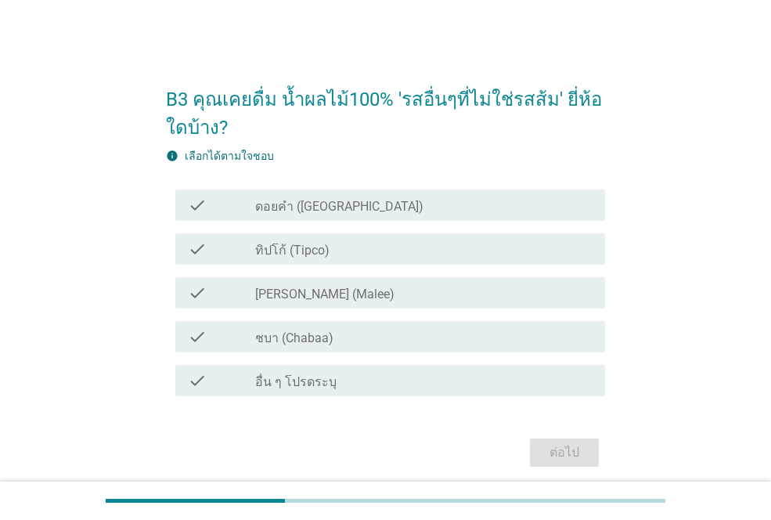
click at [283, 244] on label "ทิปโก้ (Tipco)" at bounding box center [292, 251] width 74 height 16
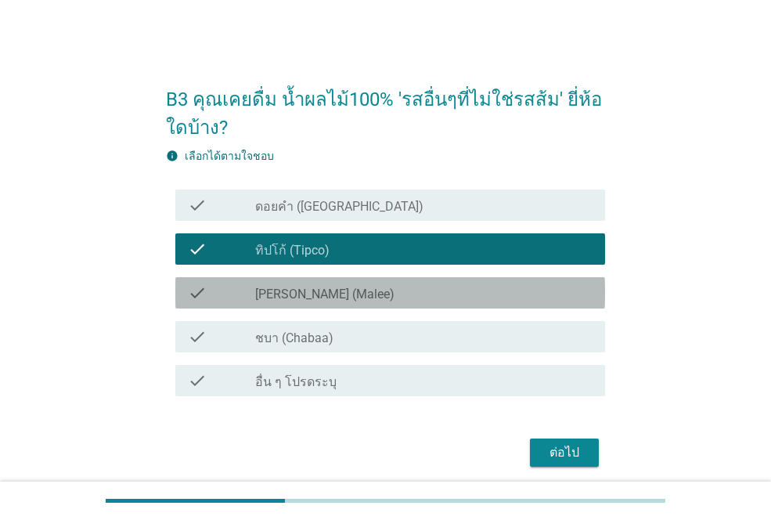
click at [280, 294] on label "[PERSON_NAME] (Malee)" at bounding box center [324, 295] width 139 height 16
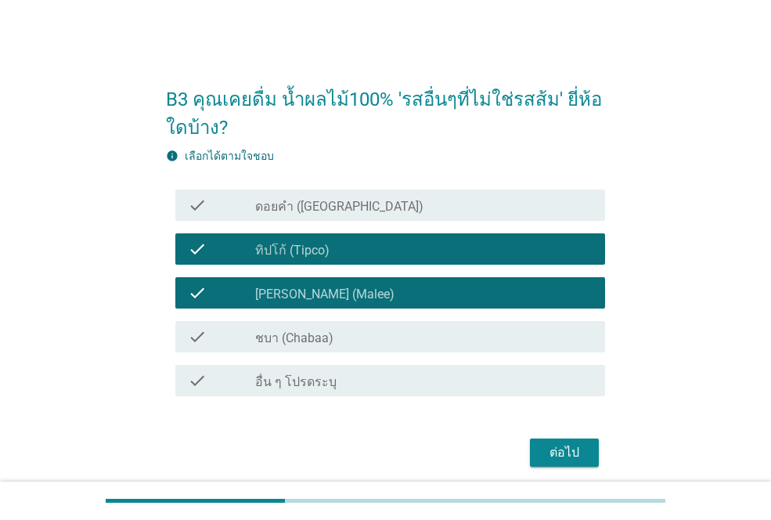
click at [280, 330] on label "ชบา (Chabaa)" at bounding box center [294, 338] width 78 height 16
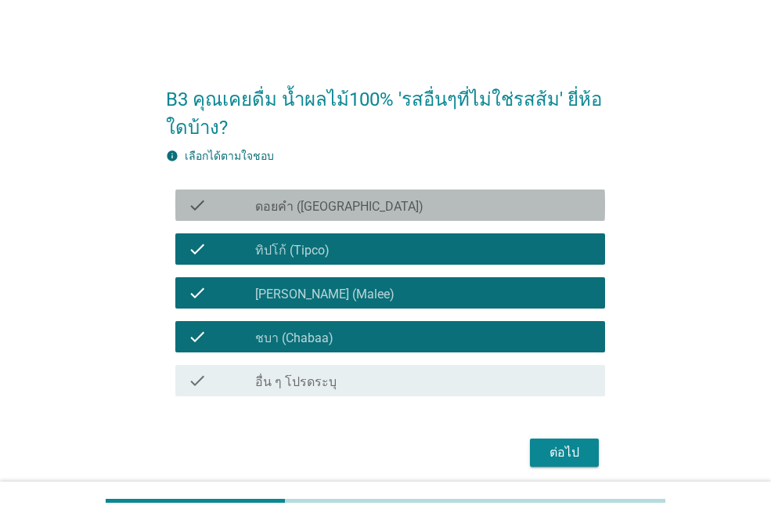
click at [286, 209] on label "ดอยคำ ([GEOGRAPHIC_DATA])" at bounding box center [339, 207] width 168 height 16
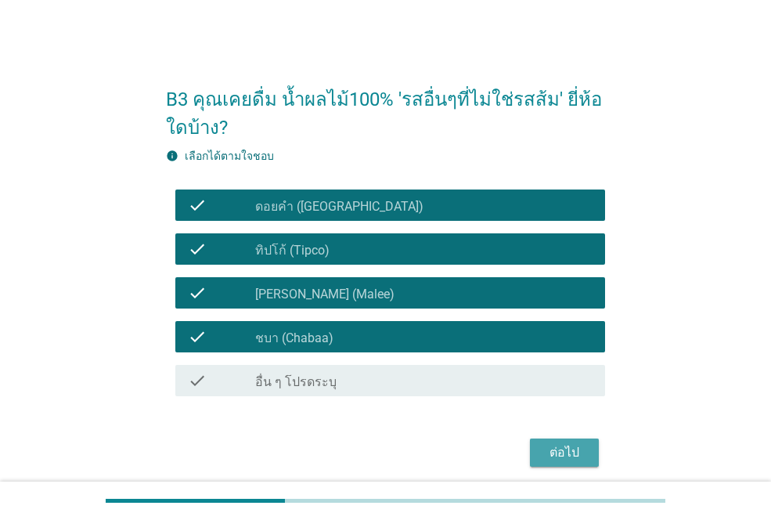
drag, startPoint x: 567, startPoint y: 456, endPoint x: 558, endPoint y: 434, distance: 23.9
click at [567, 455] on div "ต่อไป" at bounding box center [565, 452] width 44 height 19
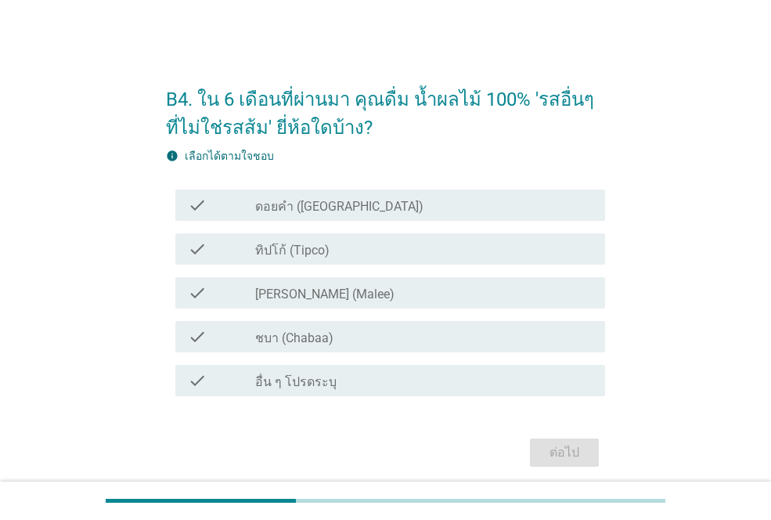
click at [283, 244] on label "ทิปโก้ (Tipco)" at bounding box center [292, 251] width 74 height 16
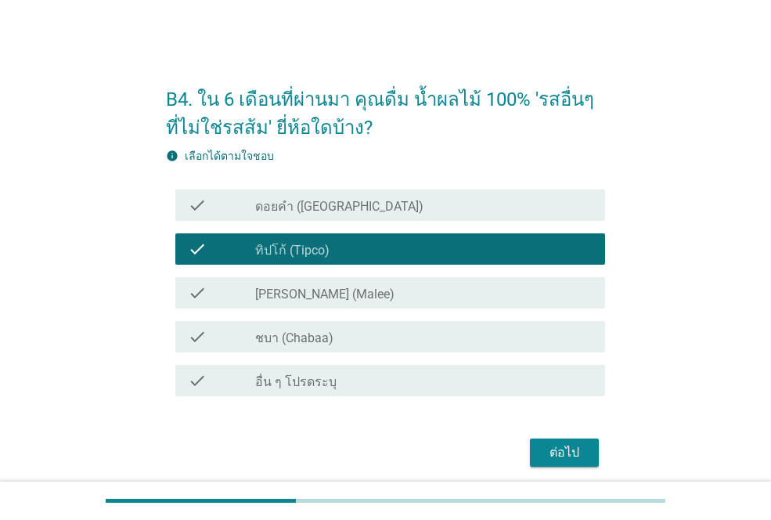
click at [283, 295] on label "[PERSON_NAME] (Malee)" at bounding box center [324, 295] width 139 height 16
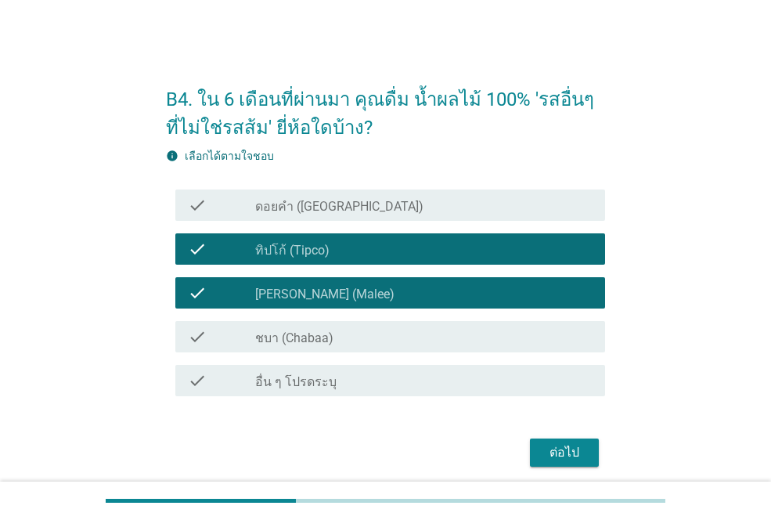
click at [586, 450] on button "ต่อไป" at bounding box center [564, 452] width 69 height 28
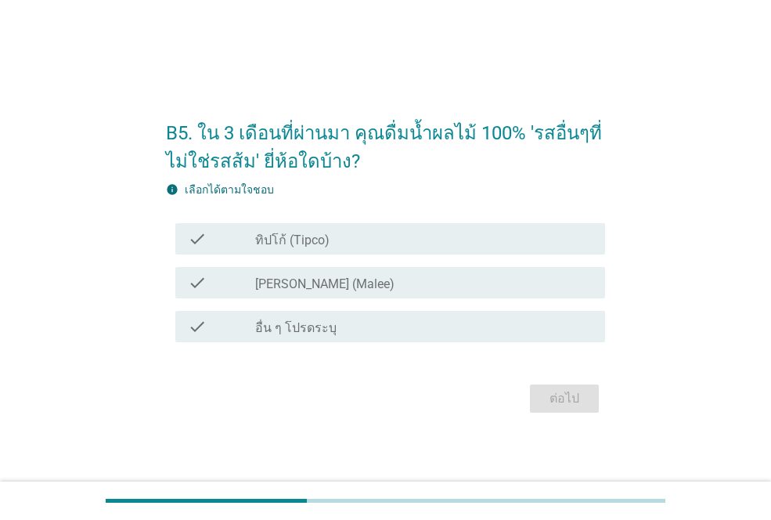
drag, startPoint x: 309, startPoint y: 282, endPoint x: 307, endPoint y: 262, distance: 19.6
click at [309, 280] on label "[PERSON_NAME] (Malee)" at bounding box center [324, 284] width 139 height 16
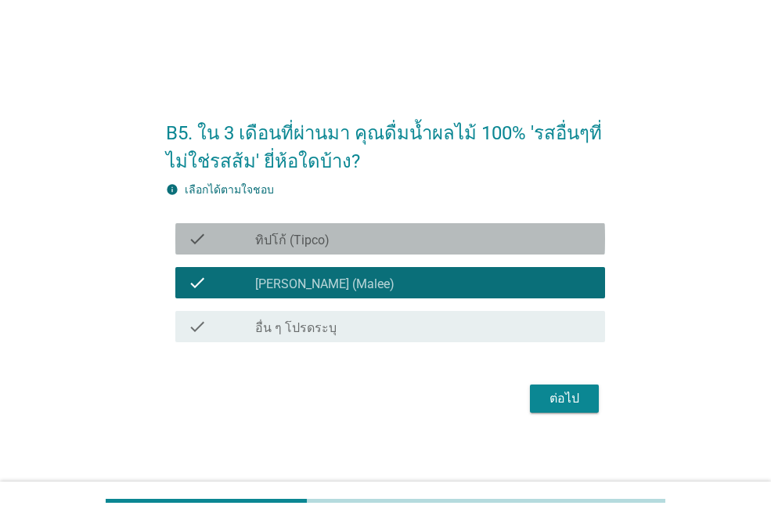
click at [309, 246] on label "ทิปโก้ (Tipco)" at bounding box center [292, 241] width 74 height 16
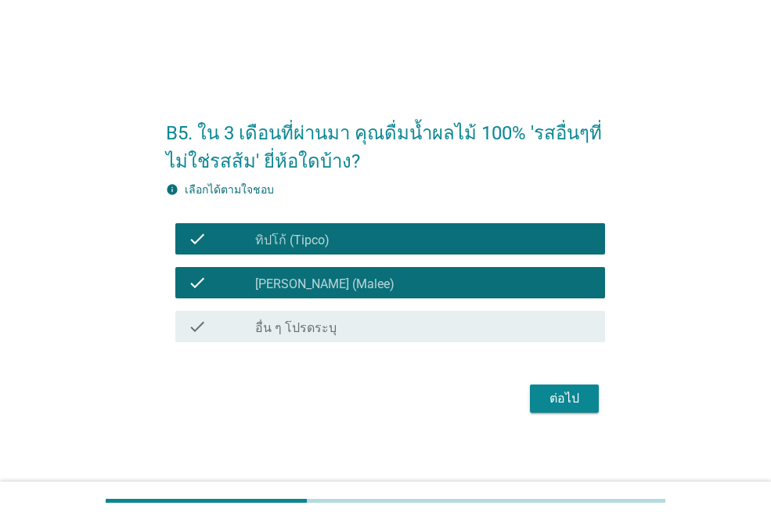
click at [561, 397] on div "ต่อไป" at bounding box center [565, 398] width 44 height 19
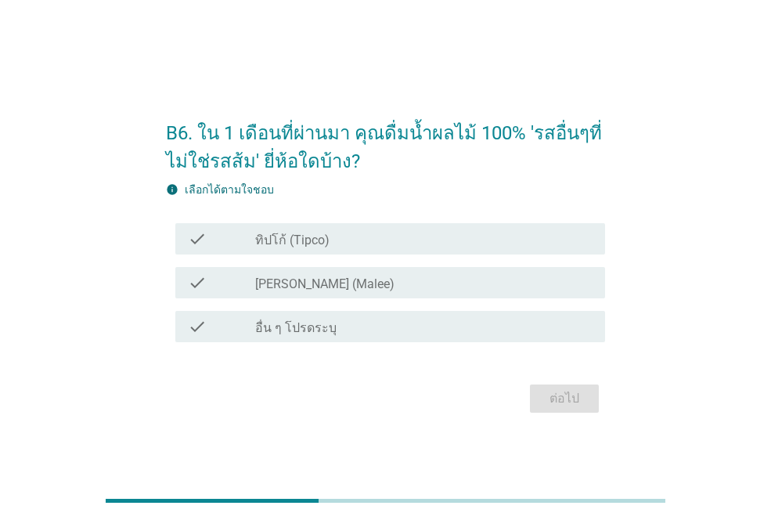
click at [262, 244] on label "ทิปโก้ (Tipco)" at bounding box center [292, 241] width 74 height 16
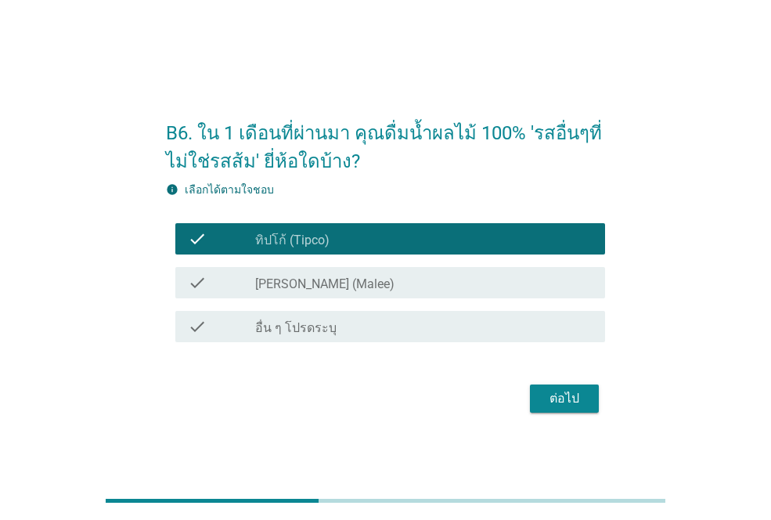
click at [550, 396] on div "ต่อไป" at bounding box center [565, 398] width 44 height 19
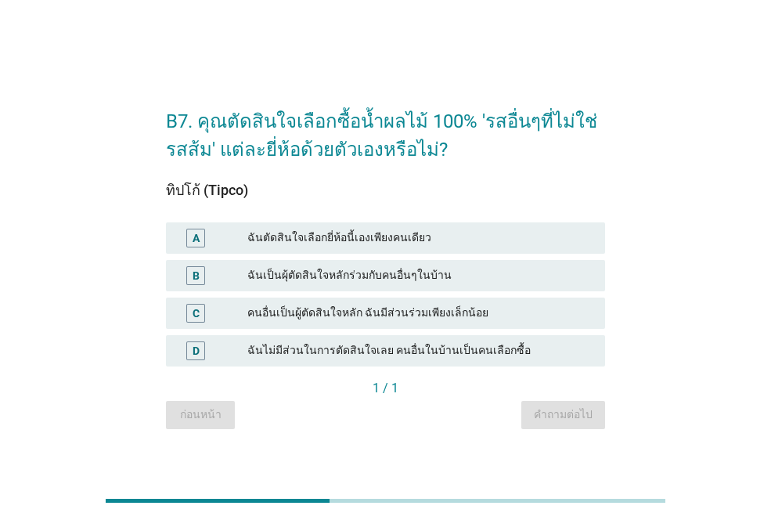
click at [343, 240] on div "ฉันตัดสินใจเลือกยี่ห้อนี้เองเพียงคนเดียว" at bounding box center [419, 238] width 345 height 19
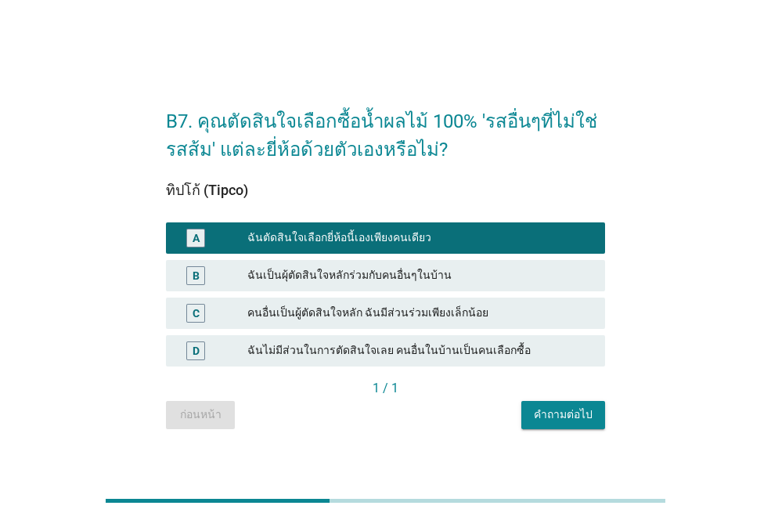
click at [588, 417] on div "คำถามต่อไป" at bounding box center [563, 414] width 59 height 16
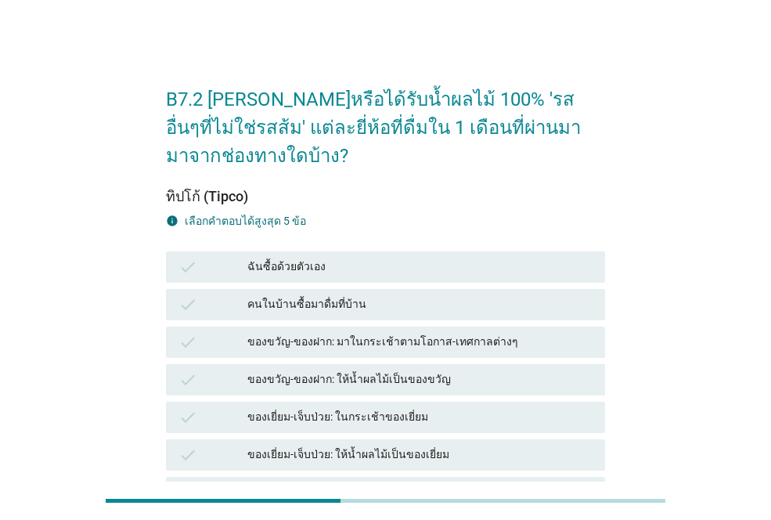
click at [304, 271] on div "ฉันซื้อด้วยตัวเอง" at bounding box center [419, 267] width 345 height 19
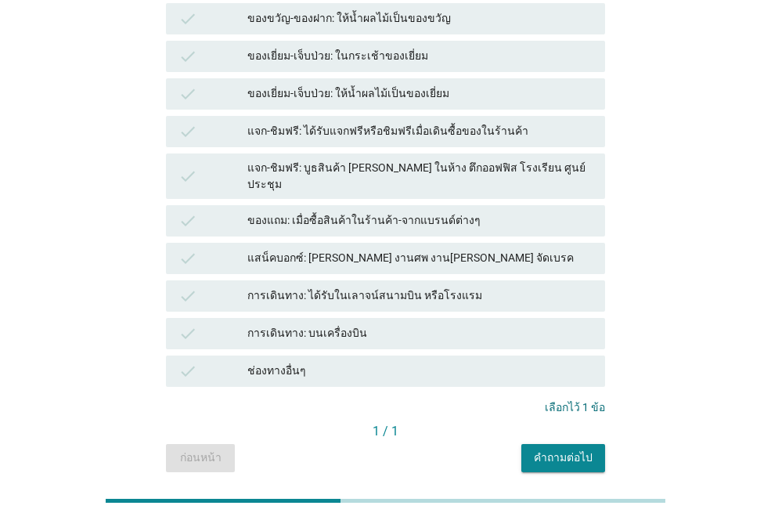
scroll to position [406, 0]
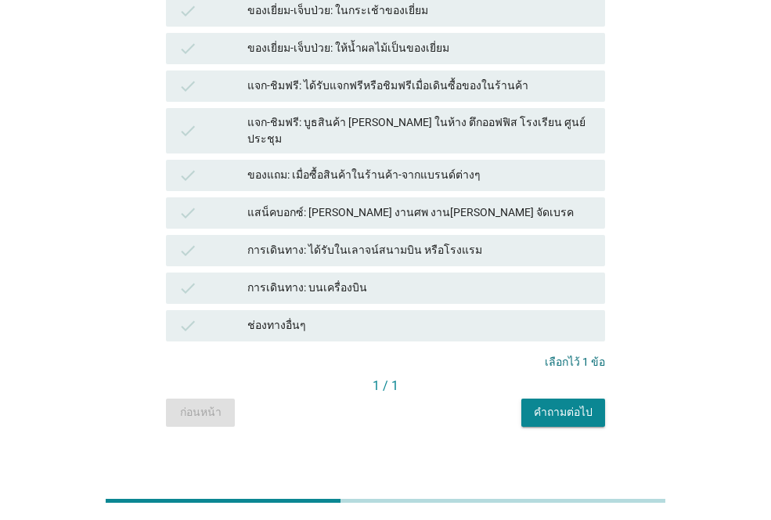
click at [550, 404] on div "คำถามต่อไป" at bounding box center [563, 412] width 59 height 16
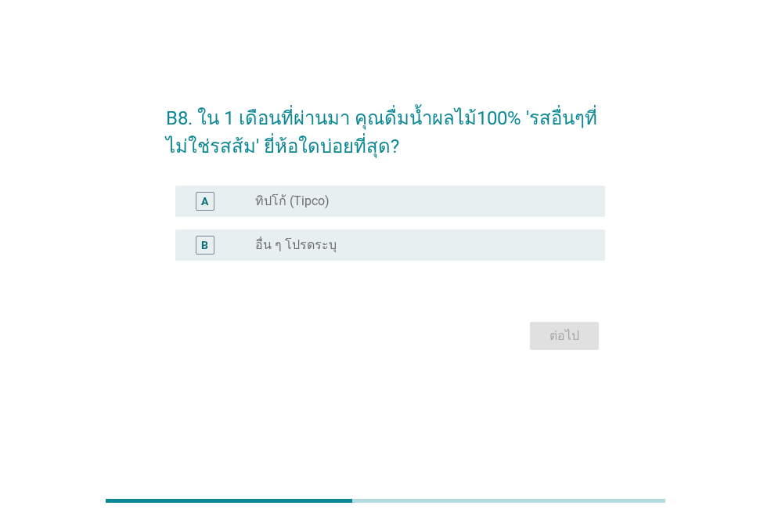
scroll to position [0, 0]
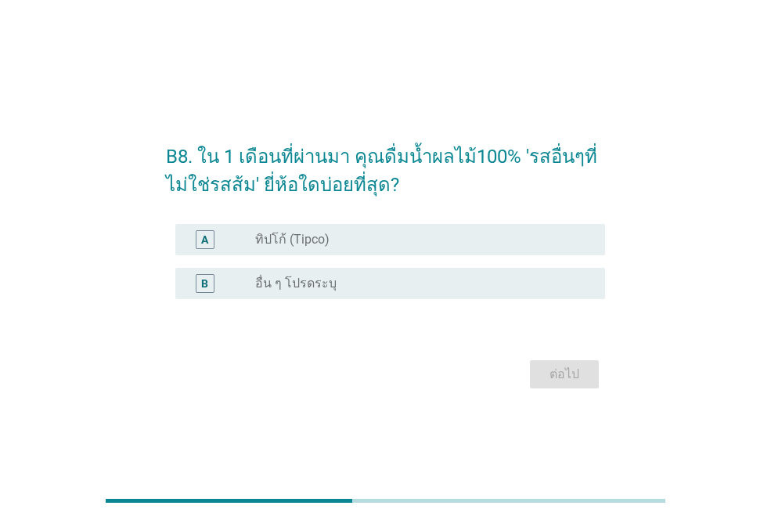
click at [307, 237] on label "ทิปโก้ (Tipco)" at bounding box center [292, 240] width 74 height 16
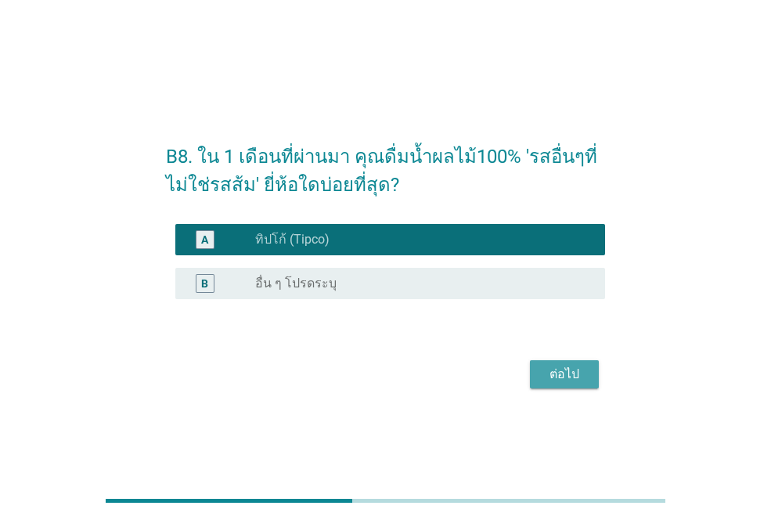
click at [551, 367] on div "ต่อไป" at bounding box center [565, 374] width 44 height 19
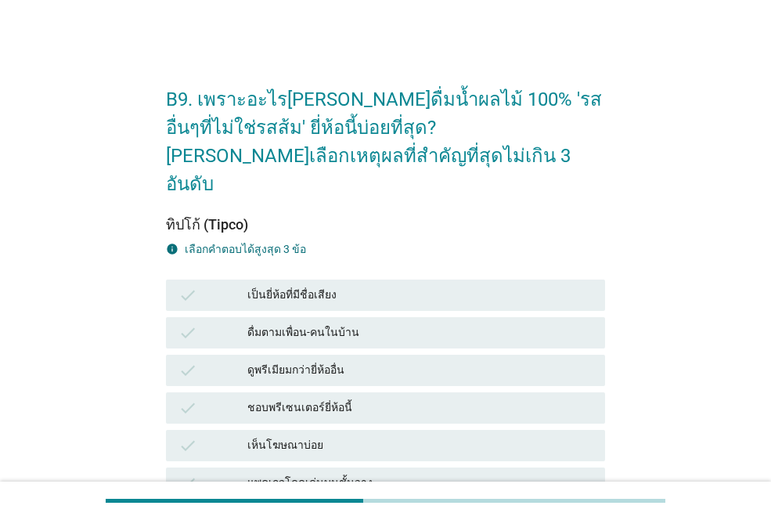
click at [316, 286] on div "เป็นยี่ห้อที่มีชื่อเสียง" at bounding box center [419, 295] width 345 height 19
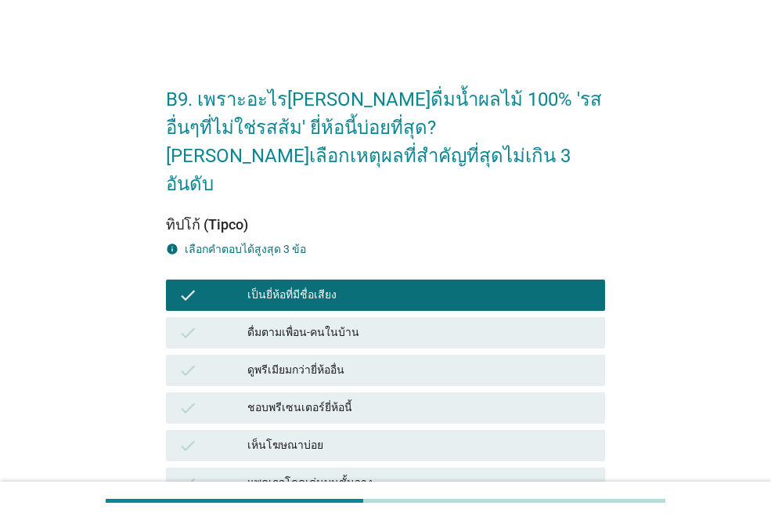
click at [316, 361] on div "ดูพรีเมียมกว่ายี่ห้ออื่น" at bounding box center [419, 370] width 345 height 19
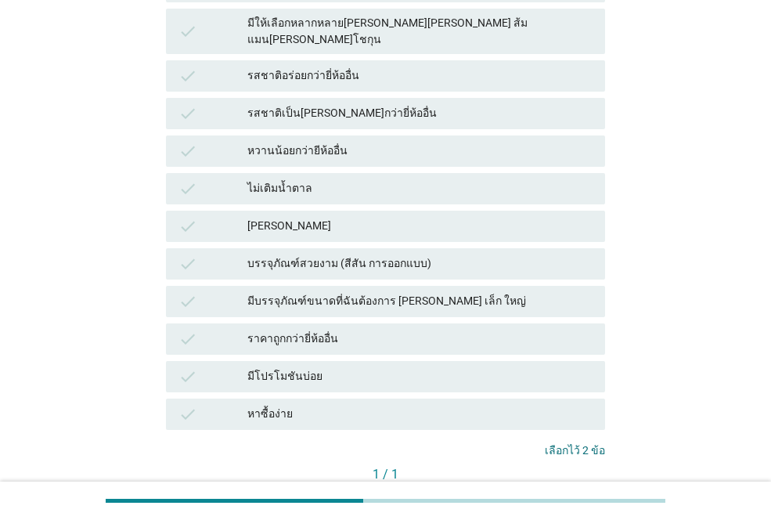
scroll to position [669, 0]
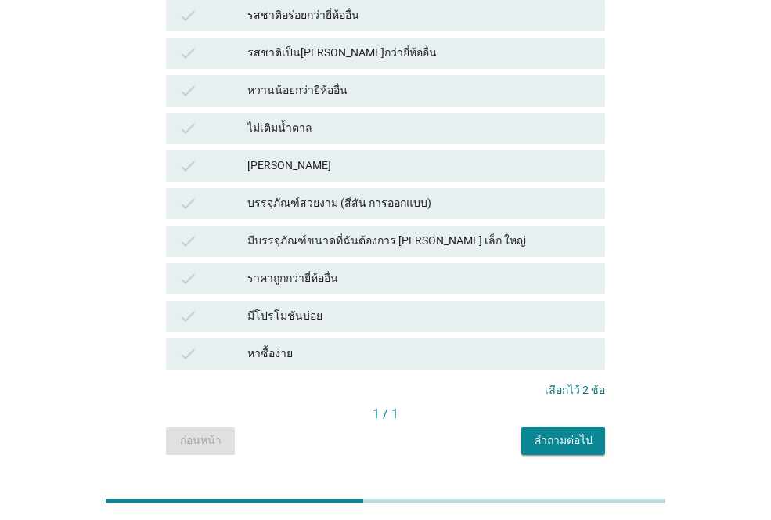
click at [290, 232] on div "มีบรรจุภัณฑ์ขนาดที่ฉันต้องการ [PERSON_NAME] เล็ก ใหญ่" at bounding box center [419, 241] width 345 height 19
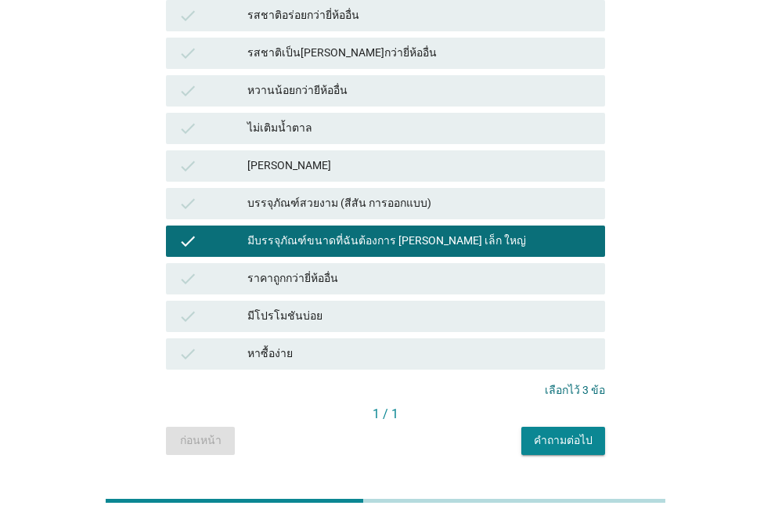
click at [578, 432] on div "คำถามต่อไป" at bounding box center [563, 440] width 59 height 16
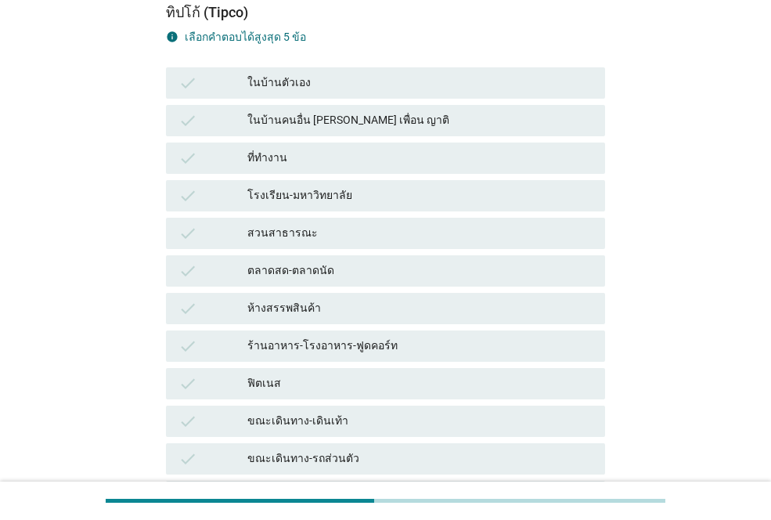
scroll to position [157, 0]
click at [276, 82] on div "ในบ้านตัวเอง" at bounding box center [419, 82] width 345 height 19
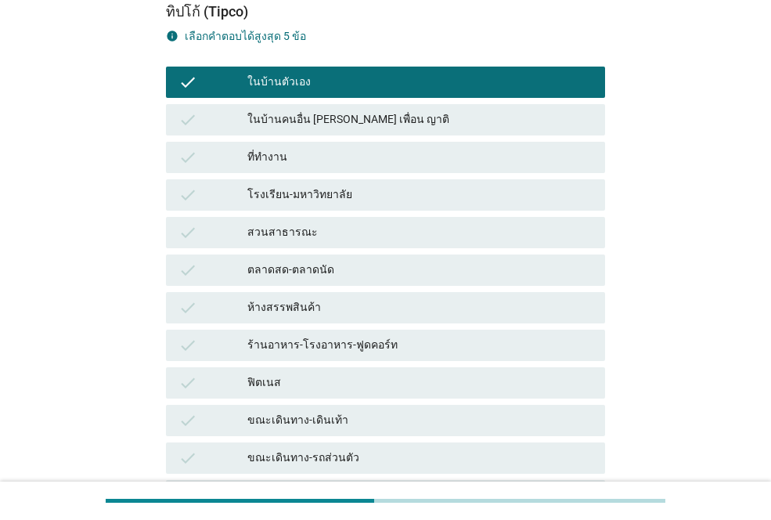
click at [283, 162] on div "ที่ทำงาน" at bounding box center [419, 157] width 345 height 19
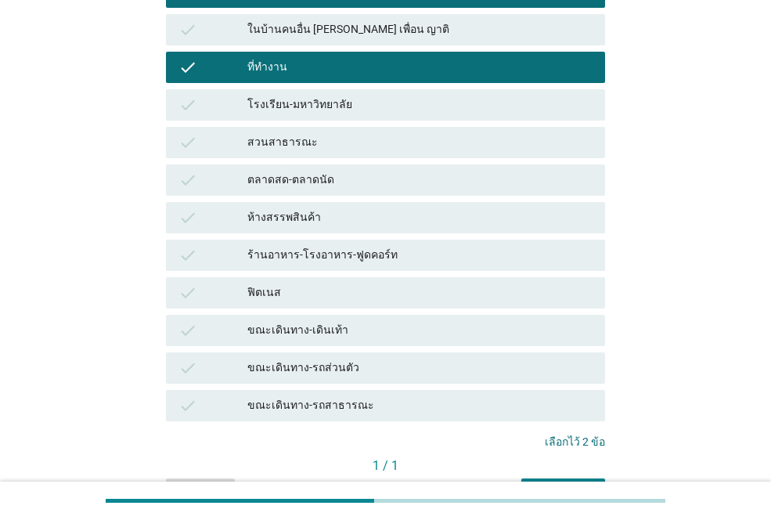
scroll to position [341, 0]
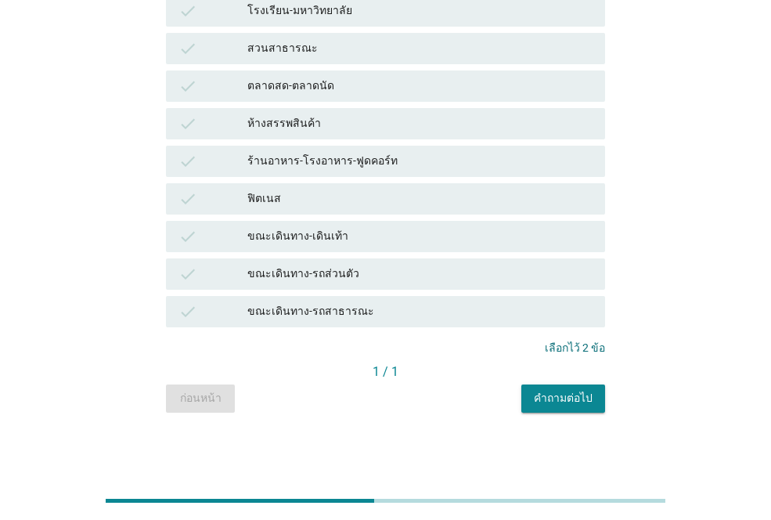
click at [584, 396] on div "คำถามต่อไป" at bounding box center [563, 398] width 59 height 16
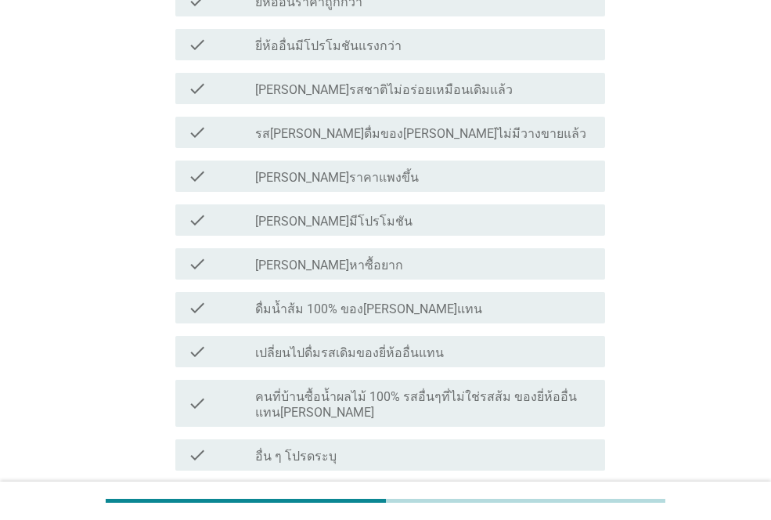
scroll to position [626, 0]
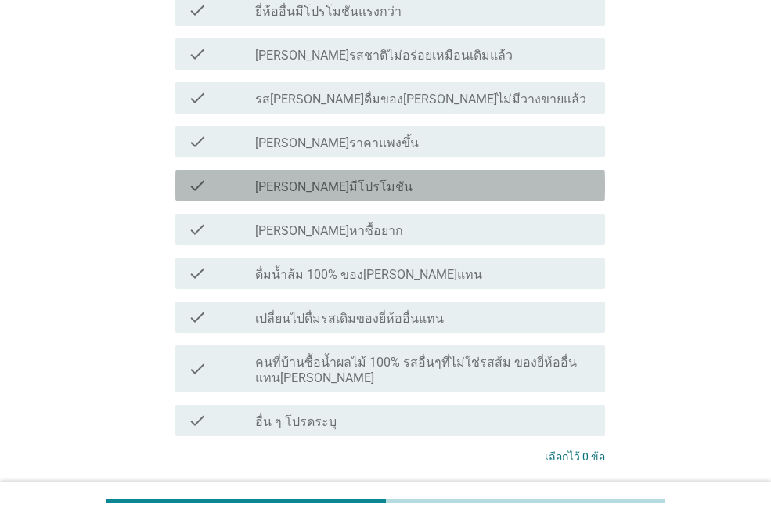
click at [265, 179] on label "[PERSON_NAME]มีโปรโมชัน" at bounding box center [333, 187] width 157 height 16
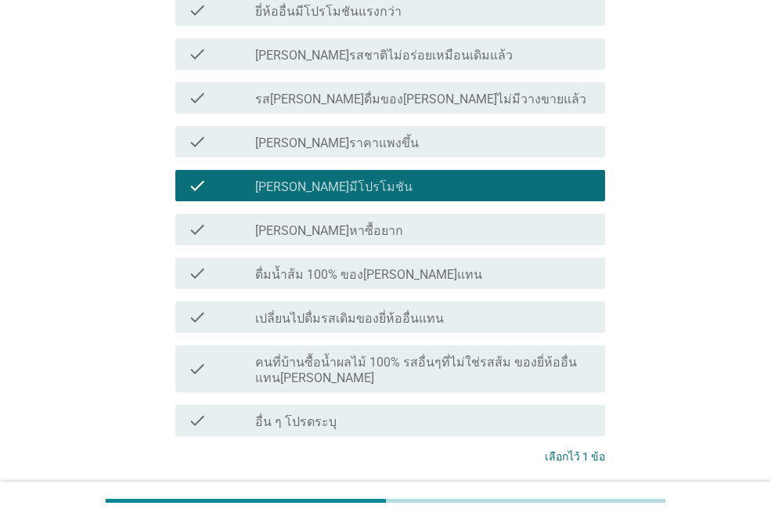
click at [280, 135] on label "[PERSON_NAME]ราคาแพงขึ้น" at bounding box center [337, 143] width 164 height 16
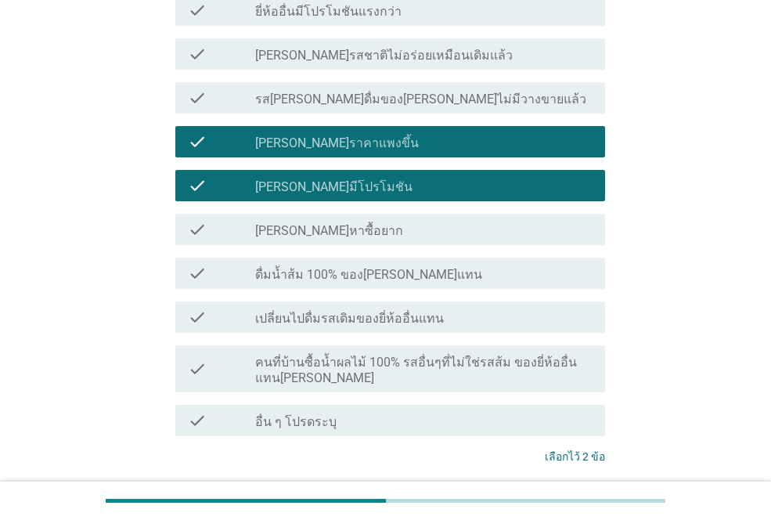
click at [558, 506] on div "ต่อไป" at bounding box center [565, 515] width 44 height 19
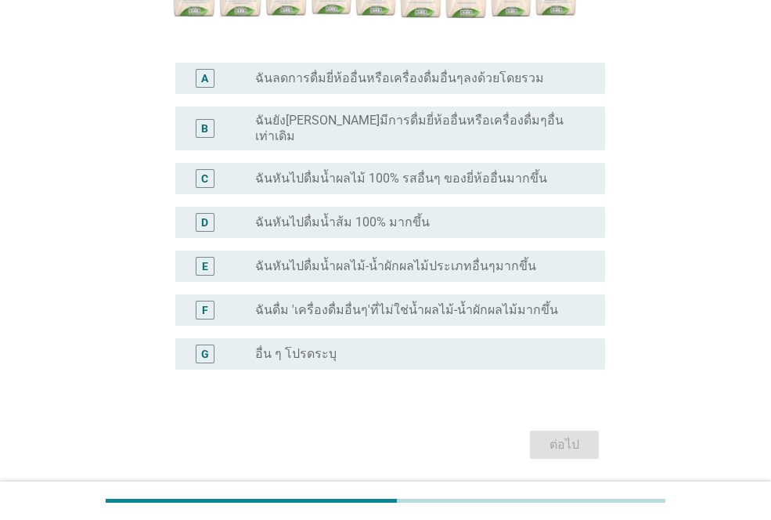
scroll to position [430, 0]
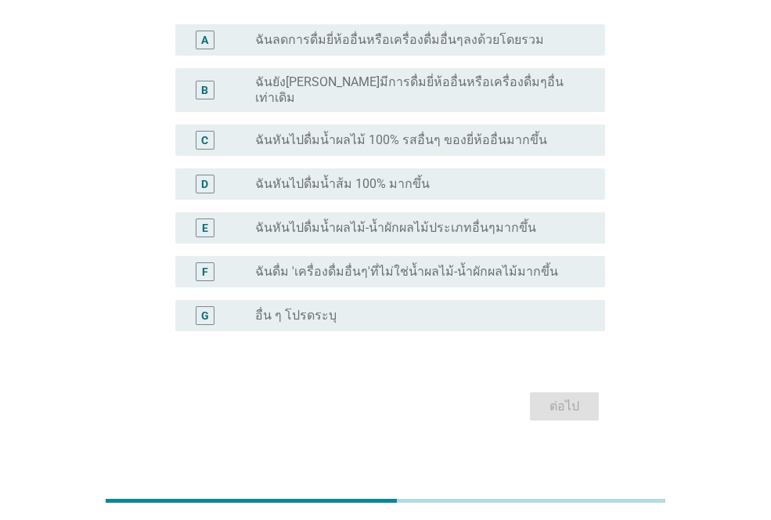
click at [345, 176] on label "ฉันหันไปดื่มน้ำส้ม 100% มากขึ้น" at bounding box center [342, 184] width 175 height 16
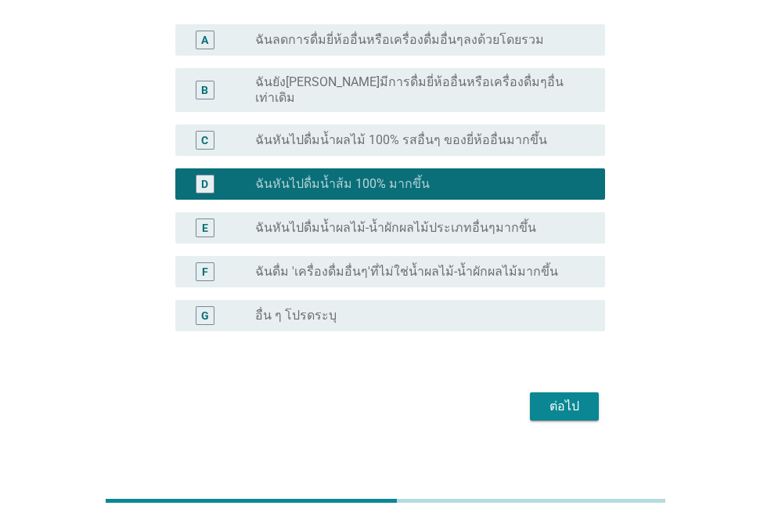
click at [569, 397] on div "ต่อไป" at bounding box center [565, 406] width 44 height 19
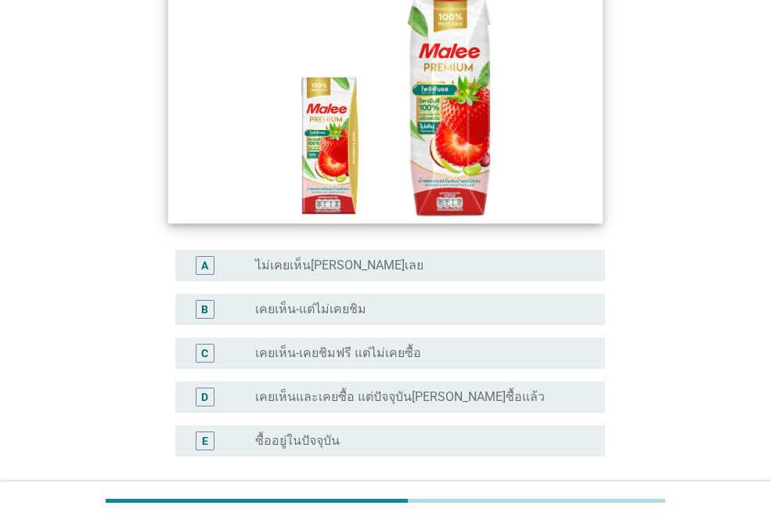
scroll to position [313, 0]
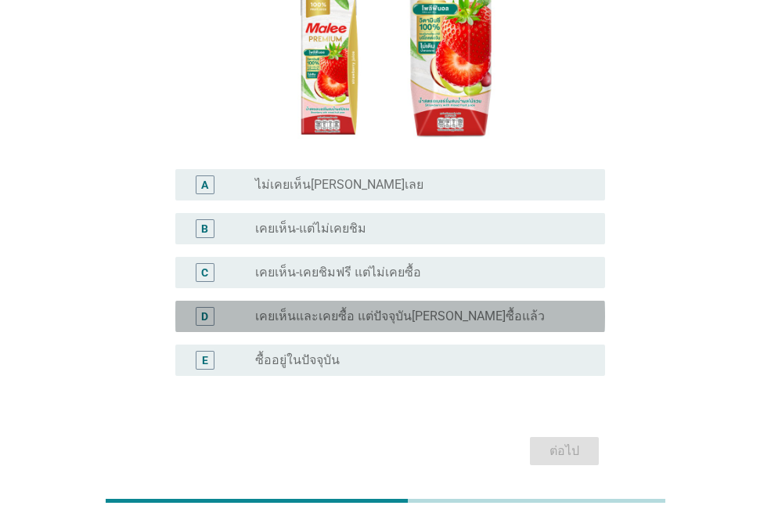
click at [344, 309] on label "เคยเห็นและเคยซื้อ แต่ปัจจุบัน[PERSON_NAME]ซื้อแล้ว" at bounding box center [400, 317] width 290 height 16
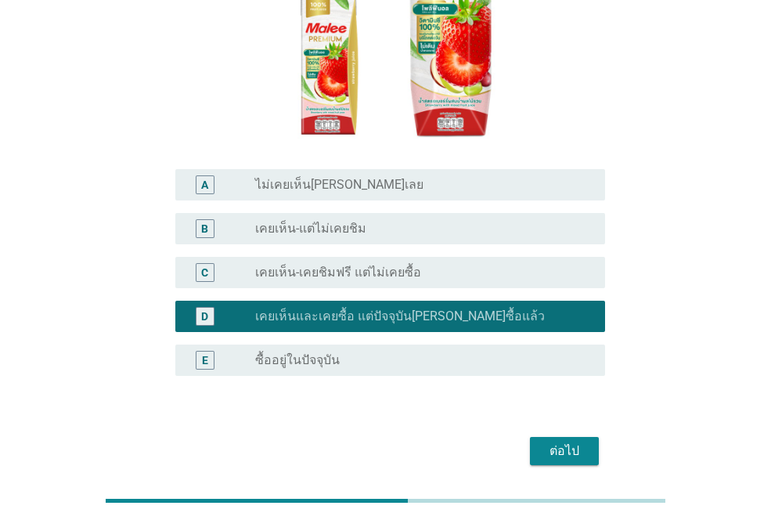
click at [576, 442] on div "ต่อไป" at bounding box center [565, 451] width 44 height 19
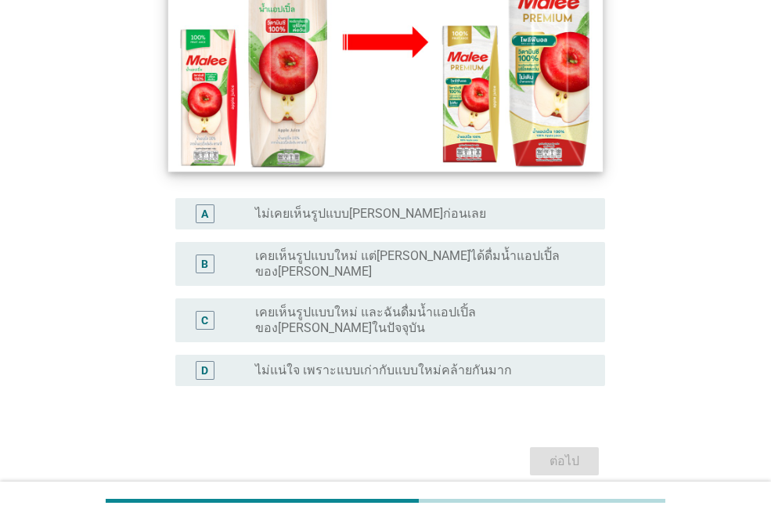
scroll to position [355, 0]
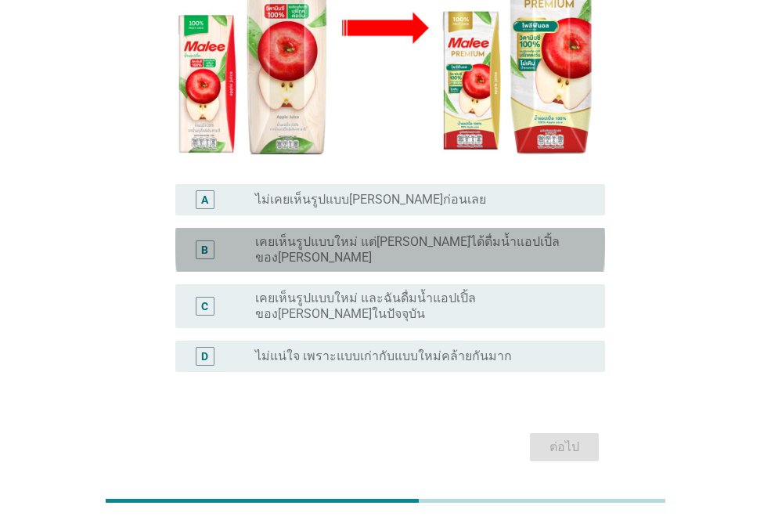
click at [371, 234] on label "เคยเห็นรูปแบบใหม่ แต่[PERSON_NAME]ได้ดื่มน้ำแอปเปิ้ลของ[PERSON_NAME]" at bounding box center [417, 249] width 325 height 31
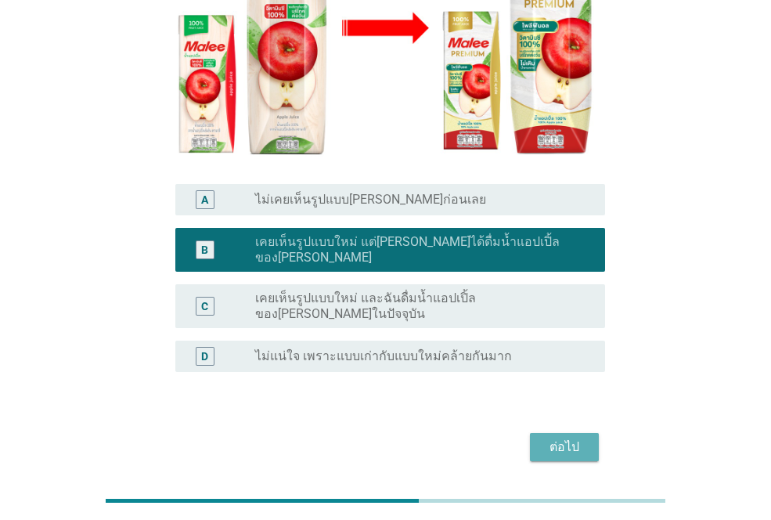
click at [573, 438] on div "ต่อไป" at bounding box center [565, 447] width 44 height 19
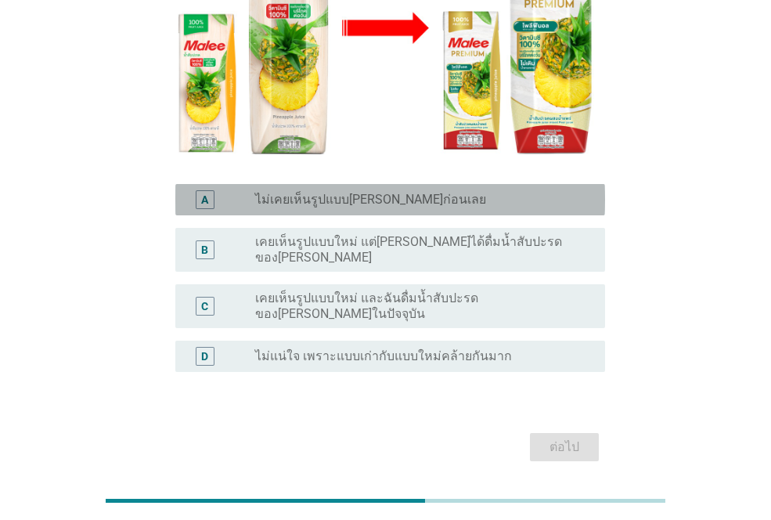
click at [338, 192] on label "ไม่เคยเห็นรูปแบบ[PERSON_NAME]ก่อนเลย" at bounding box center [370, 200] width 231 height 16
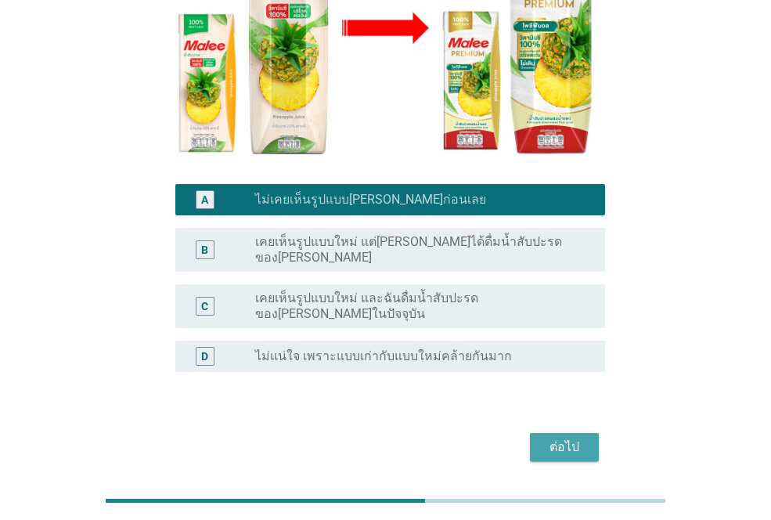
click at [555, 438] on div "ต่อไป" at bounding box center [565, 447] width 44 height 19
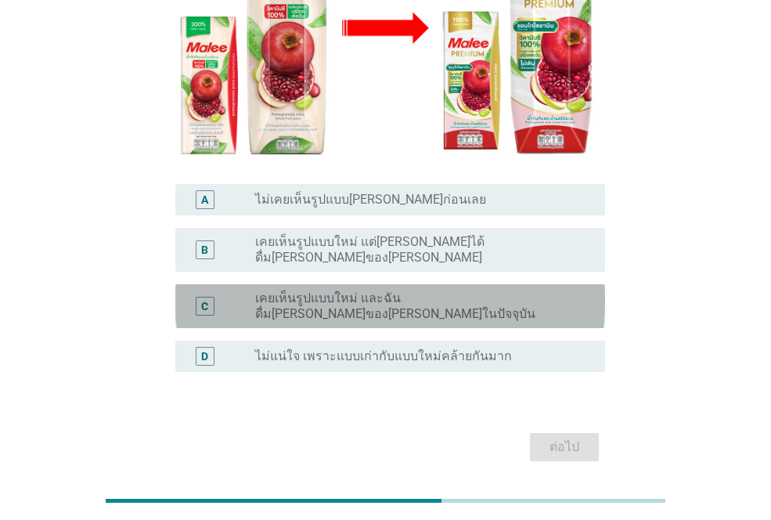
click at [366, 291] on label "เคยเห็นรูปแบบใหม่ และฉันดื่ม[PERSON_NAME]ของ[PERSON_NAME]ในปัจจุบัน" at bounding box center [417, 306] width 325 height 31
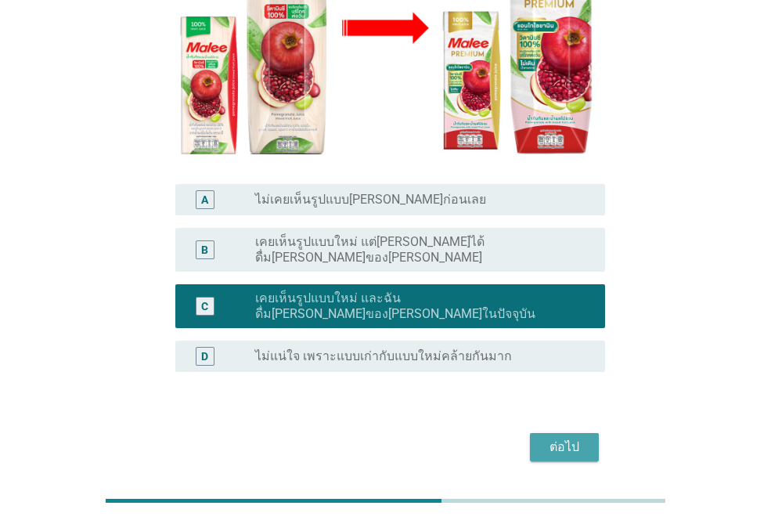
click at [583, 438] on div "ต่อไป" at bounding box center [565, 447] width 44 height 19
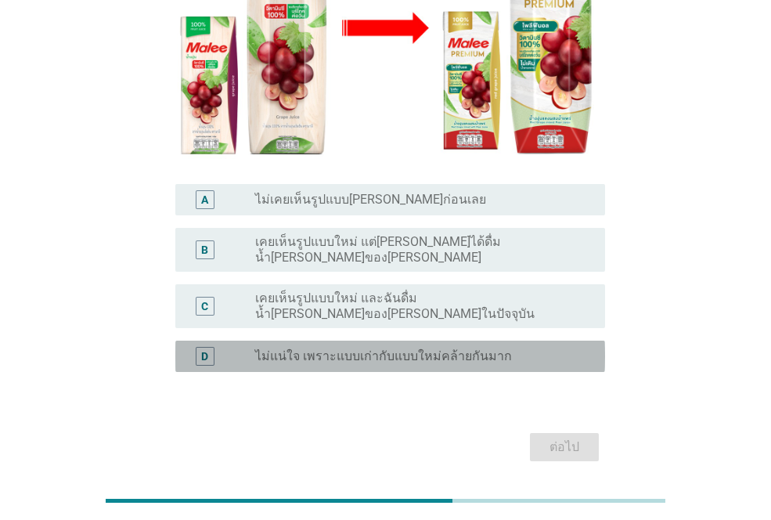
click at [392, 348] on label "ไม่แน่ใจ เพราะแบบเก่ากับแบบใหม่คล้ายกันมาก" at bounding box center [383, 356] width 257 height 16
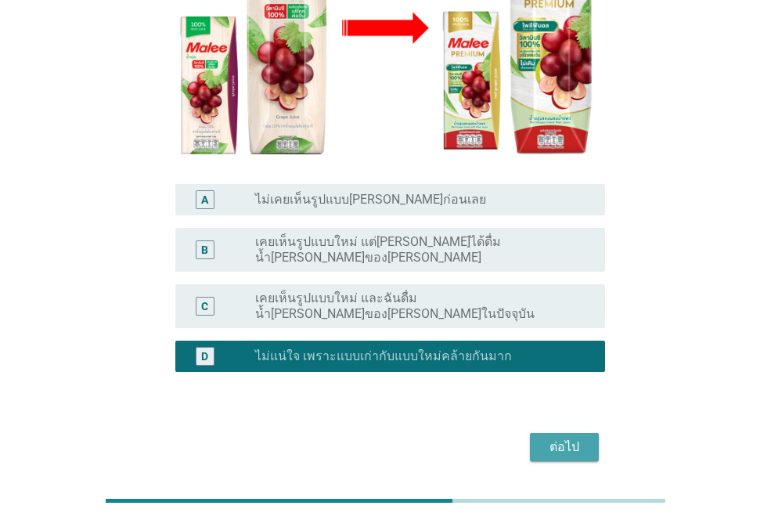
click at [559, 438] on div "ต่อไป" at bounding box center [565, 447] width 44 height 19
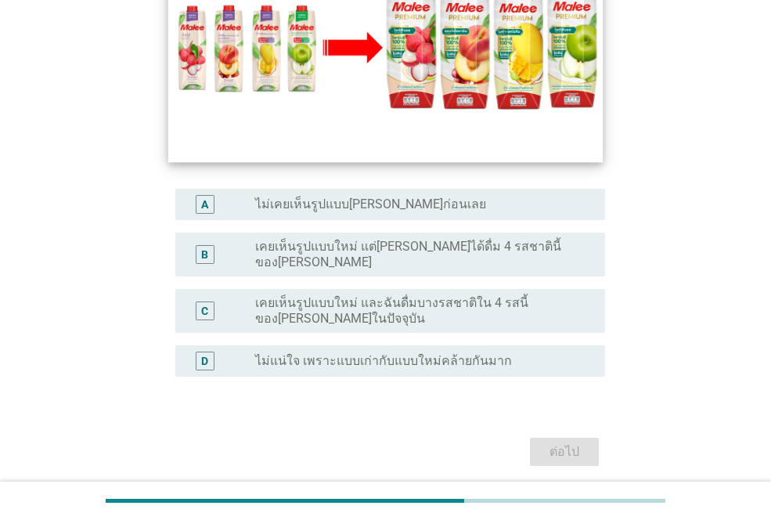
scroll to position [367, 0]
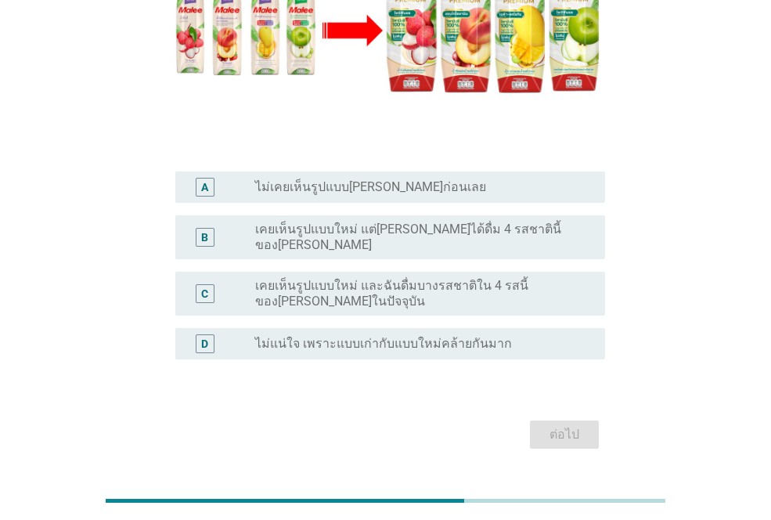
click at [452, 278] on label "เคยเห็นรูปแบบใหม่ และฉันดื่มบางรสชาติใน 4 รสนี้ของ[PERSON_NAME]ในปัจจุบัน" at bounding box center [417, 293] width 325 height 31
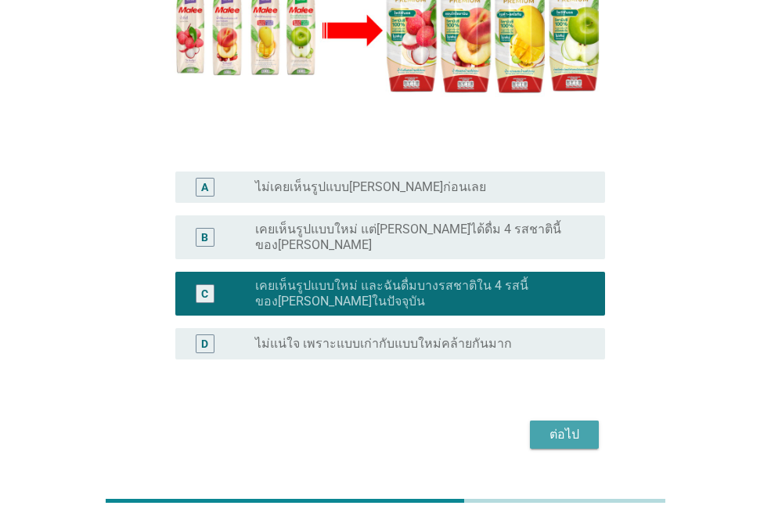
click at [556, 425] on div "ต่อไป" at bounding box center [565, 434] width 44 height 19
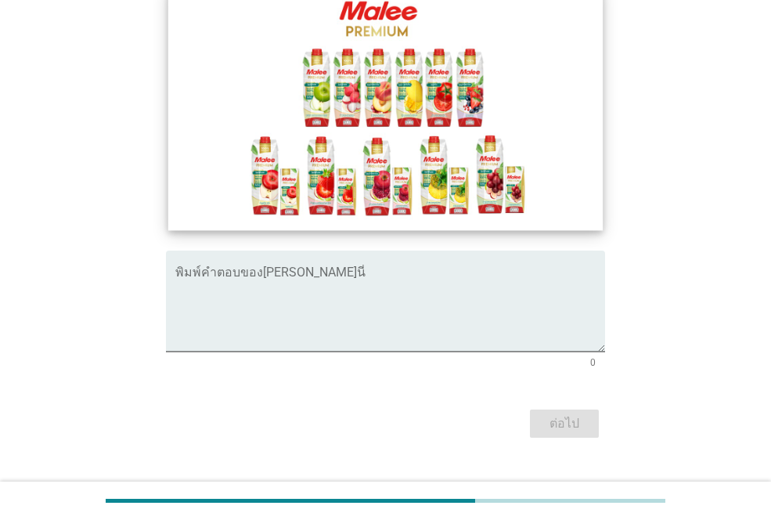
scroll to position [227, 0]
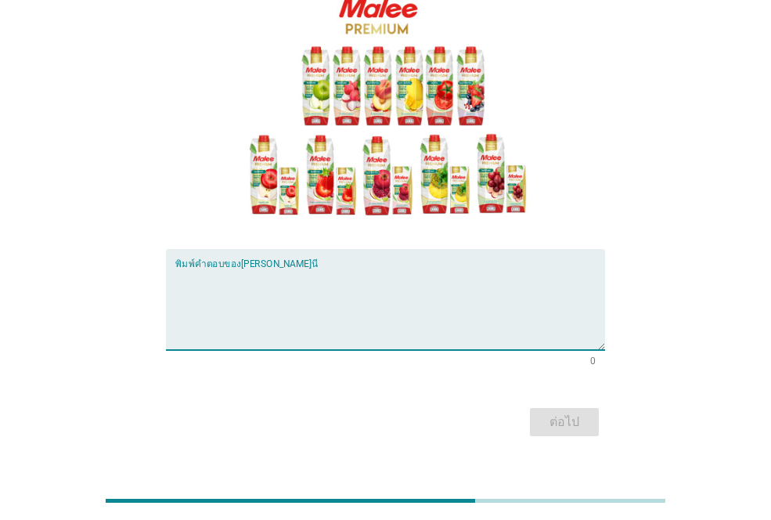
click at [204, 301] on textarea "พิมพ์คำตอบของคุณ ที่นี่" at bounding box center [390, 309] width 430 height 82
type textarea "[PERSON_NAME] โดดเด่น"
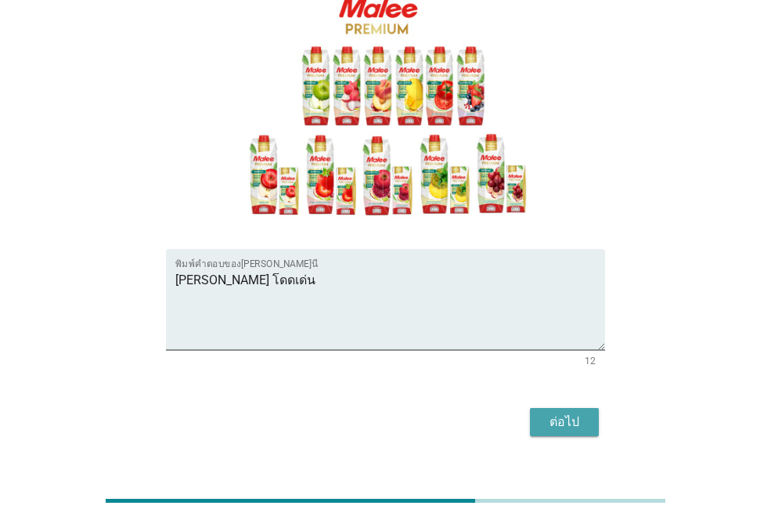
click at [565, 413] on div "ต่อไป" at bounding box center [565, 422] width 44 height 19
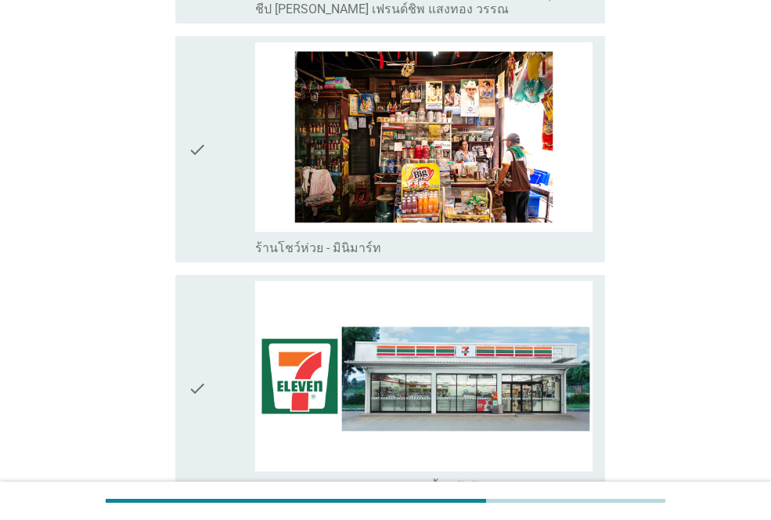
scroll to position [2819, 0]
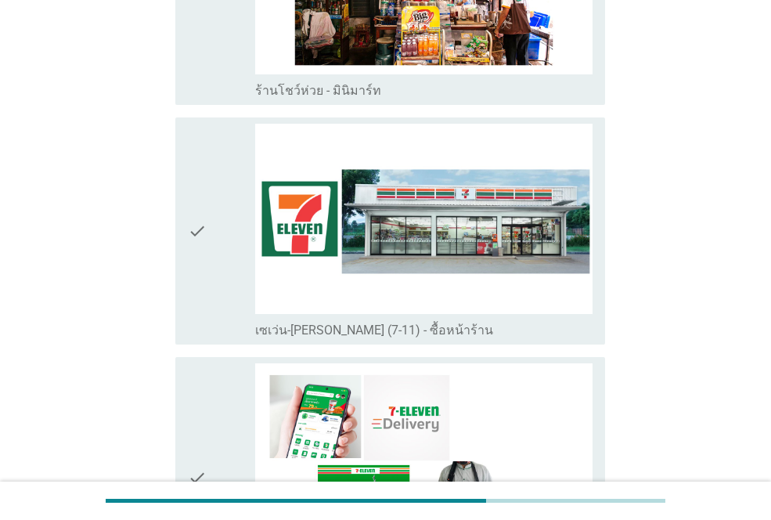
click at [197, 197] on icon "check" at bounding box center [197, 231] width 19 height 214
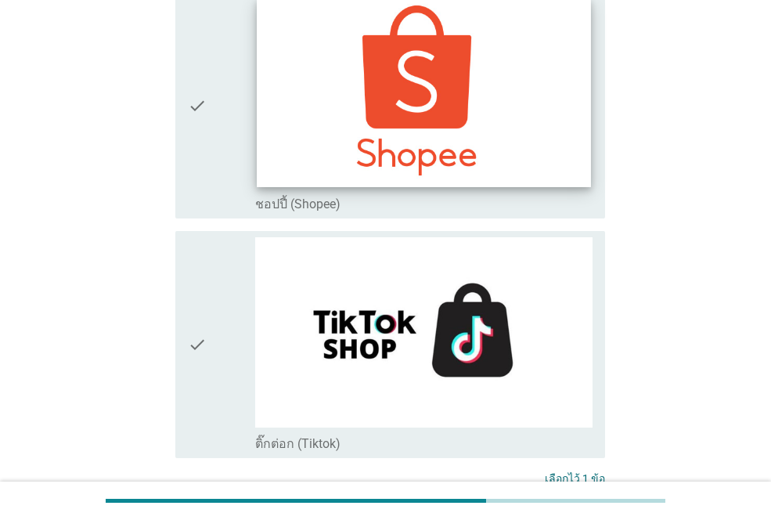
scroll to position [4254, 0]
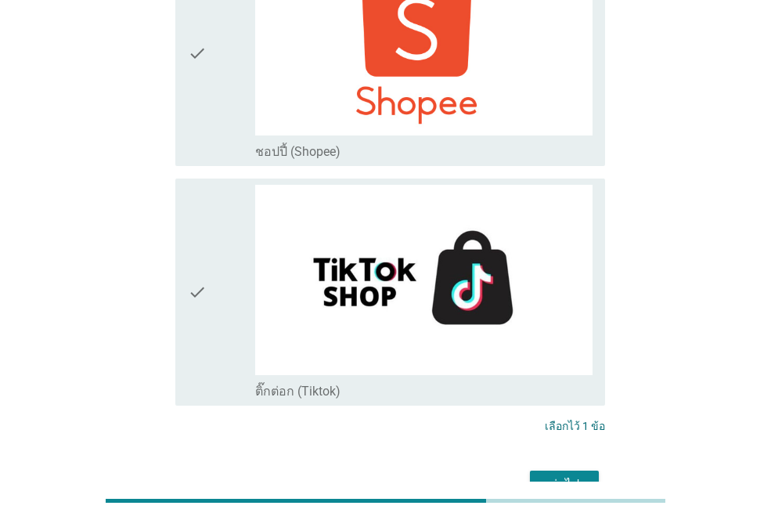
click at [564, 475] on div "ต่อไป" at bounding box center [565, 484] width 44 height 19
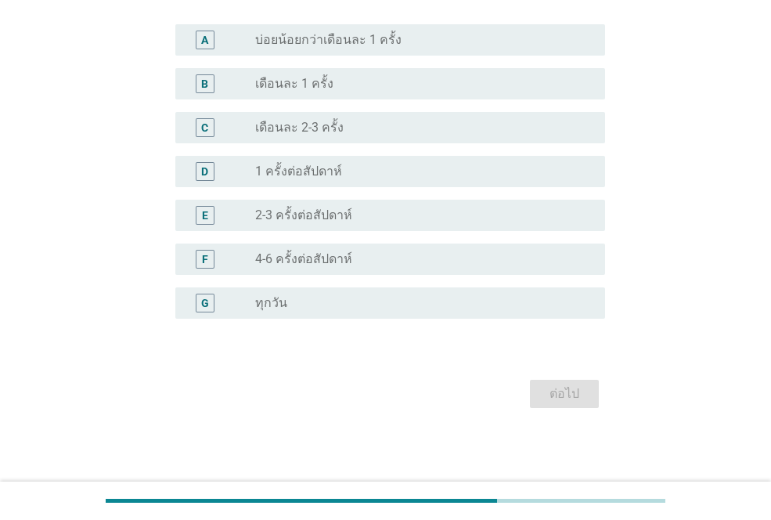
scroll to position [0, 0]
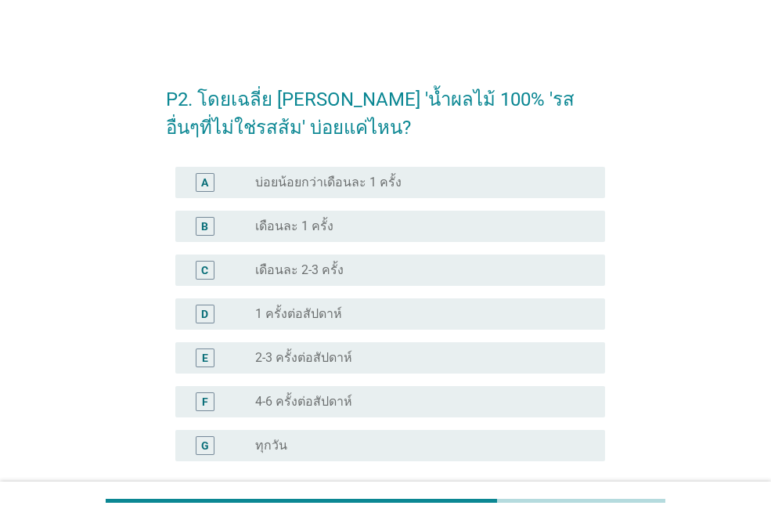
click at [323, 347] on div "E radio_button_unchecked 2-3 ครั้งต่อสัปดาห์" at bounding box center [390, 357] width 430 height 31
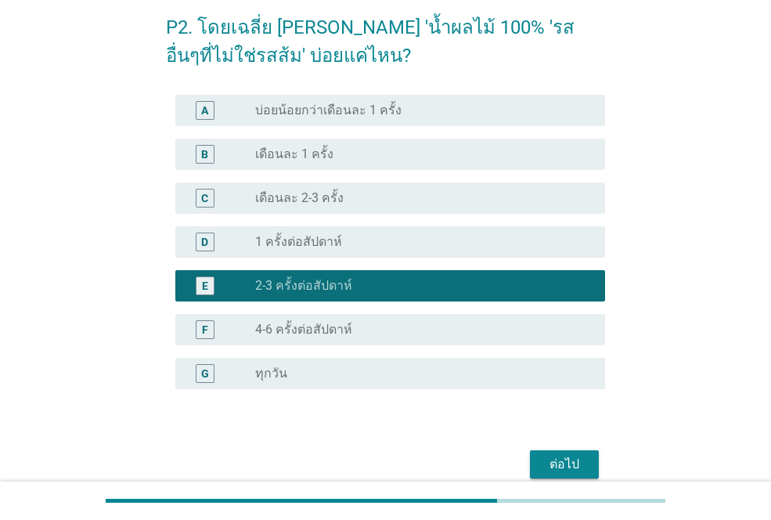
scroll to position [143, 0]
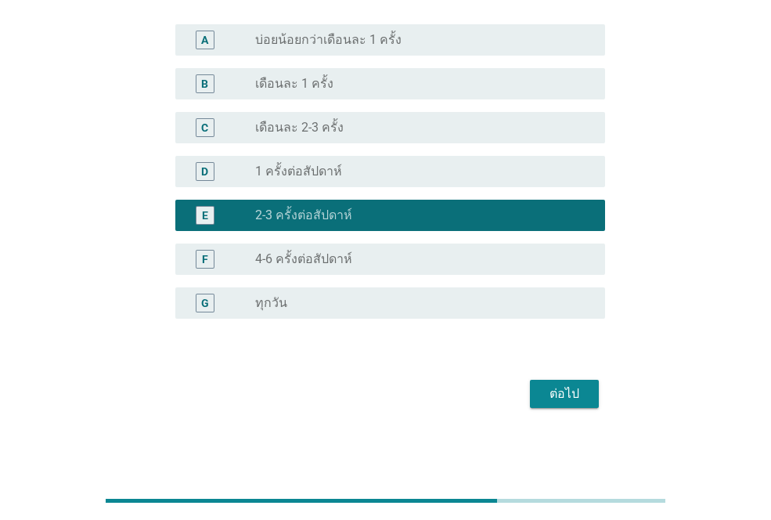
click at [560, 392] on div "ต่อไป" at bounding box center [565, 393] width 44 height 19
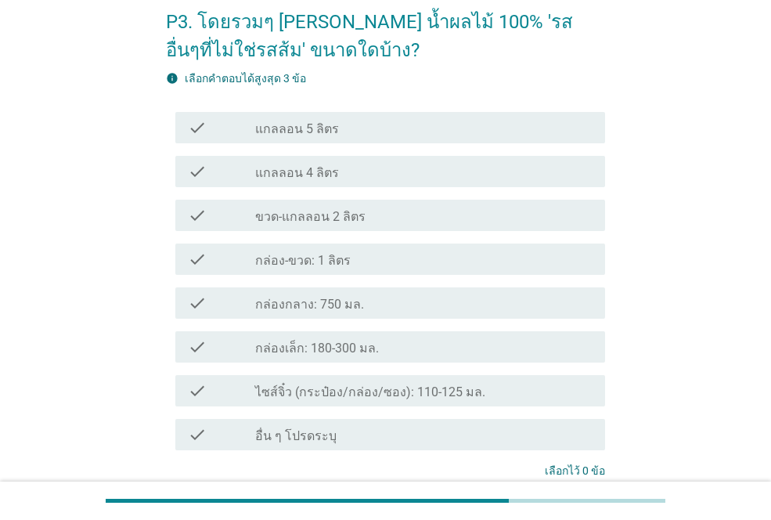
scroll to position [78, 0]
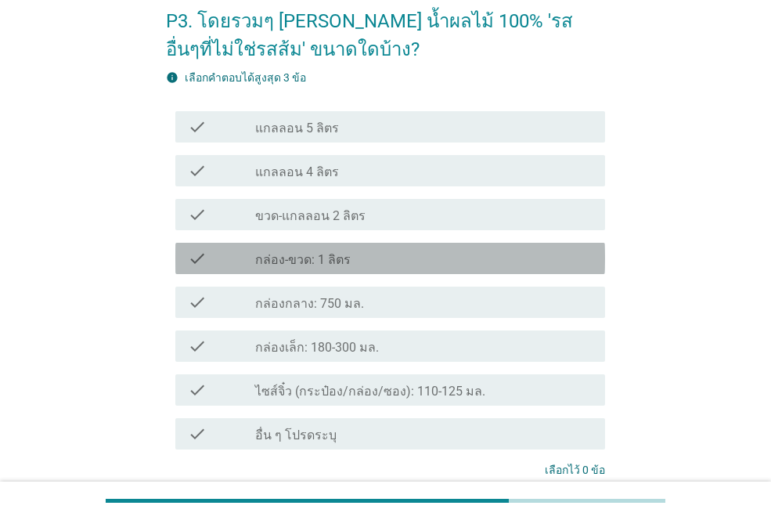
click at [278, 266] on label "กล่อง-ขวด: 1 ลิตร" at bounding box center [303, 260] width 96 height 16
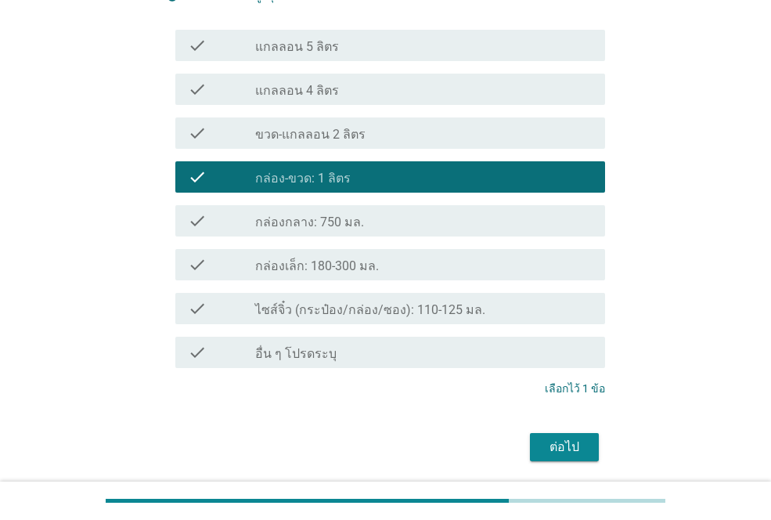
scroll to position [213, 0]
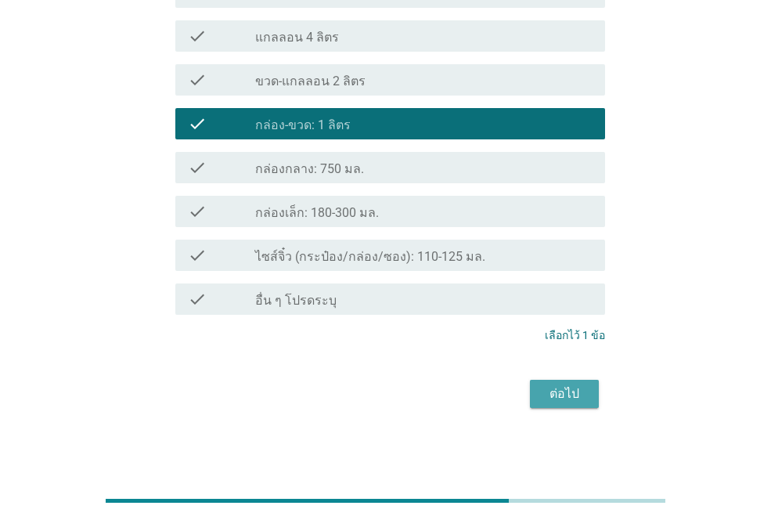
click at [555, 395] on div "ต่อไป" at bounding box center [565, 393] width 44 height 19
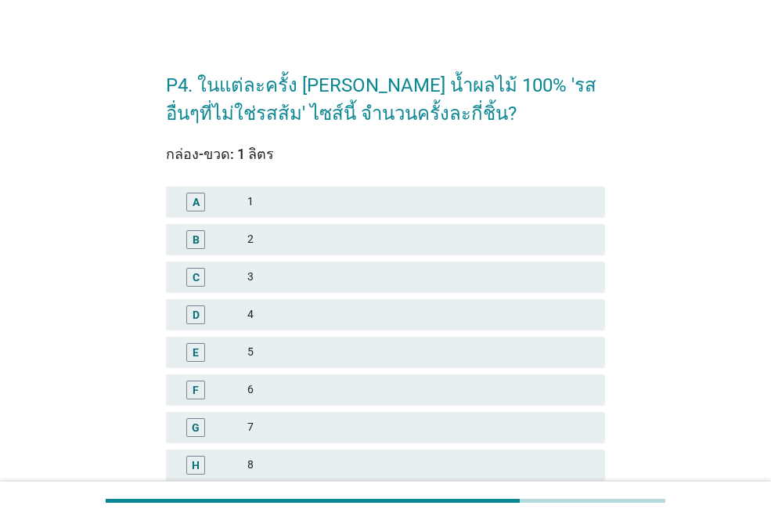
scroll to position [0, 0]
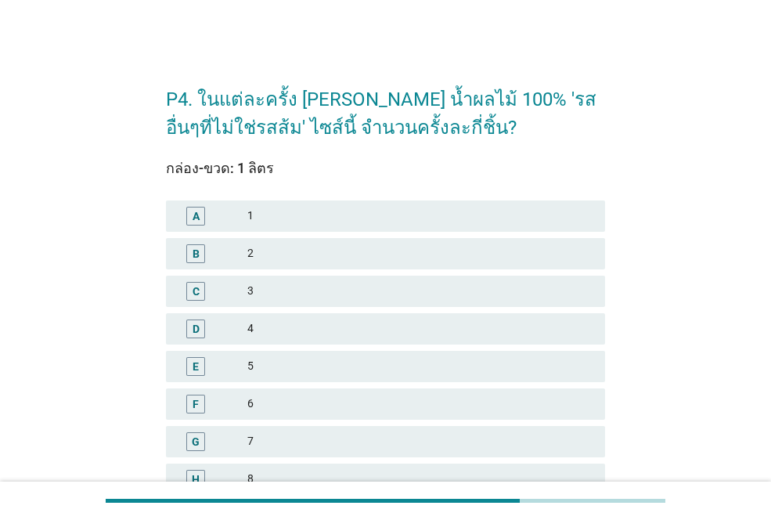
click at [301, 257] on div "2" at bounding box center [419, 253] width 345 height 19
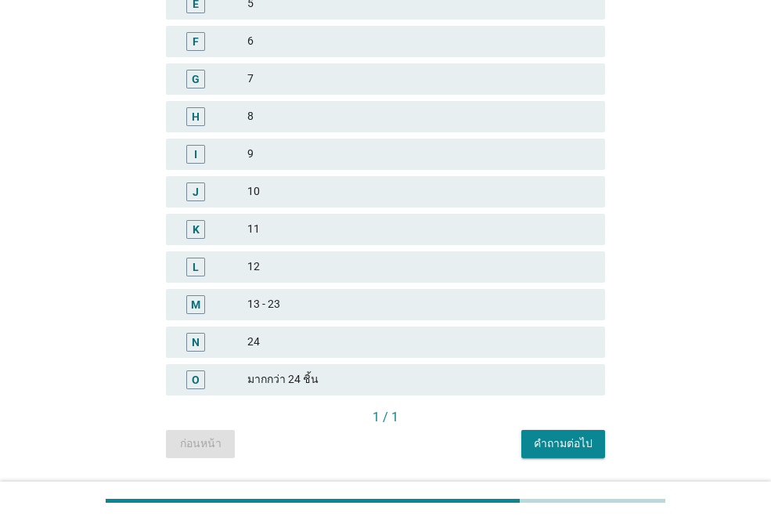
scroll to position [408, 0]
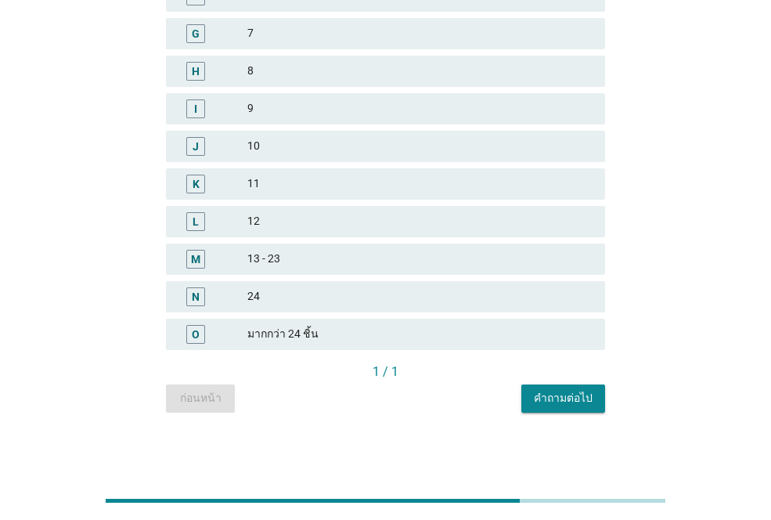
click at [551, 401] on div "คำถามต่อไป" at bounding box center [563, 398] width 59 height 16
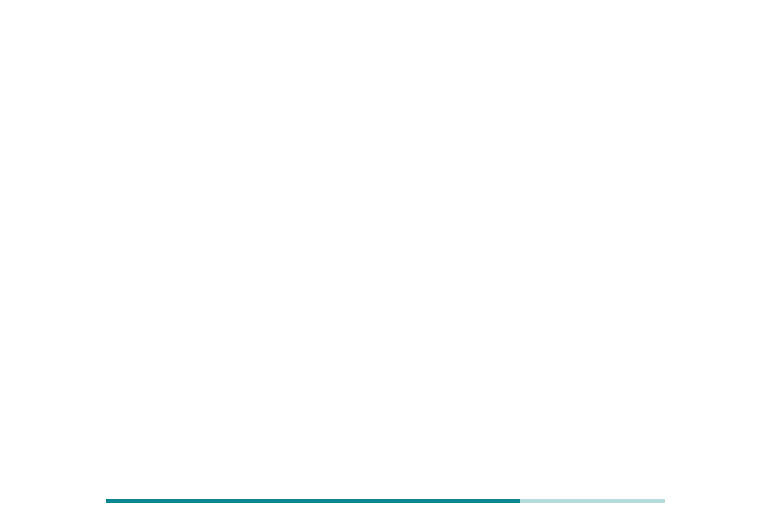
scroll to position [0, 0]
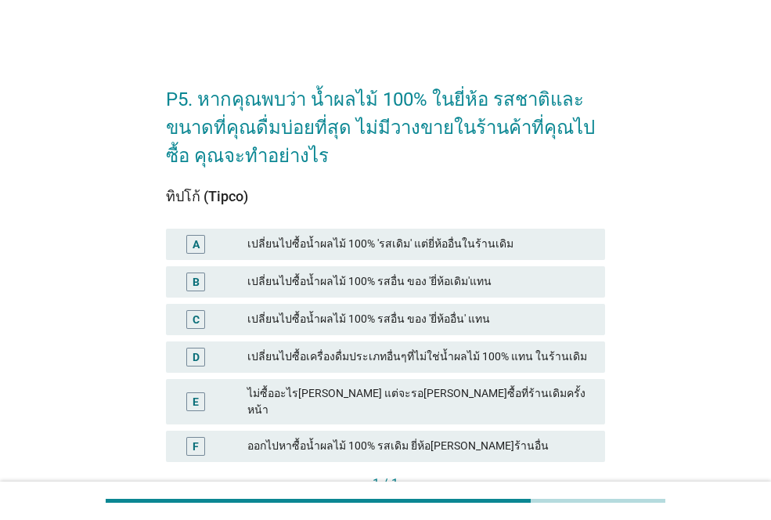
click at [439, 437] on div "ออกไปหาซื้อน้ำผลไม้ 100% รสเดิม ยี่ห้อ[PERSON_NAME]ร้านอื่น" at bounding box center [419, 446] width 345 height 19
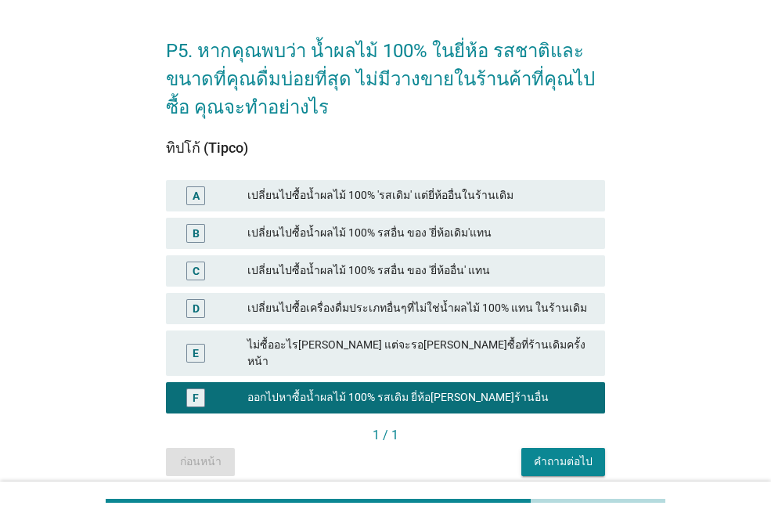
scroll to position [98, 0]
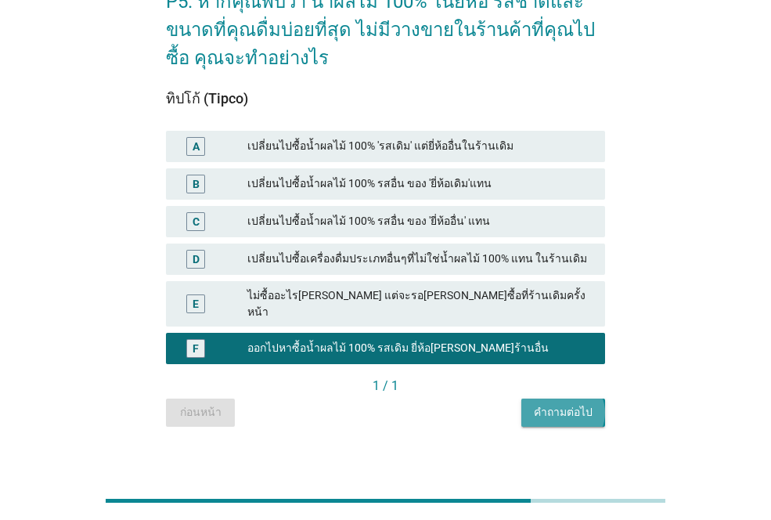
click at [580, 404] on div "คำถามต่อไป" at bounding box center [563, 412] width 59 height 16
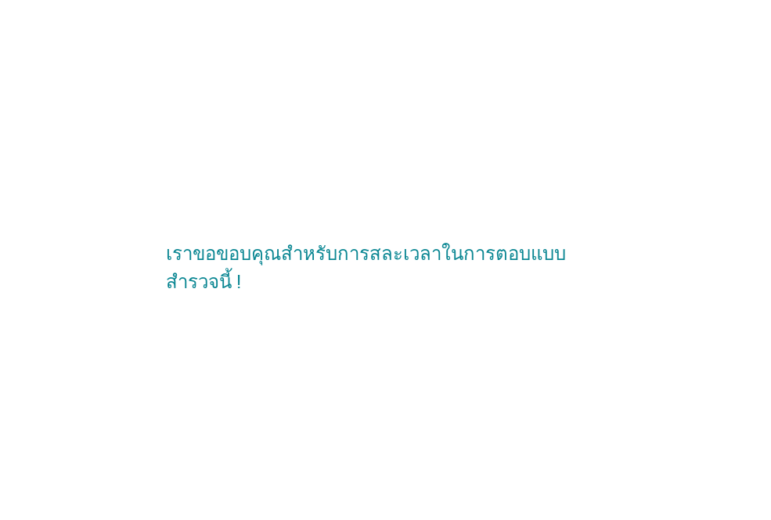
scroll to position [0, 0]
